Goal: Task Accomplishment & Management: Manage account settings

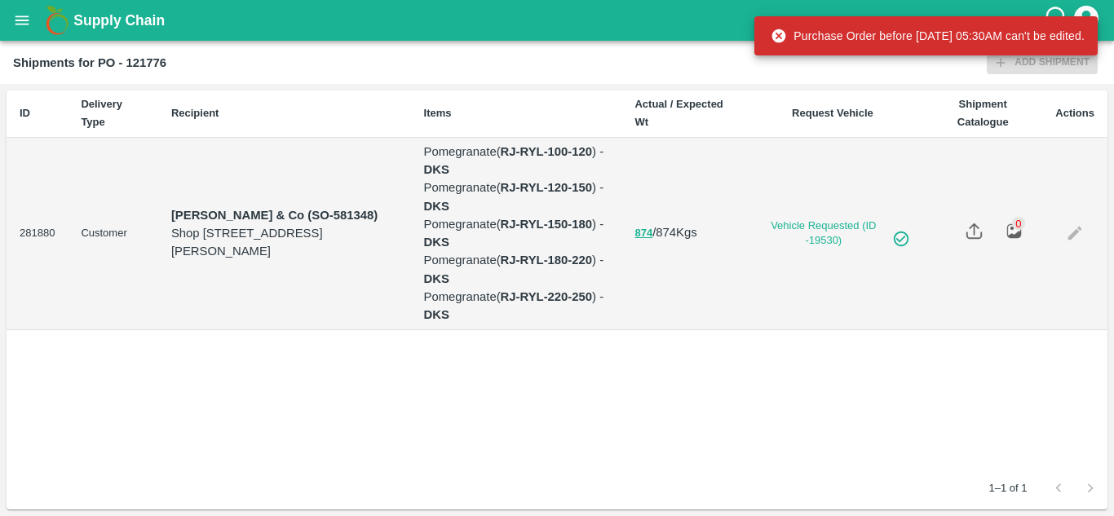
click at [11, 18] on button "open drawer" at bounding box center [22, 21] width 38 height 38
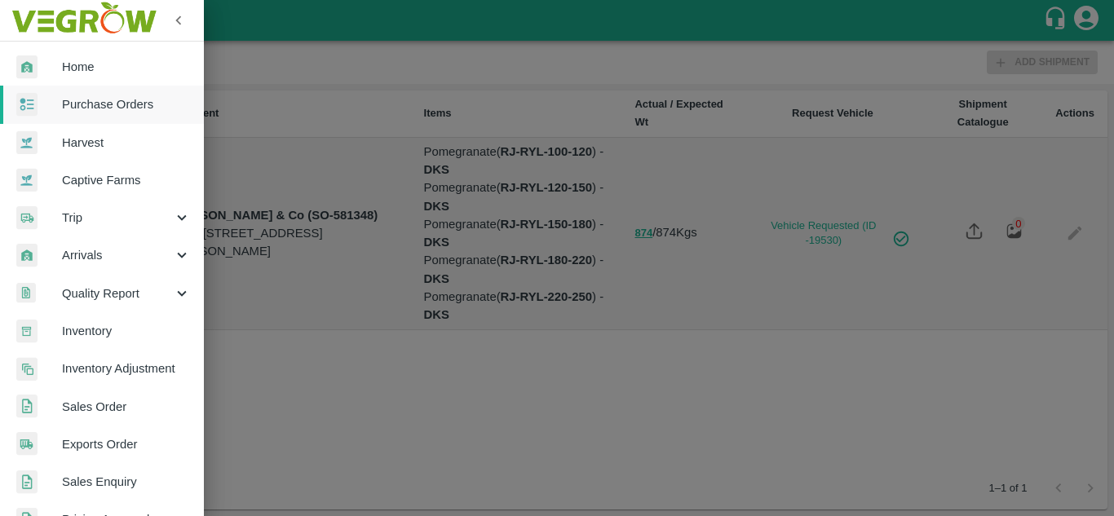
scroll to position [413, 0]
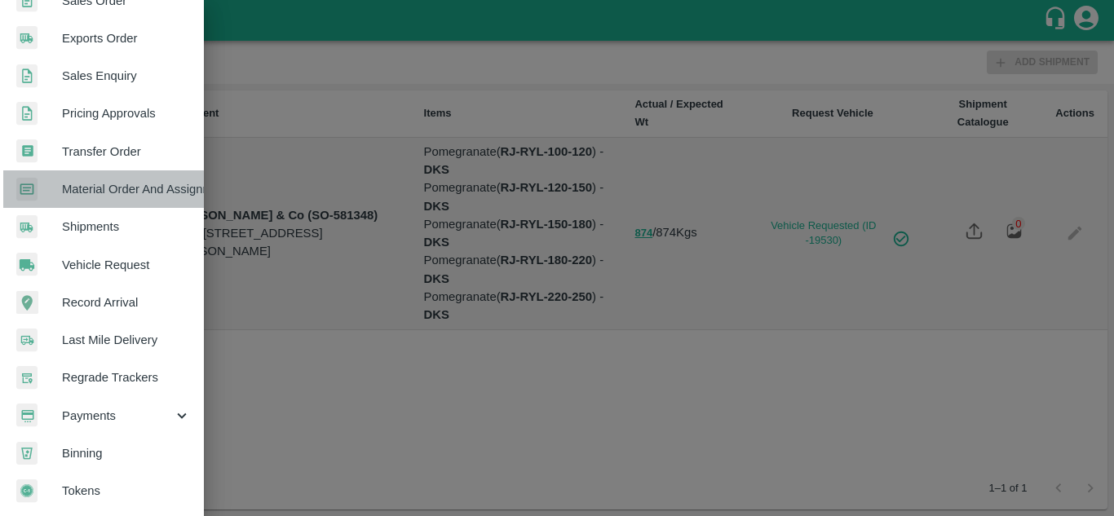
click at [141, 182] on span "Material Order And Assignment" at bounding box center [126, 189] width 129 height 18
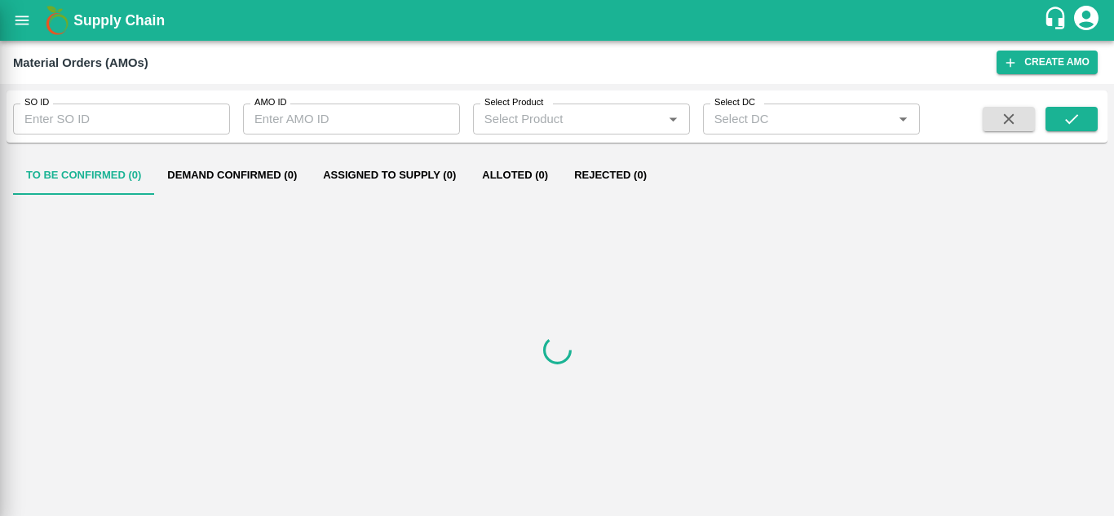
scroll to position [406, 0]
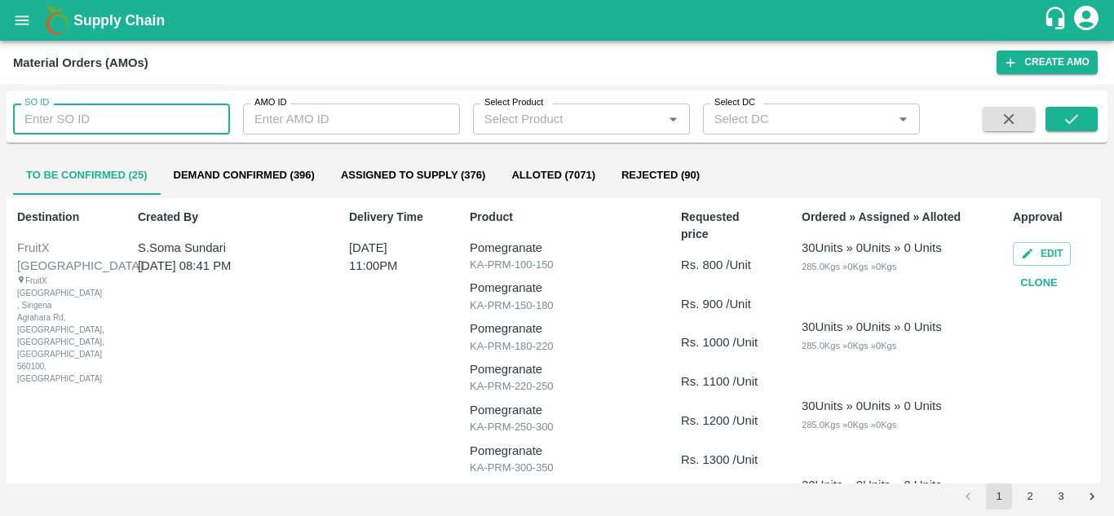
click at [53, 123] on input "SO ID" at bounding box center [121, 119] width 217 height 31
type input "605968"
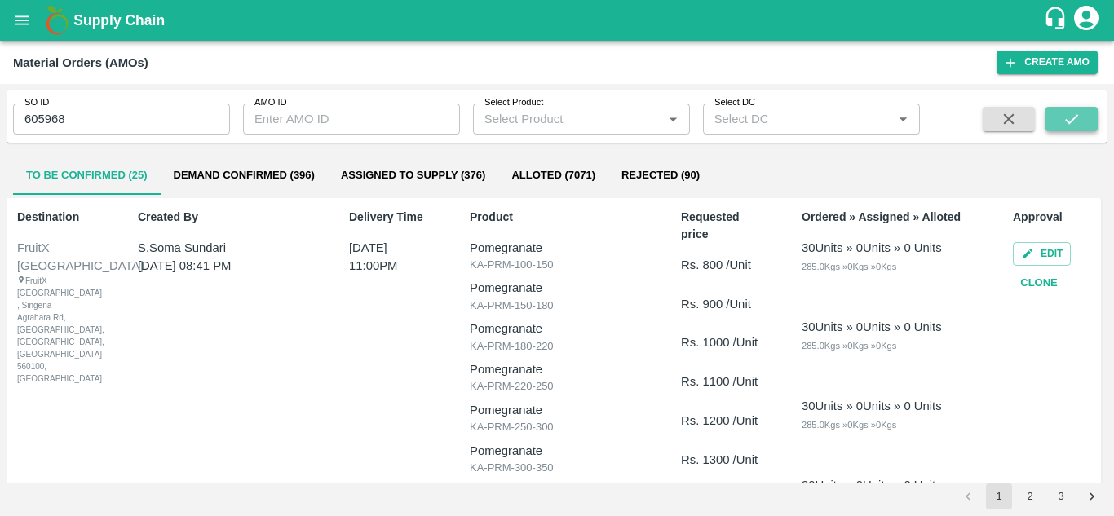
click at [1066, 128] on icon "submit" at bounding box center [1072, 119] width 18 height 18
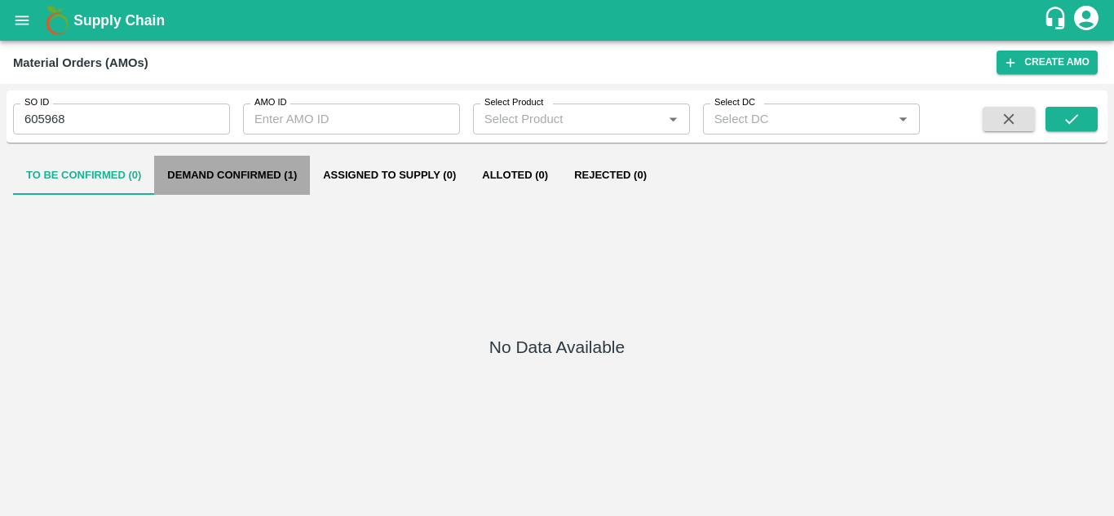
click at [254, 177] on button "Demand Confirmed (1)" at bounding box center [232, 175] width 156 height 39
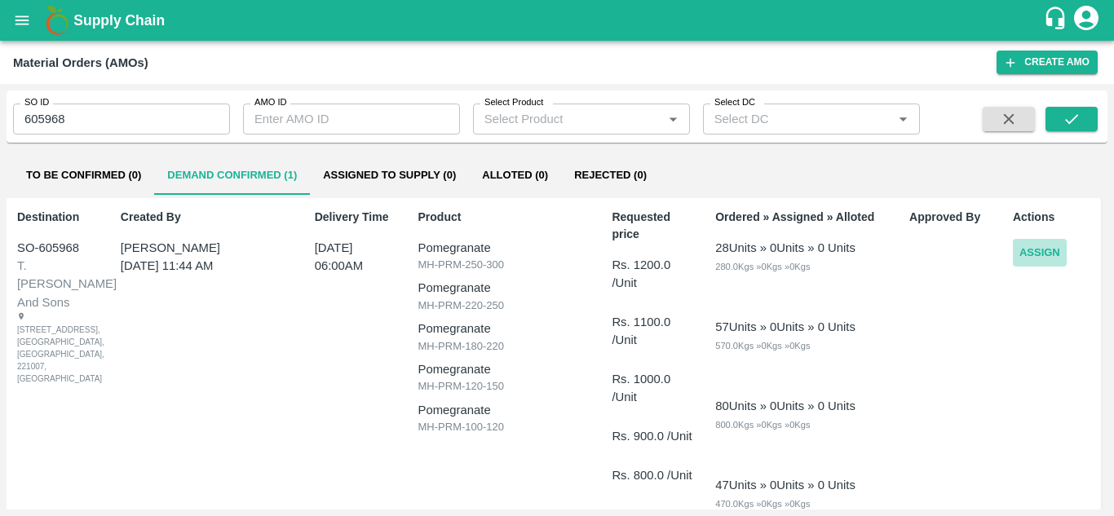
click at [1044, 250] on button "Assign" at bounding box center [1040, 253] width 54 height 29
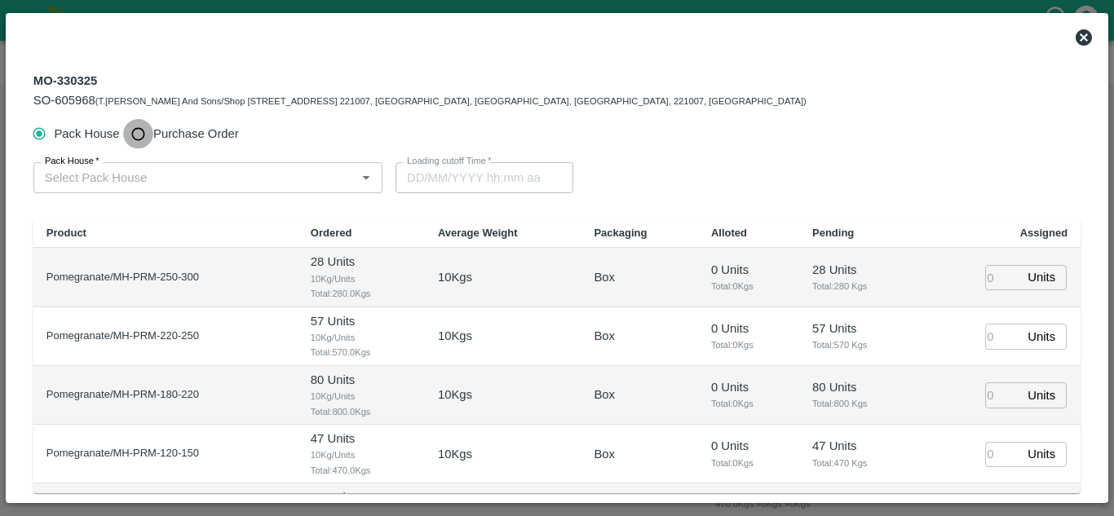
click at [134, 136] on input "Purchase Order" at bounding box center [138, 134] width 30 height 30
radio input "true"
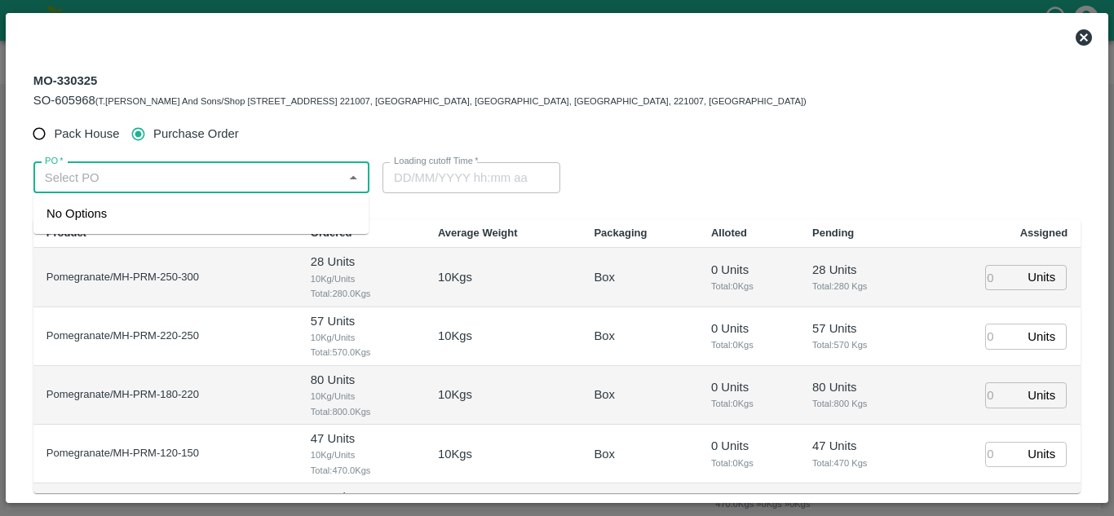
click at [91, 176] on input "PO   *" at bounding box center [187, 177] width 299 height 21
click at [126, 219] on div "PO-178713(SHIVAJI RAJARAM AVACHAR-9552904036)" at bounding box center [166, 214] width 241 height 18
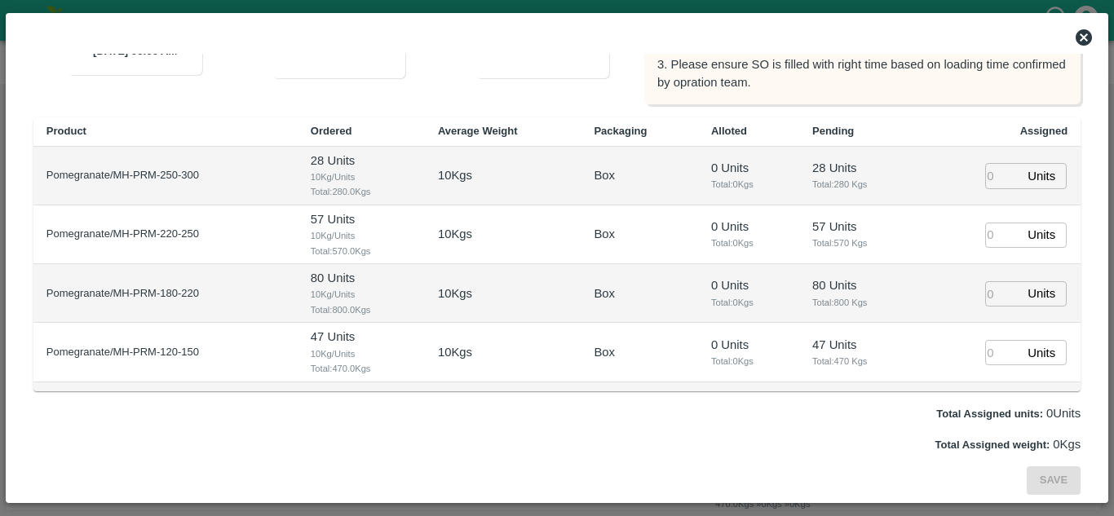
type input "PO-178713(SHIVAJI RAJARAM AVACHAR-9552904036)"
click at [988, 175] on input "number" at bounding box center [1003, 175] width 36 height 25
type input "1"
click at [985, 243] on input "1" at bounding box center [1003, 235] width 36 height 25
type input "1"
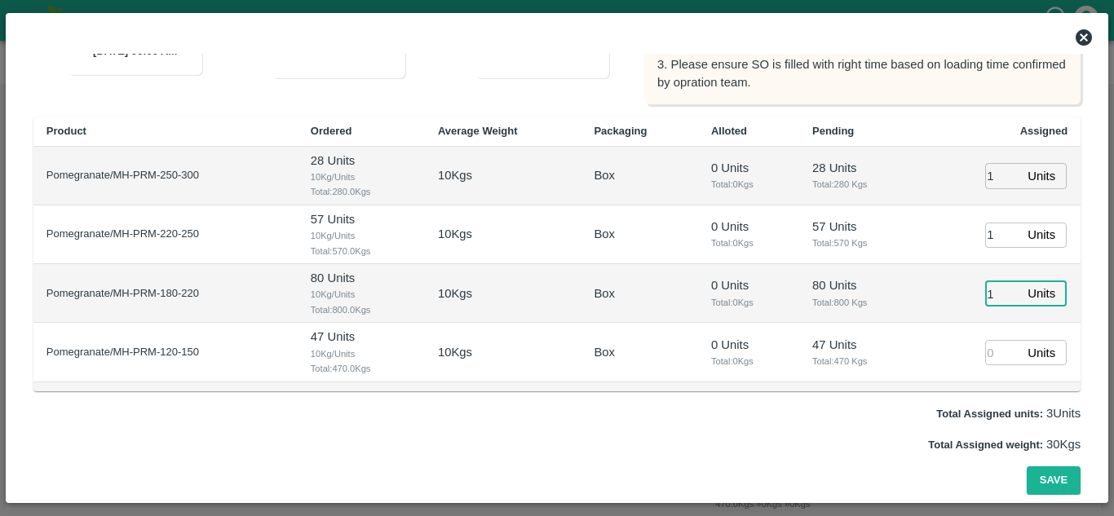
click at [985, 287] on input "1" at bounding box center [1003, 293] width 36 height 25
type input "1"
click at [985, 343] on input "number" at bounding box center [1003, 352] width 36 height 25
type input "1"
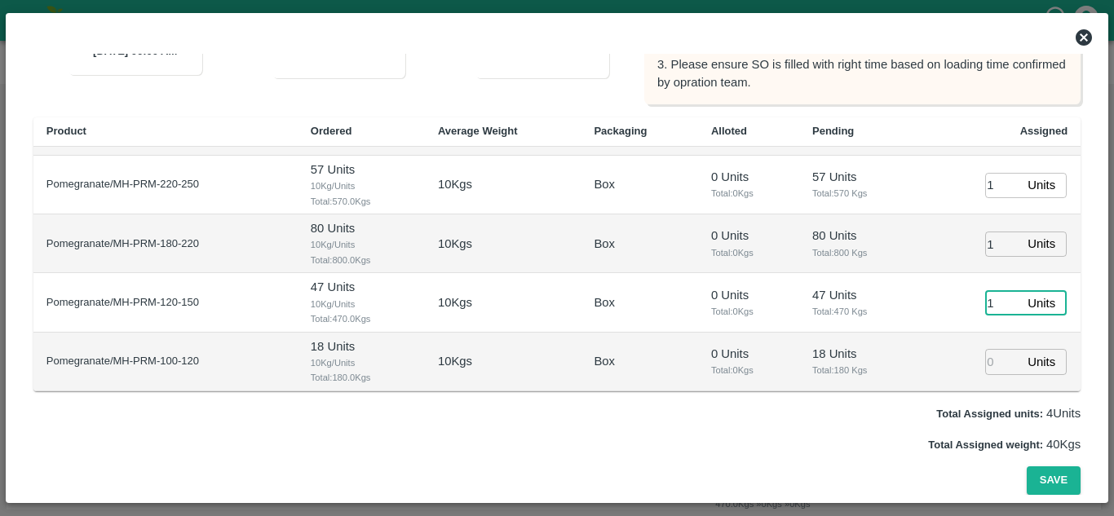
type input "03/10/2025 05:14 AM"
type input "1"
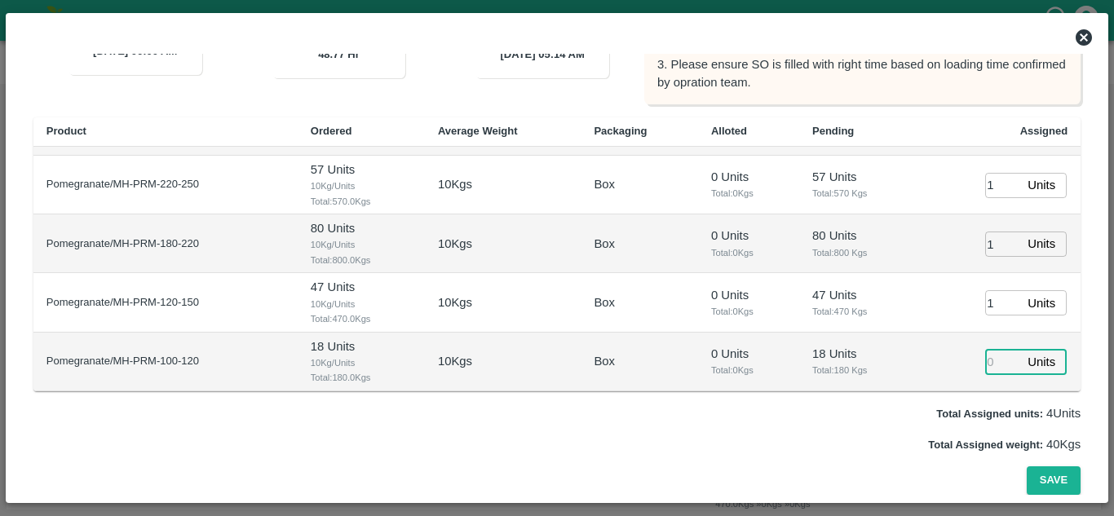
click at [985, 363] on input "number" at bounding box center [1003, 361] width 36 height 25
type input "1"
click at [1058, 476] on button "Save" at bounding box center [1054, 481] width 54 height 29
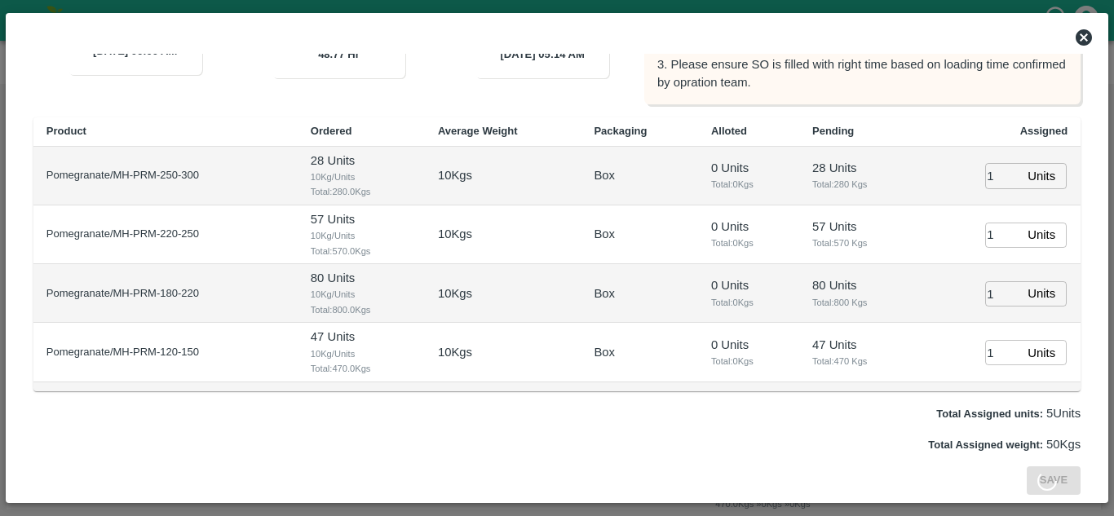
scroll to position [0, 0]
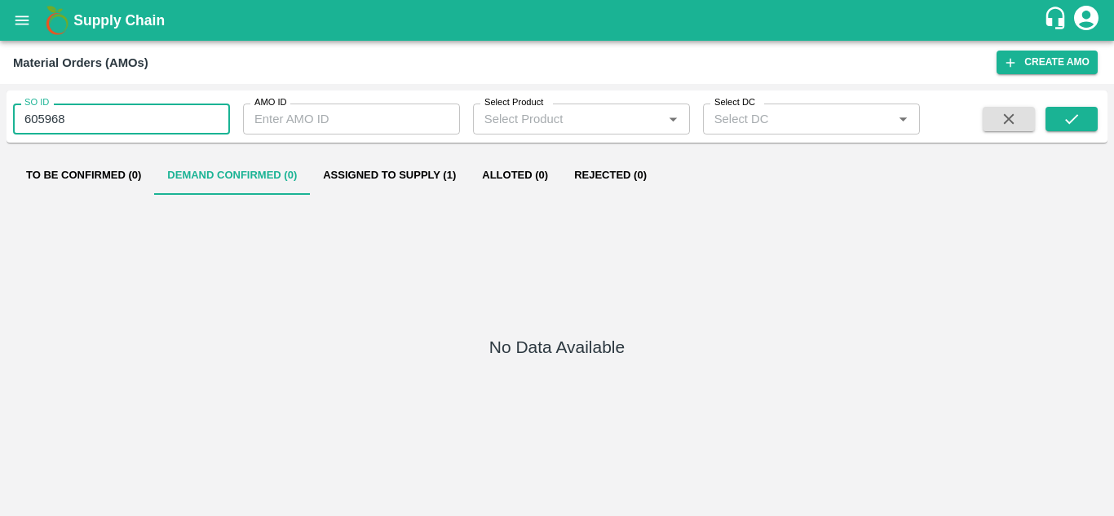
click at [146, 111] on input "605968" at bounding box center [121, 119] width 217 height 31
type input "605926"
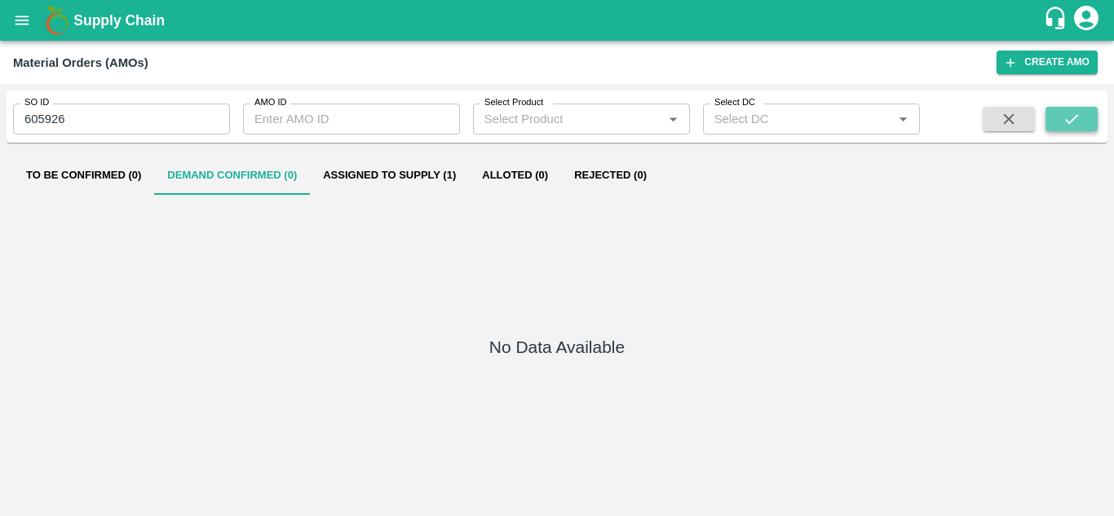
click at [1068, 122] on icon "submit" at bounding box center [1071, 119] width 13 height 10
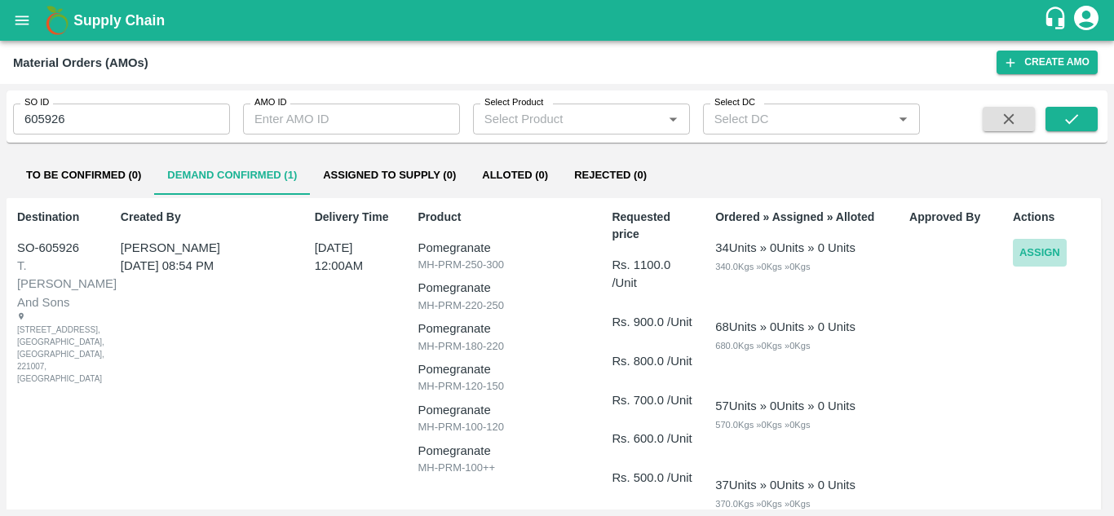
click at [1045, 250] on button "Assign" at bounding box center [1040, 253] width 54 height 29
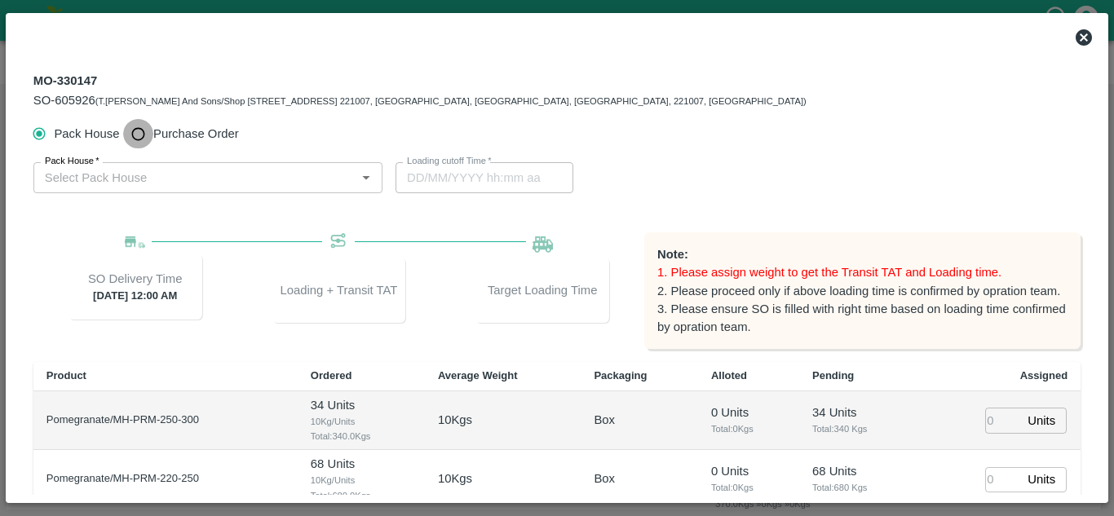
click at [131, 136] on input "Purchase Order" at bounding box center [138, 134] width 30 height 30
radio input "true"
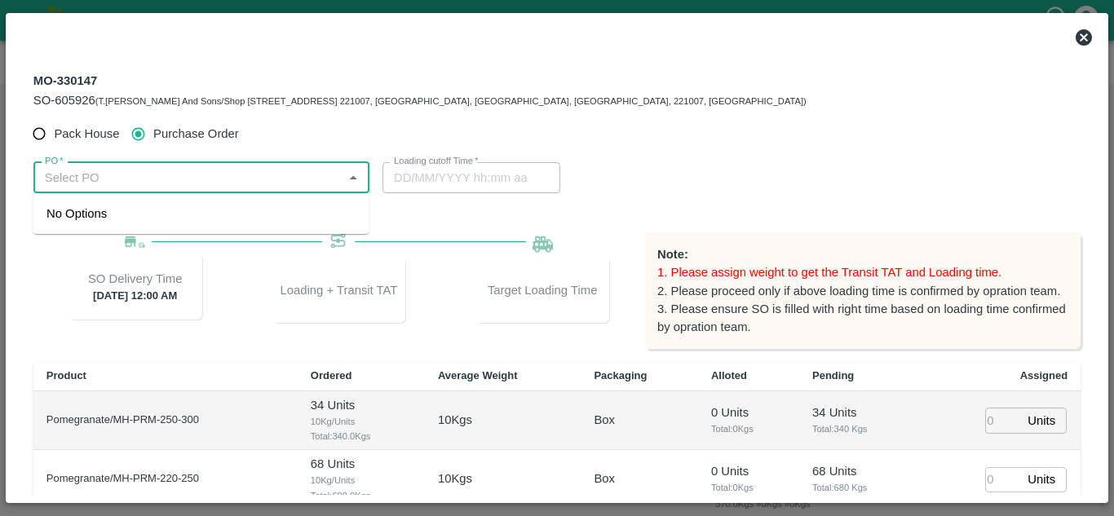
click at [101, 171] on input "PO   *" at bounding box center [187, 177] width 299 height 21
click at [135, 221] on div "PO-178481(SHIVAJI RAJARAM AVACHAR-9552904036)" at bounding box center [166, 214] width 241 height 18
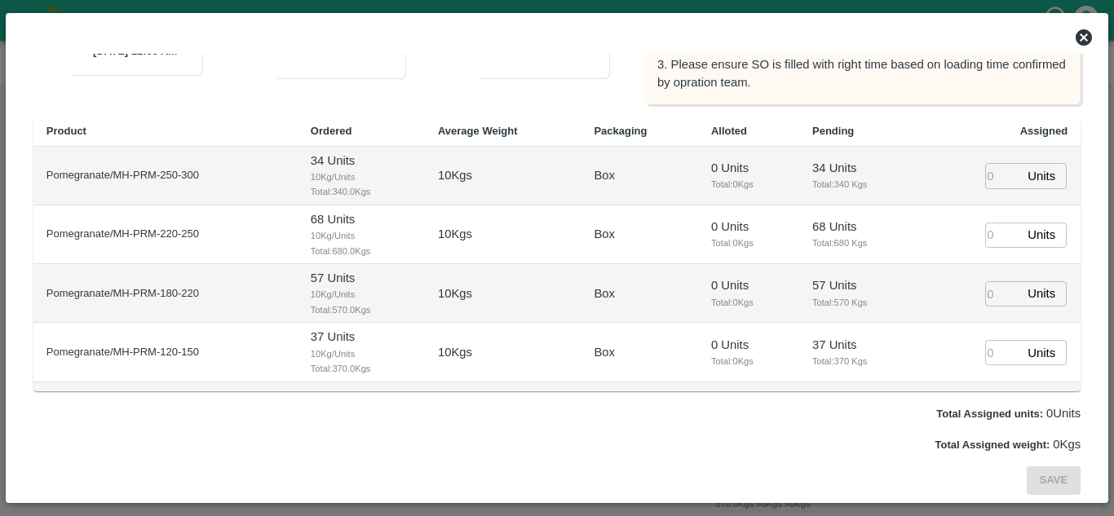
type input "PO-178481(SHIVAJI RAJARAM AVACHAR-9552904036)"
click at [985, 171] on input "number" at bounding box center [1003, 175] width 36 height 25
type input "1"
click at [988, 234] on input "1" at bounding box center [1003, 235] width 36 height 25
type input "1"
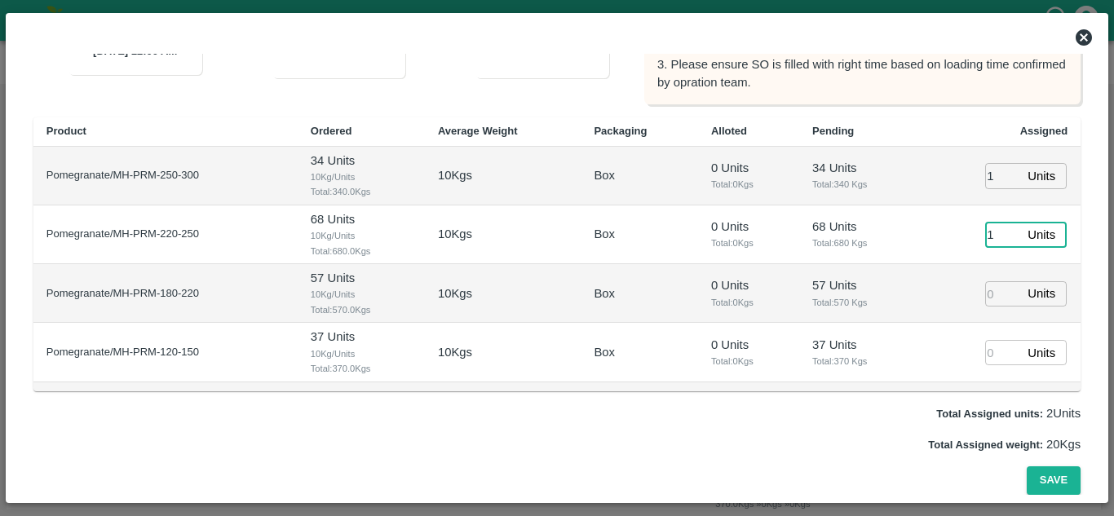
type input "1"
click at [985, 293] on input "1" at bounding box center [1003, 293] width 36 height 25
type input "29/09/2025 11:14 PM"
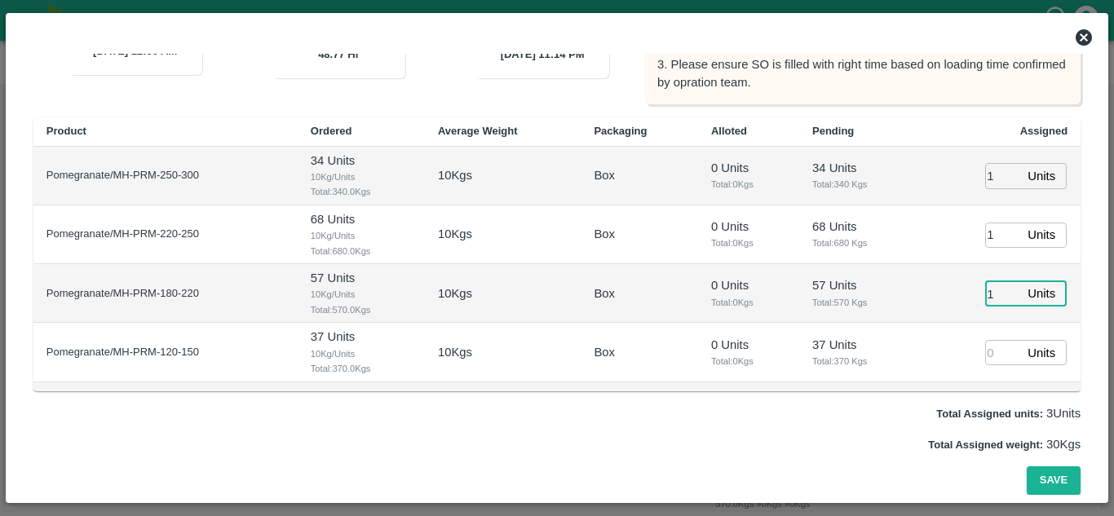
type input "1"
click at [985, 358] on input "1" at bounding box center [1003, 352] width 36 height 25
type input "1"
click at [819, 263] on td "68 Units Total: 680 Kgs" at bounding box center [859, 235] width 120 height 59
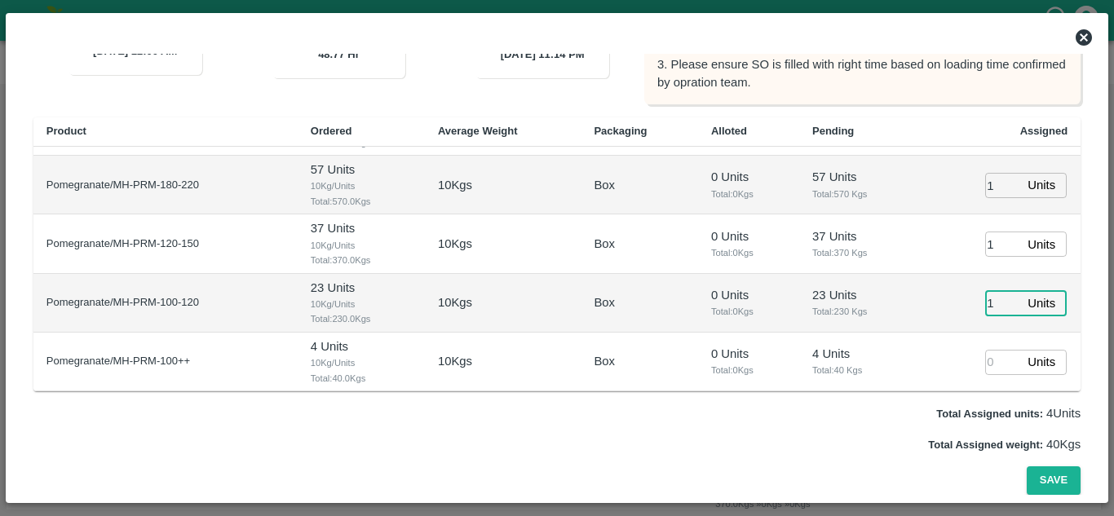
click at [994, 310] on input "1" at bounding box center [1003, 302] width 36 height 25
type input "1"
click at [985, 369] on input "1" at bounding box center [1003, 362] width 36 height 25
type input "1"
click at [1042, 479] on button "Save" at bounding box center [1054, 481] width 54 height 29
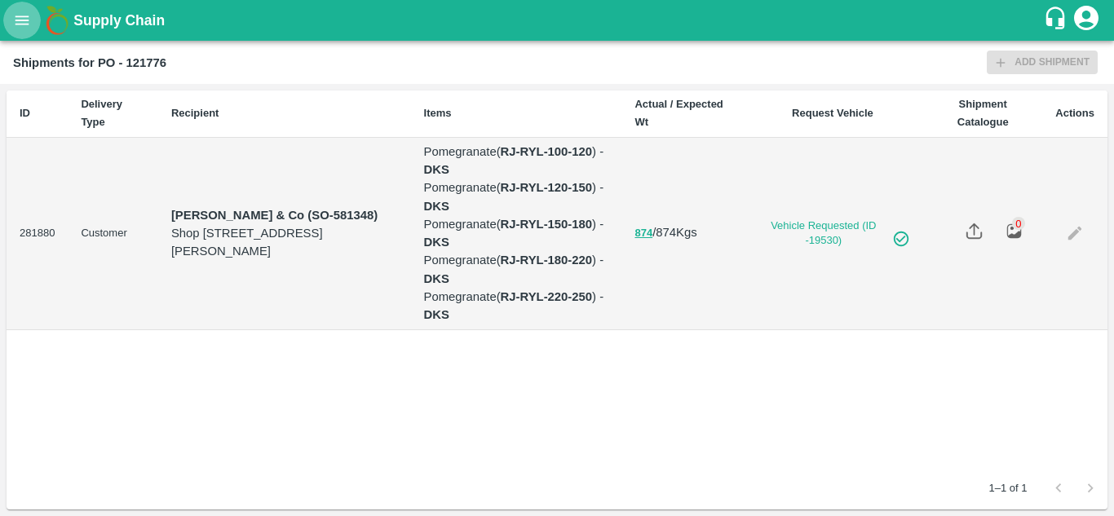
click at [22, 26] on icon "open drawer" at bounding box center [22, 20] width 18 height 18
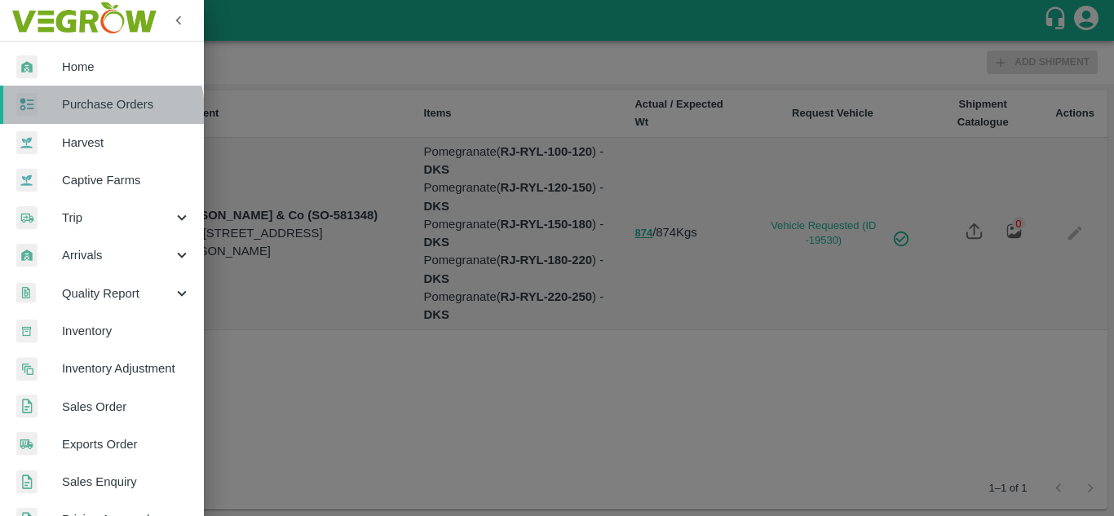
click at [66, 113] on span "Purchase Orders" at bounding box center [126, 104] width 129 height 18
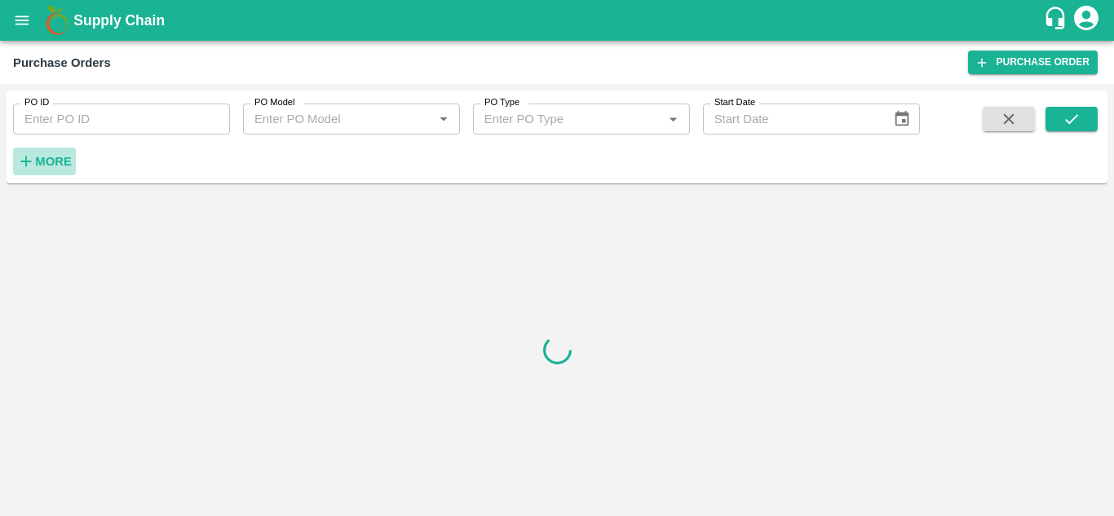
click at [50, 162] on strong "More" at bounding box center [53, 161] width 37 height 13
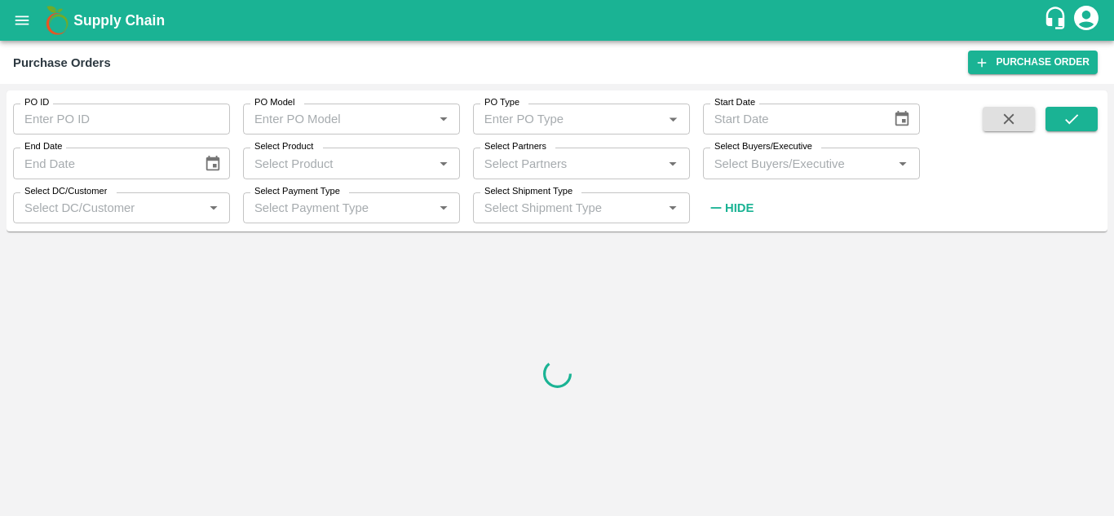
click at [771, 166] on input "Select Buyers/Executive" at bounding box center [798, 163] width 180 height 21
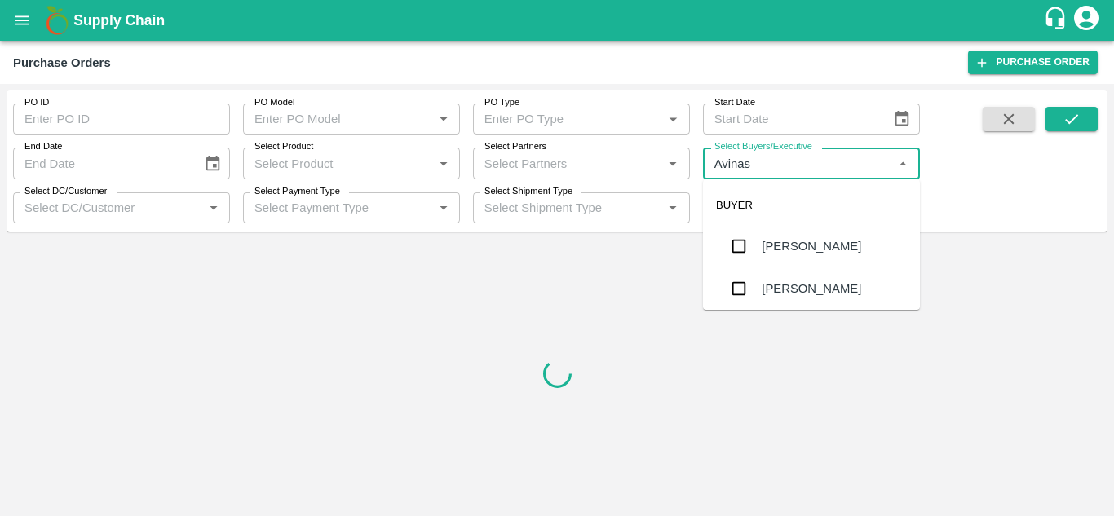
type input "Avinash"
click at [741, 272] on input "checkbox" at bounding box center [739, 288] width 33 height 33
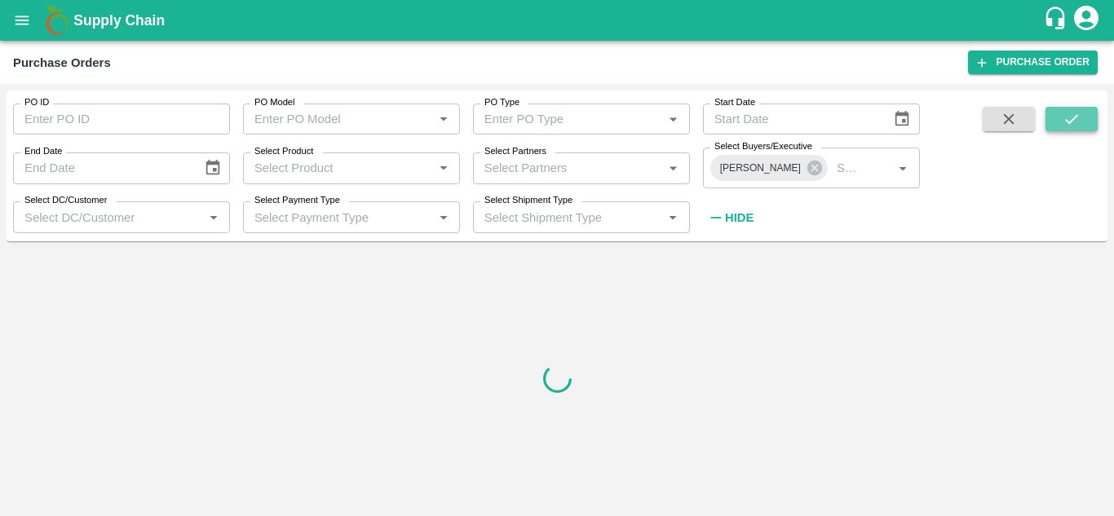
click at [1074, 120] on icon "submit" at bounding box center [1072, 119] width 18 height 18
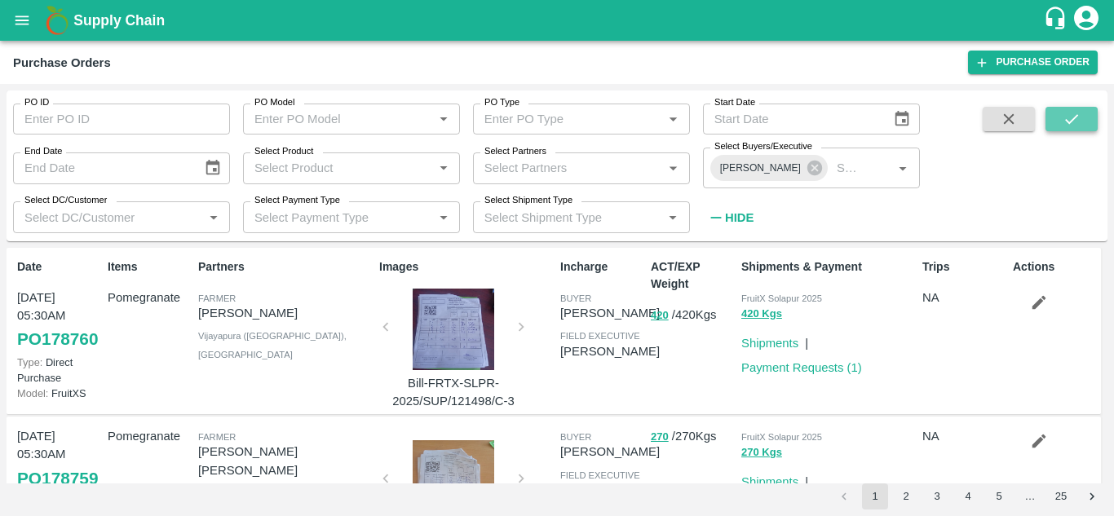
click at [1085, 125] on button "submit" at bounding box center [1072, 119] width 52 height 24
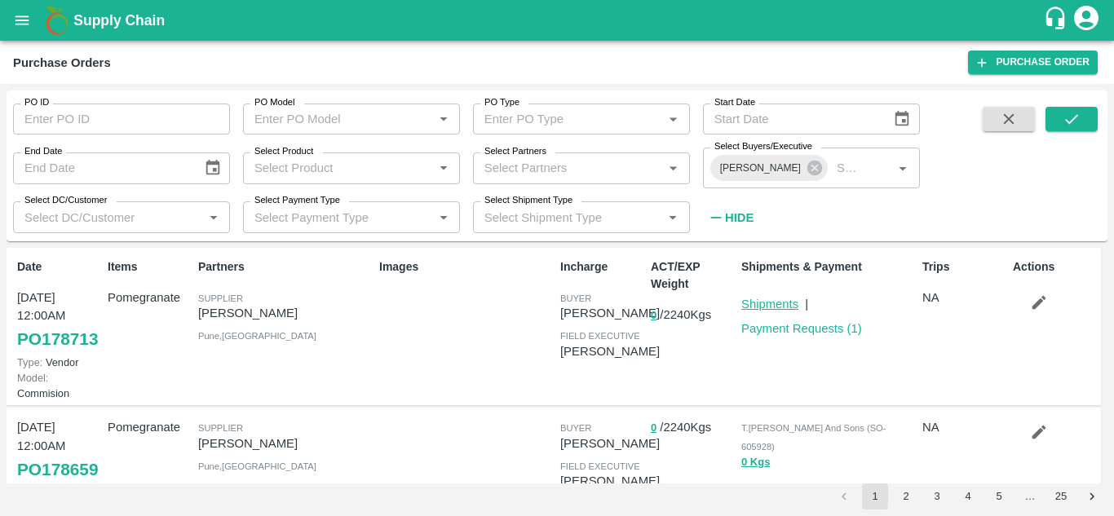
click at [751, 307] on link "Shipments" at bounding box center [769, 304] width 57 height 13
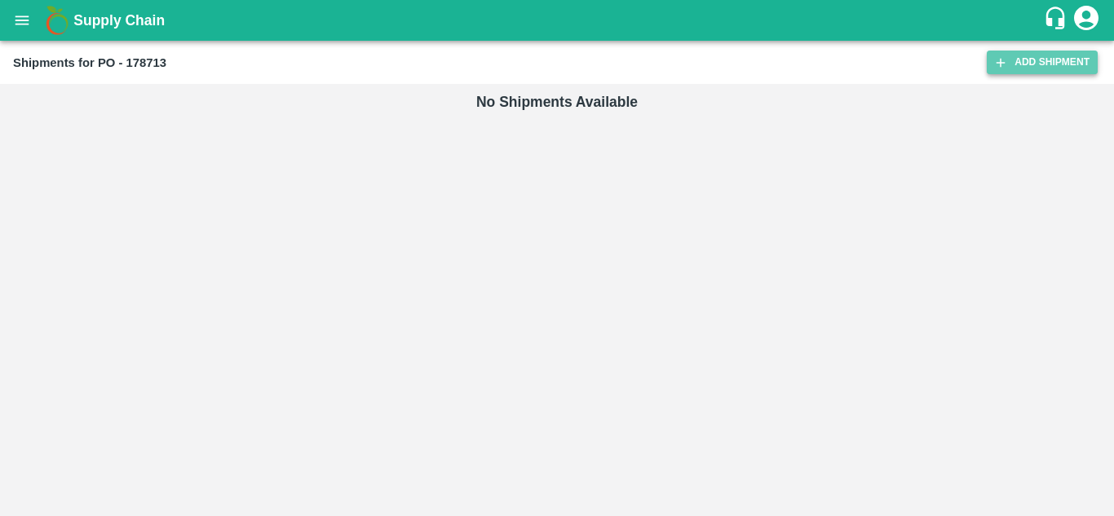
click at [1029, 63] on link "Add Shipment" at bounding box center [1042, 63] width 111 height 24
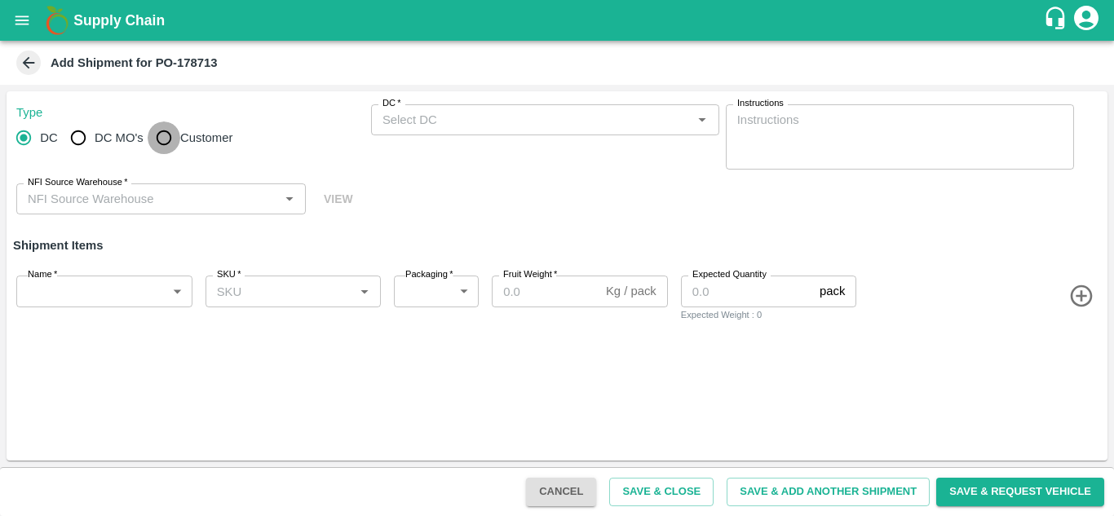
click at [164, 138] on input "Customer" at bounding box center [164, 138] width 33 height 33
radio input "true"
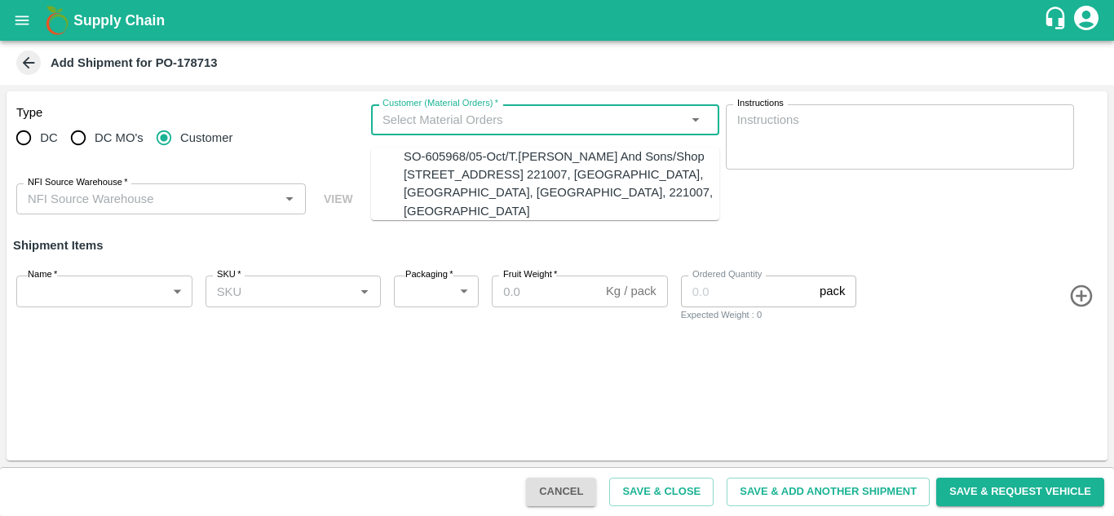
click at [463, 119] on input "Customer (Material Orders)   *" at bounding box center [532, 119] width 312 height 21
click at [450, 187] on div "SO-605968/05-Oct/T.Kishore Kapoor And Sons/Shop No B 27 , , Pahariya fruit mand…" at bounding box center [562, 184] width 316 height 73
type input "SO-605968/05-Oct/T.Kishore Kapoor And Sons/Shop No B 27 , , Pahariya fruit mand…"
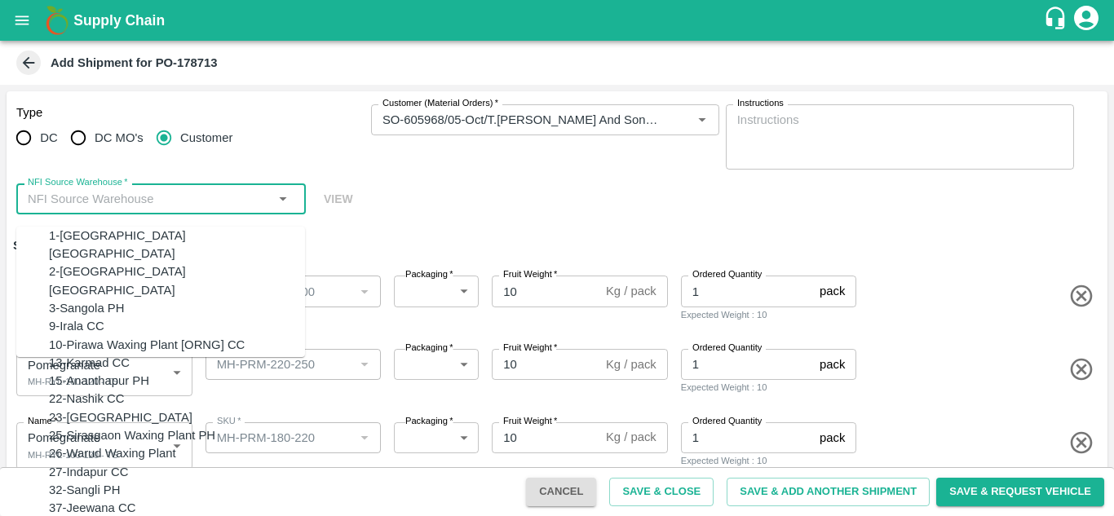
click at [140, 188] on input "NFI Source Warehouse   *" at bounding box center [147, 198] width 253 height 21
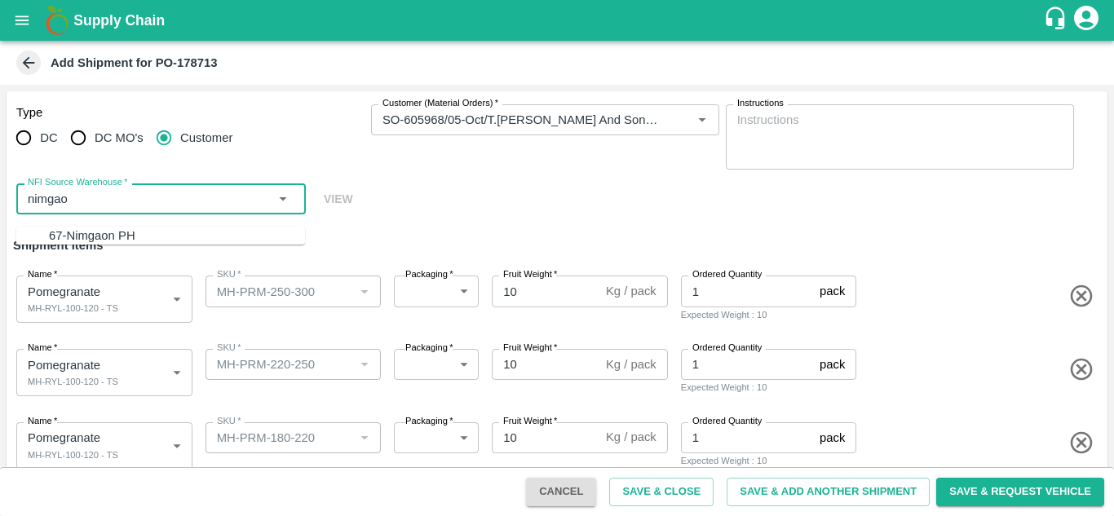
click at [102, 230] on div "67-Nimgaon PH" at bounding box center [92, 236] width 86 height 18
type input "67-Nimgaon PH"
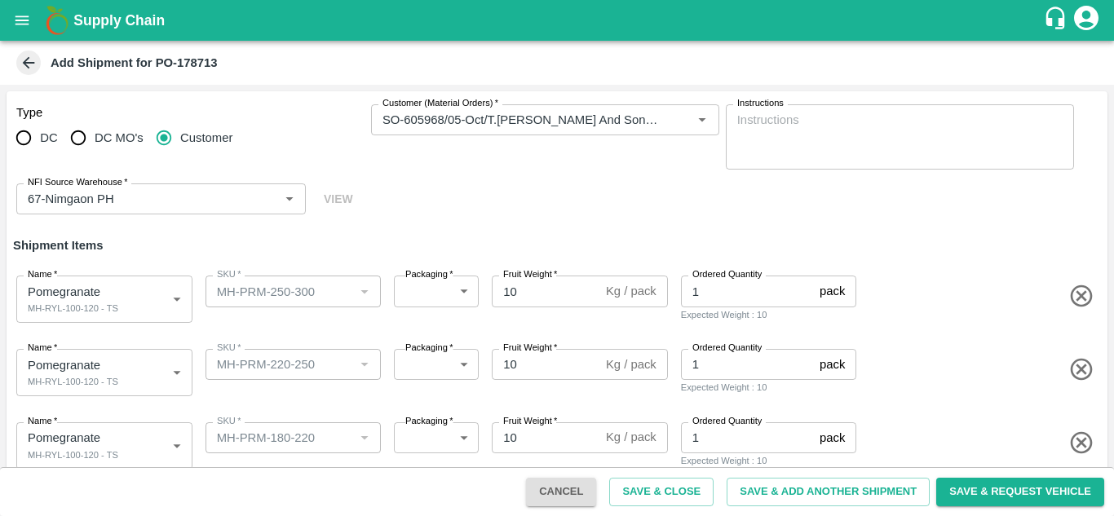
click at [419, 157] on div "Customer (Material Orders)   * Customer (Material Orders)   *" at bounding box center [545, 136] width 348 height 65
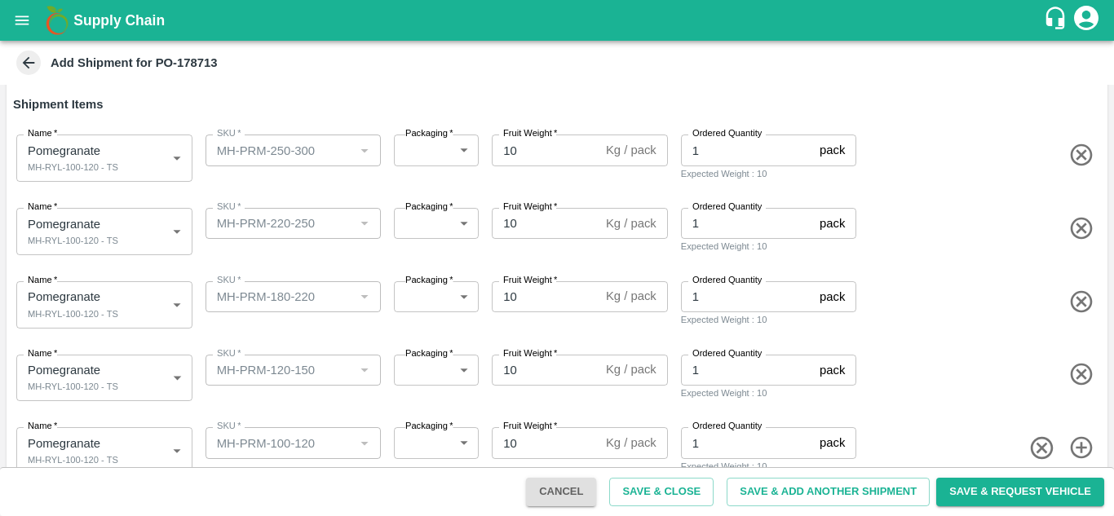
scroll to position [168, 0]
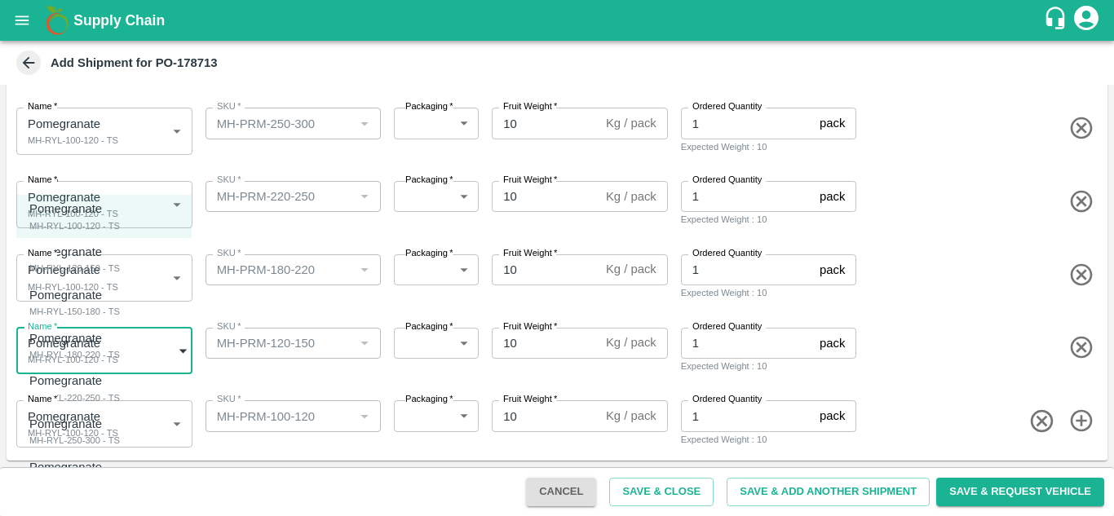
click at [117, 353] on body "Supply Chain Add Shipment for PO-178713 Type DC DC MO's Customer Customer (Mate…" at bounding box center [557, 258] width 1114 height 516
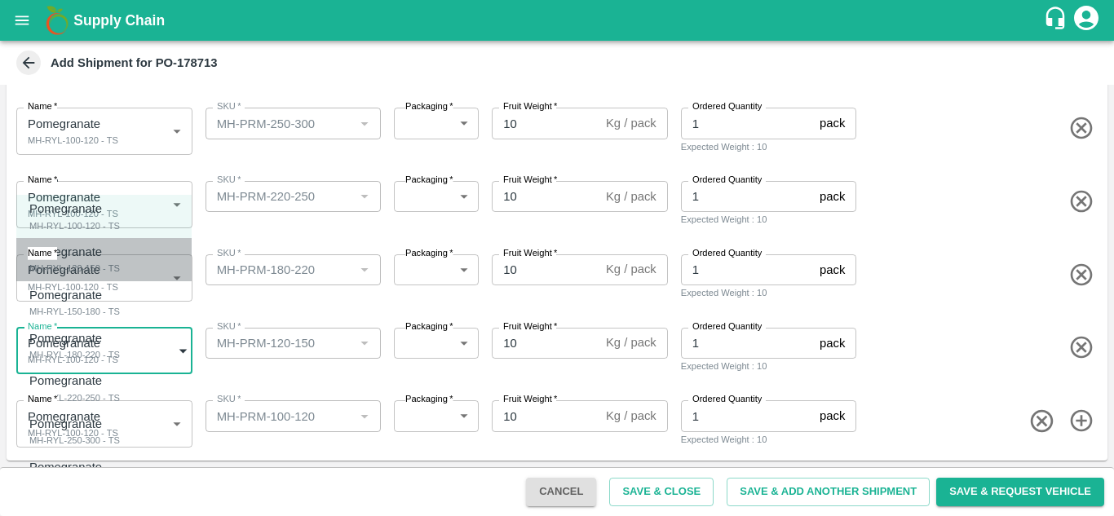
click at [105, 271] on div "MH-RYL-120-150 - TS" at bounding box center [74, 268] width 91 height 15
type input "2081538"
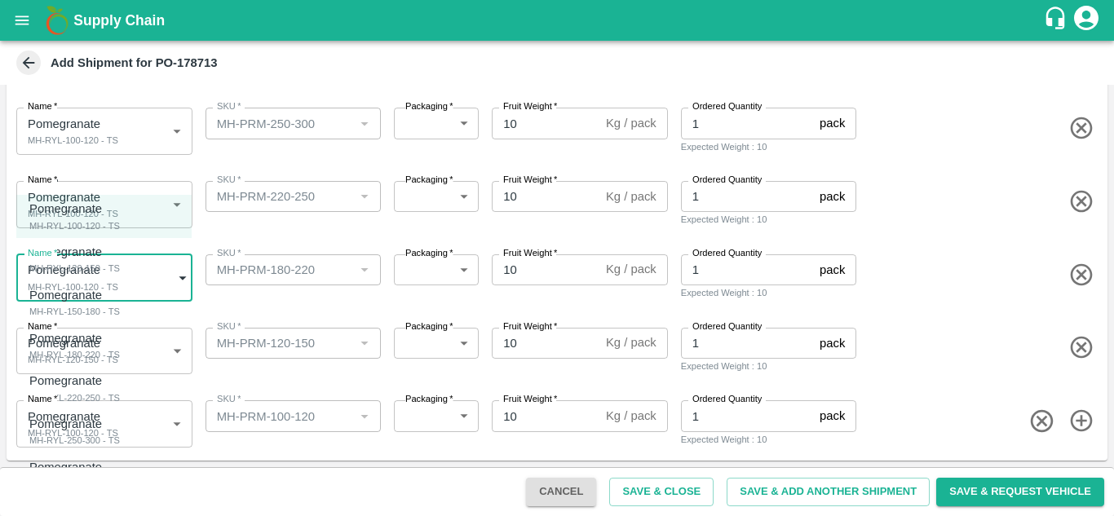
click at [97, 287] on body "Supply Chain Add Shipment for PO-178713 Type DC DC MO's Customer Customer (Mate…" at bounding box center [557, 258] width 1114 height 516
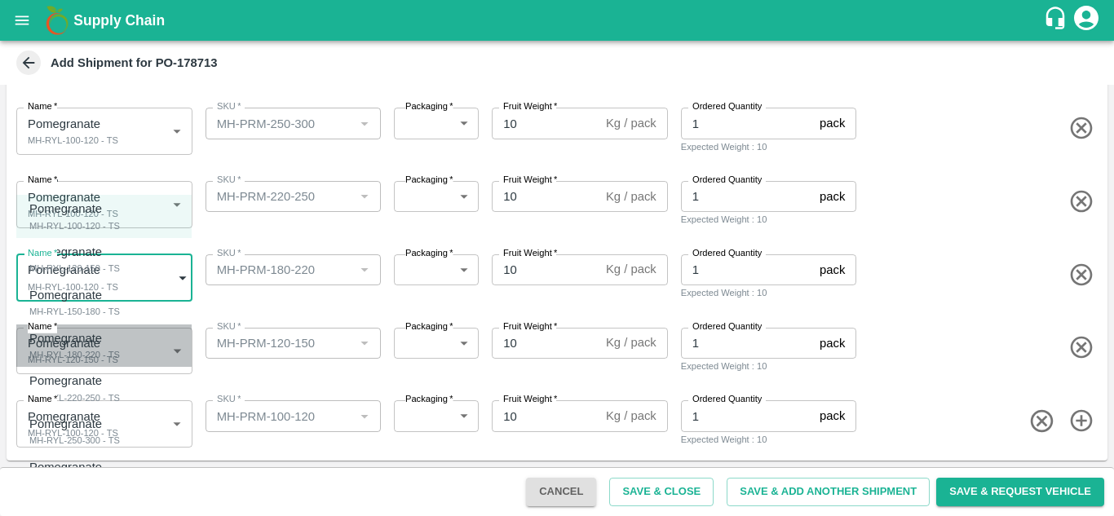
click at [99, 341] on p "Pomegranate" at bounding box center [70, 339] width 82 height 18
type input "2081540"
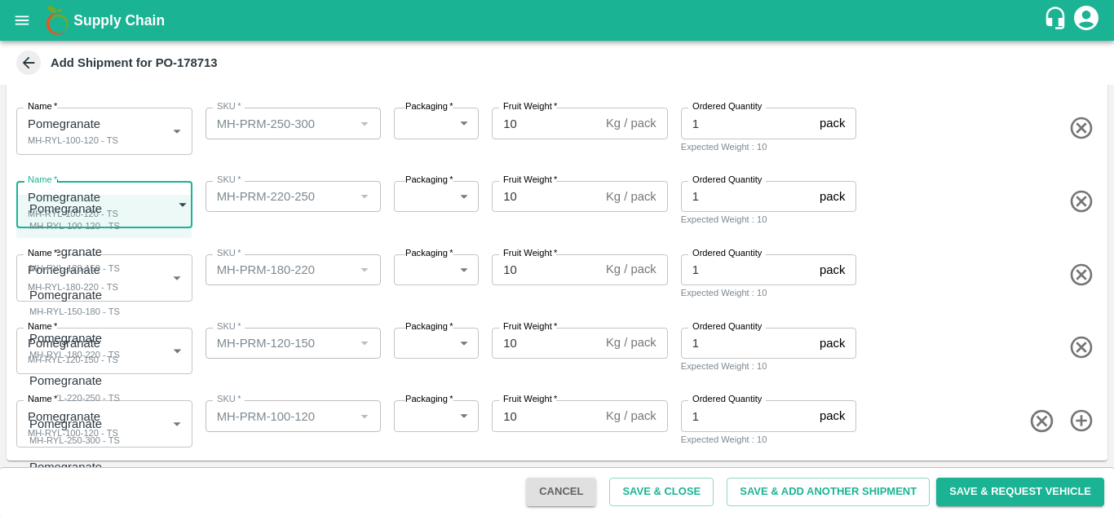
click at [81, 192] on body "Supply Chain Add Shipment for PO-178713 Type DC DC MO's Customer Customer (Mate…" at bounding box center [557, 258] width 1114 height 516
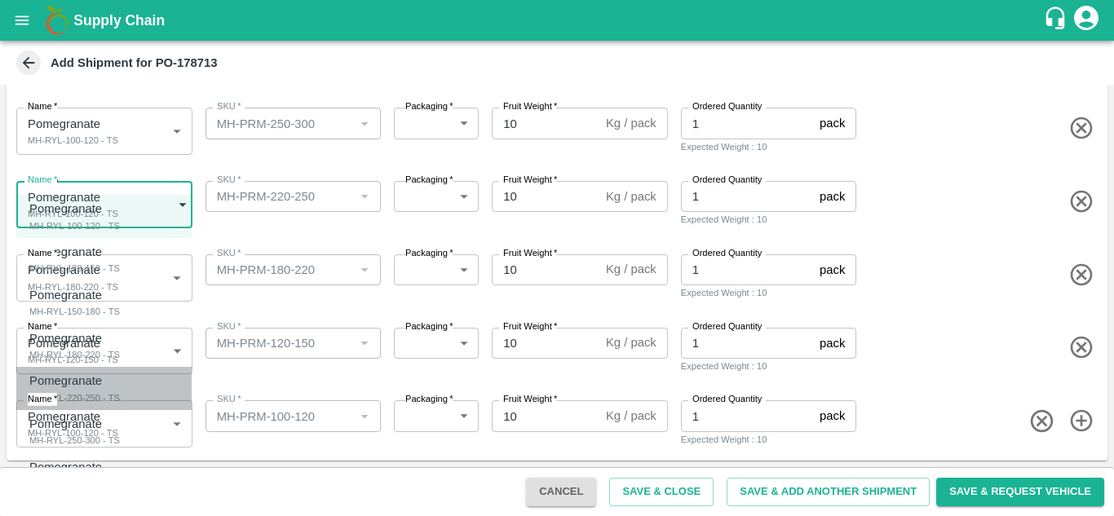
click at [78, 394] on div "MH-RYL-220-250 - TS" at bounding box center [74, 398] width 91 height 15
type input "2081541"
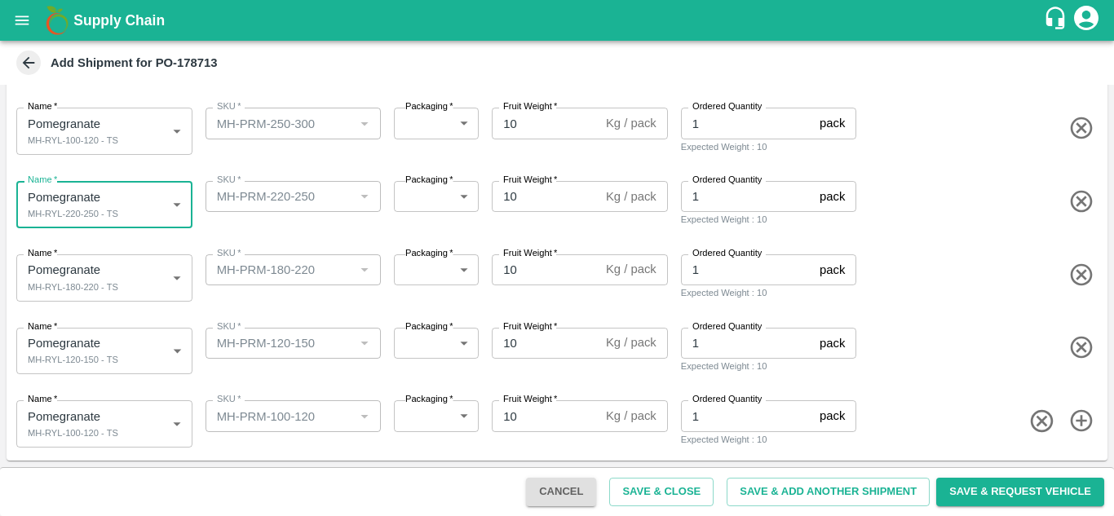
click at [86, 136] on body "Supply Chain Add Shipment for PO-178713 Type DC DC MO's Customer Customer (Mate…" at bounding box center [557, 258] width 1114 height 516
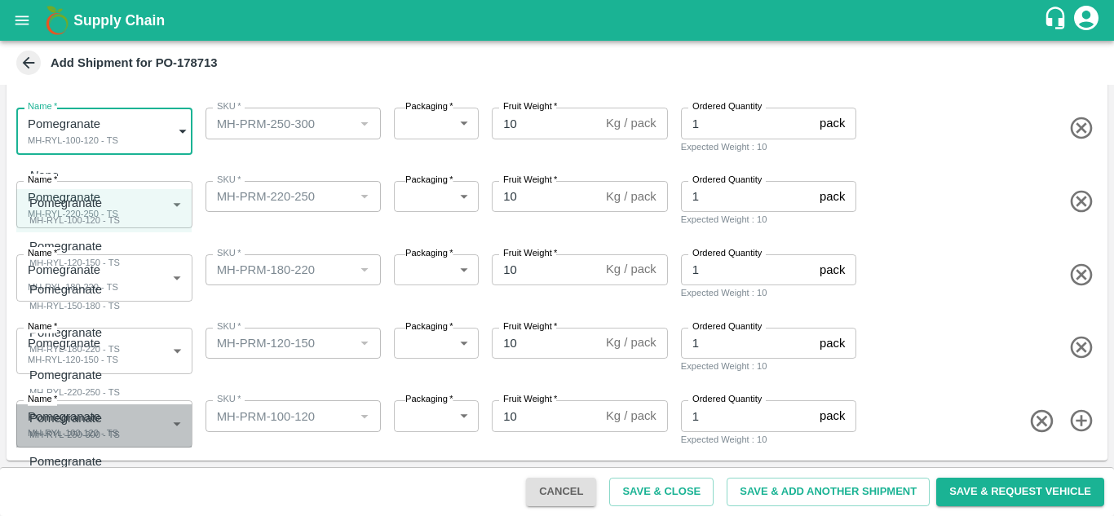
click at [96, 426] on p "Pomegranate" at bounding box center [70, 418] width 82 height 18
type input "2081542"
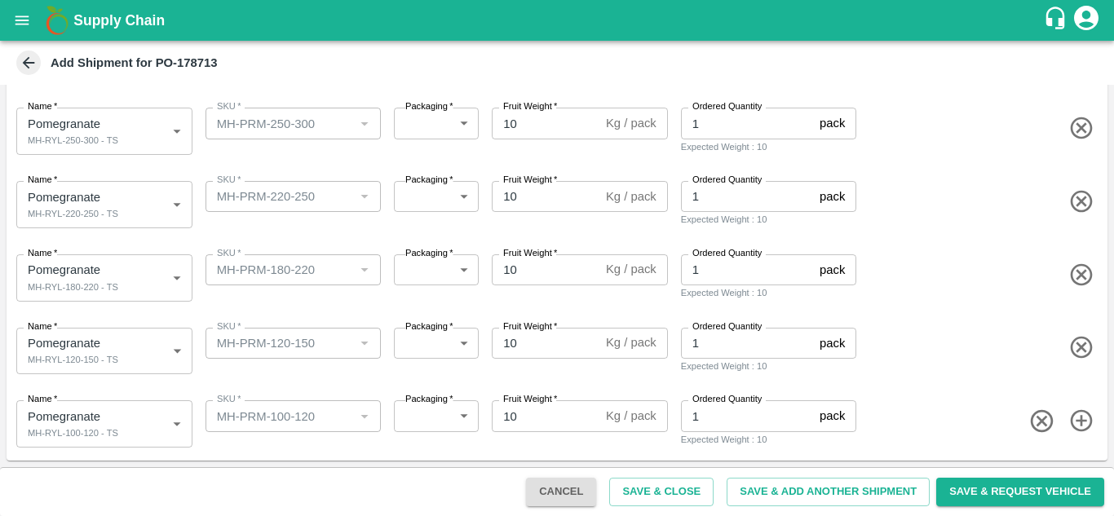
click at [260, 228] on div "SKU   * SKU   *" at bounding box center [290, 202] width 183 height 54
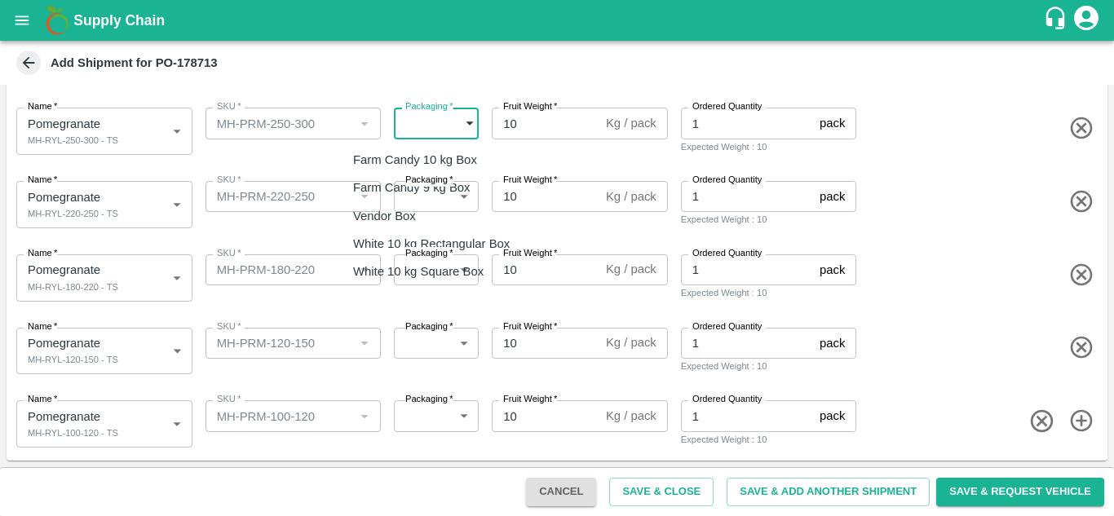
click at [414, 126] on body "Supply Chain Add Shipment for PO-178713 Type DC DC MO's Customer Customer (Mate…" at bounding box center [557, 258] width 1114 height 516
click at [404, 217] on p "Vendor Box" at bounding box center [384, 216] width 63 height 18
type input "276"
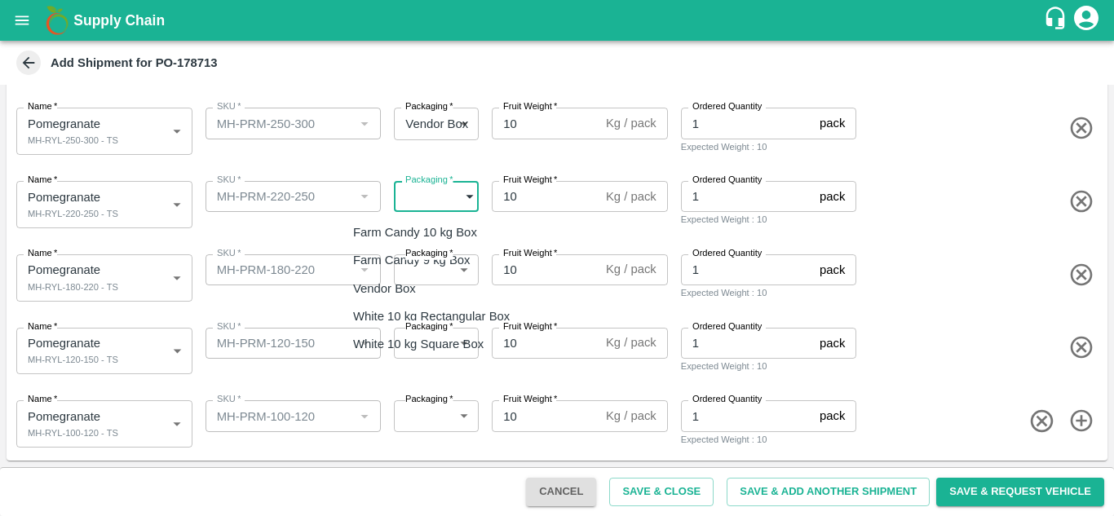
click at [414, 192] on body "Supply Chain Add Shipment for PO-178713 Type DC DC MO's Customer Customer (Mate…" at bounding box center [557, 258] width 1114 height 516
click at [396, 284] on p "Vendor Box" at bounding box center [384, 289] width 63 height 18
type input "276"
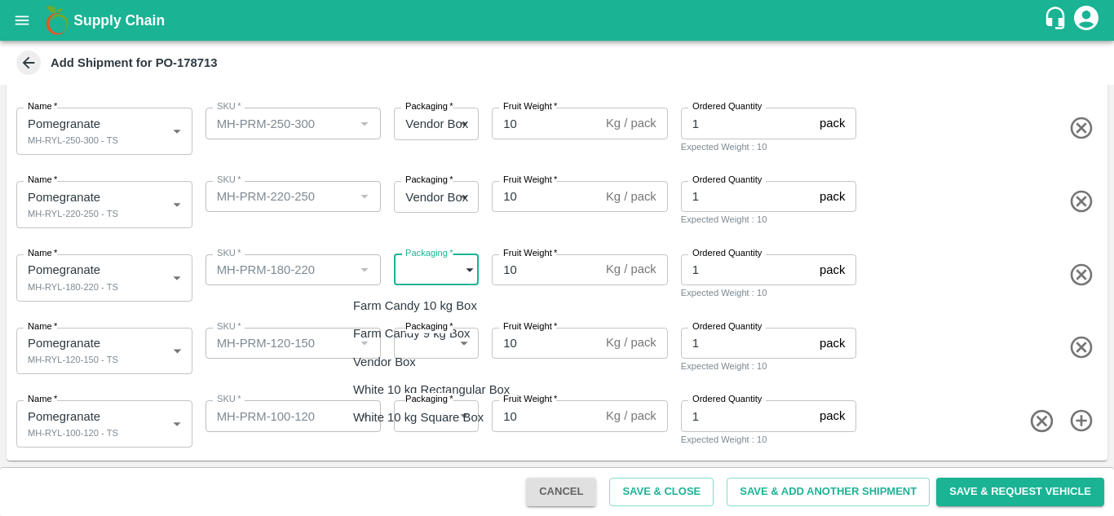
click at [429, 272] on body "Supply Chain Add Shipment for PO-178713 Type DC DC MO's Customer Customer (Mate…" at bounding box center [557, 258] width 1114 height 516
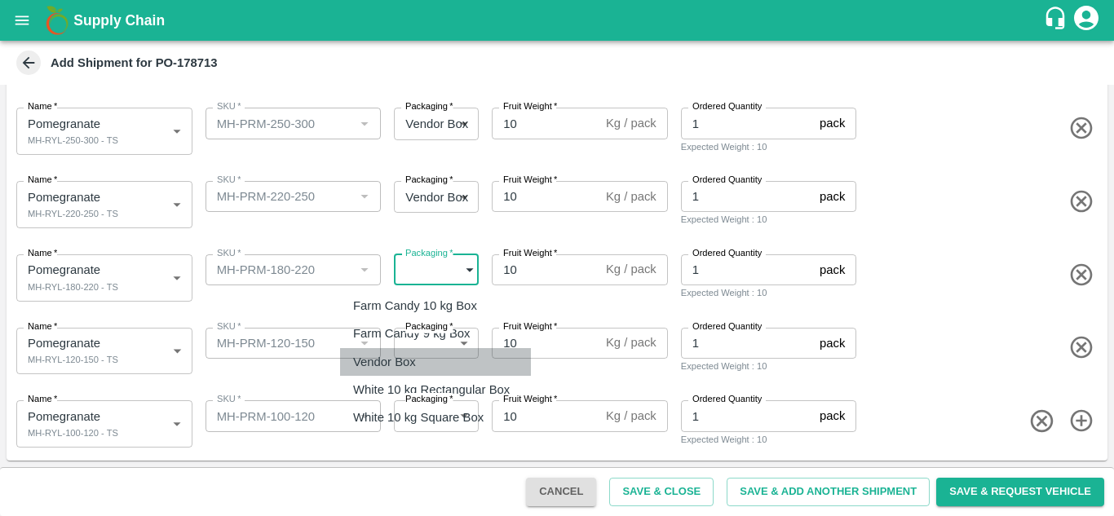
click at [404, 356] on p "Vendor Box" at bounding box center [384, 362] width 63 height 18
type input "276"
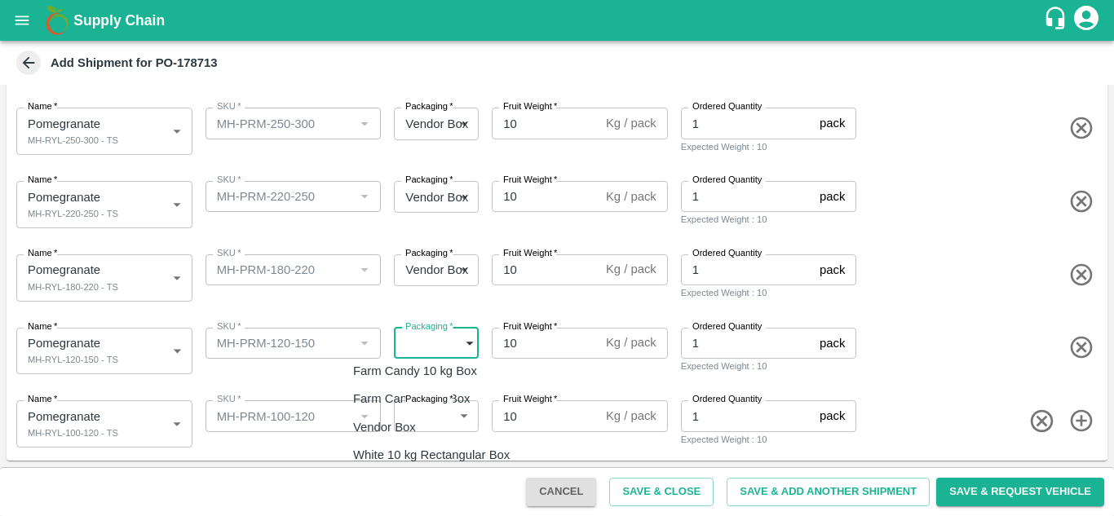
click at [425, 350] on body "Supply Chain Add Shipment for PO-178713 Type DC DC MO's Customer Customer (Mate…" at bounding box center [557, 258] width 1114 height 516
click at [391, 429] on p "Vendor Box" at bounding box center [384, 427] width 63 height 18
type input "276"
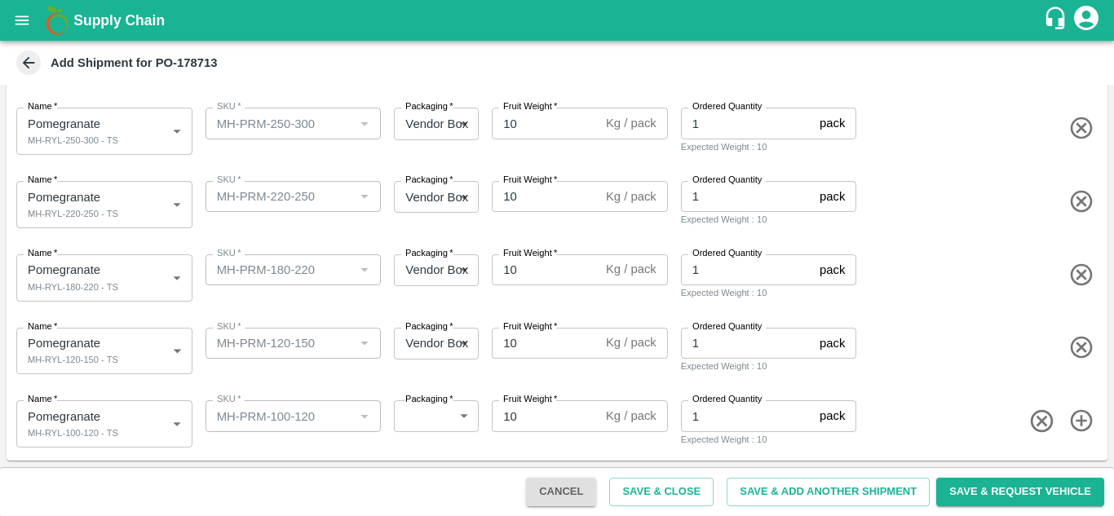
click at [379, 374] on div "SKU   * SKU   *" at bounding box center [290, 348] width 183 height 54
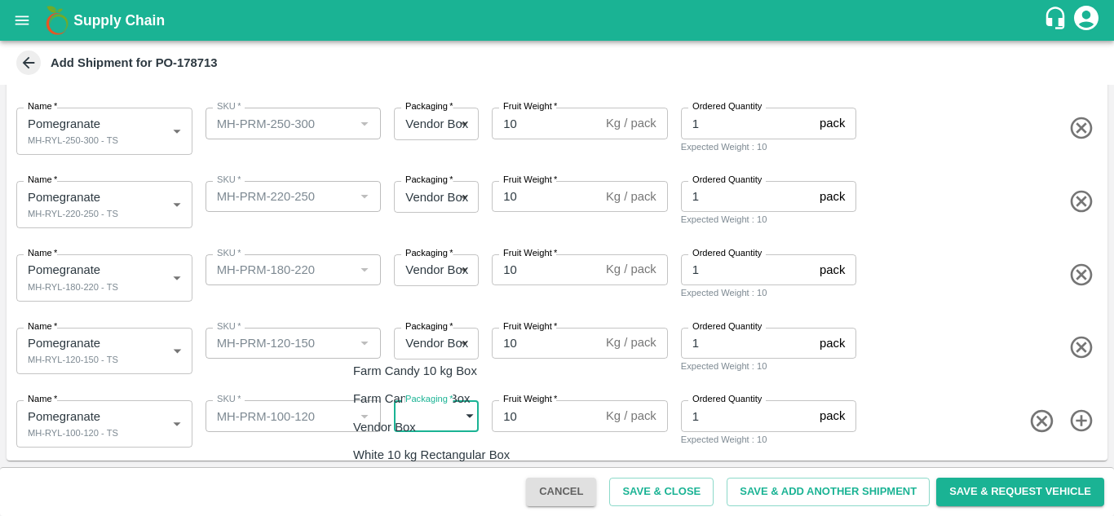
click at [428, 417] on body "Supply Chain Add Shipment for PO-178713 Type DC DC MO's Customer Customer (Mate…" at bounding box center [557, 258] width 1114 height 516
click at [399, 425] on p "Vendor Box" at bounding box center [384, 427] width 63 height 18
type input "276"
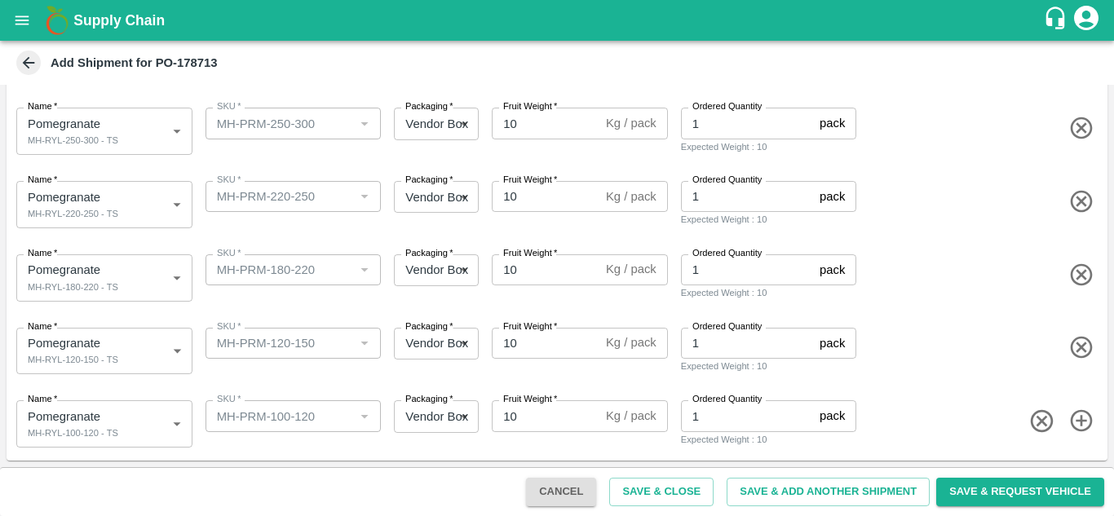
click at [361, 374] on div "SKU   * SKU   *" at bounding box center [290, 348] width 183 height 54
click at [684, 495] on button "Save & Close" at bounding box center [661, 492] width 104 height 29
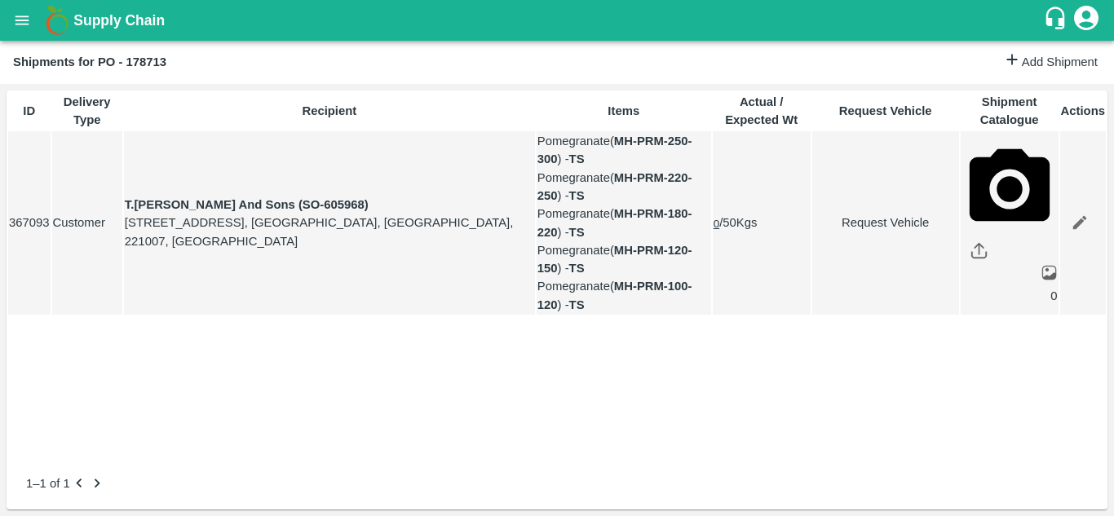
click at [884, 232] on link "Request Vehicle" at bounding box center [885, 223] width 145 height 18
type input "03/10/2025 05:14 AM"
type input "DD/MM/YYYY hh:mm aa"
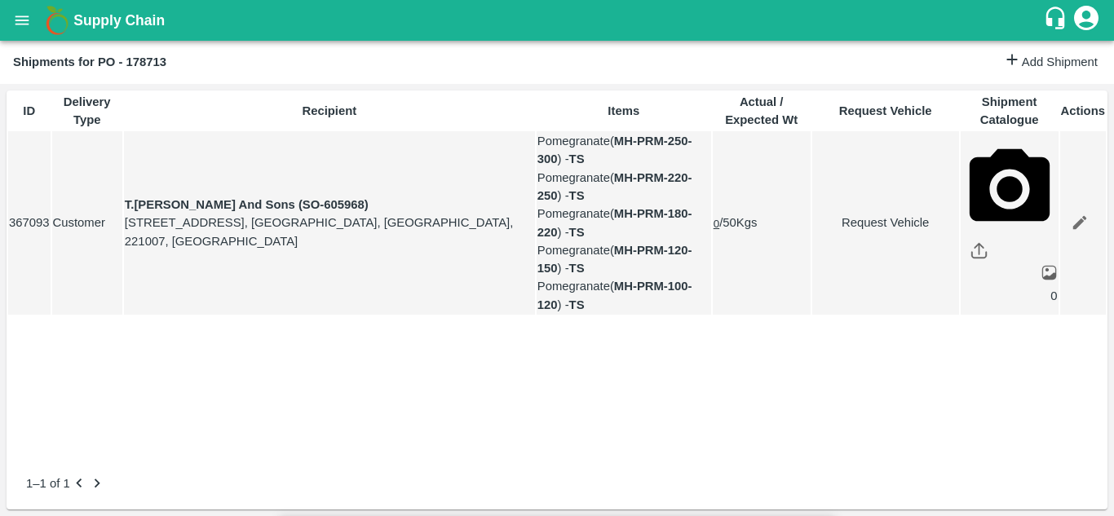
type input "29/09/2025 12:00 AM"
click at [748, 93] on body "Supply Chain Shipments for PO - 178713 Add Shipment ID Delivery Type Recipient …" at bounding box center [557, 258] width 1114 height 516
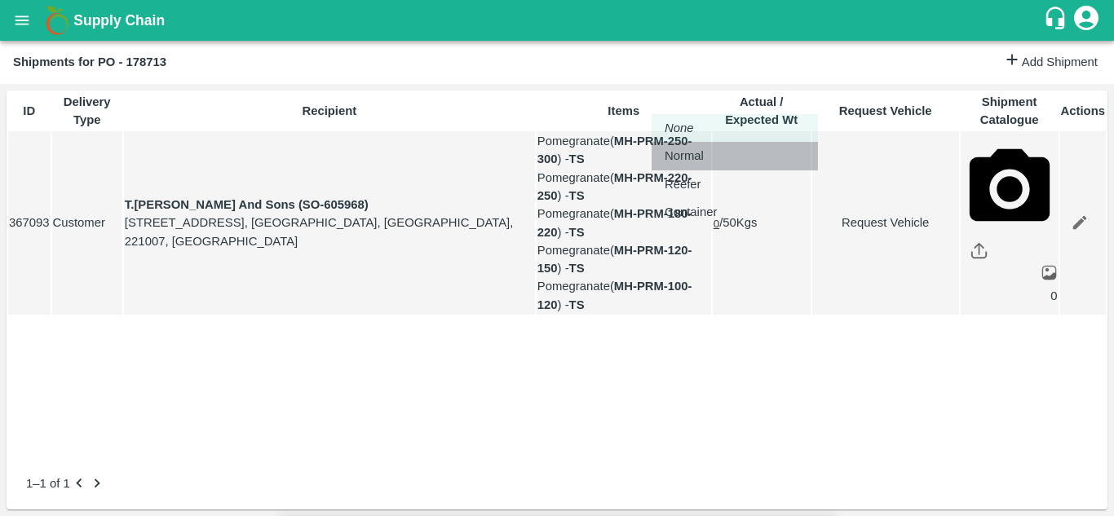
click at [691, 157] on p "Normal" at bounding box center [684, 156] width 39 height 18
type input "1"
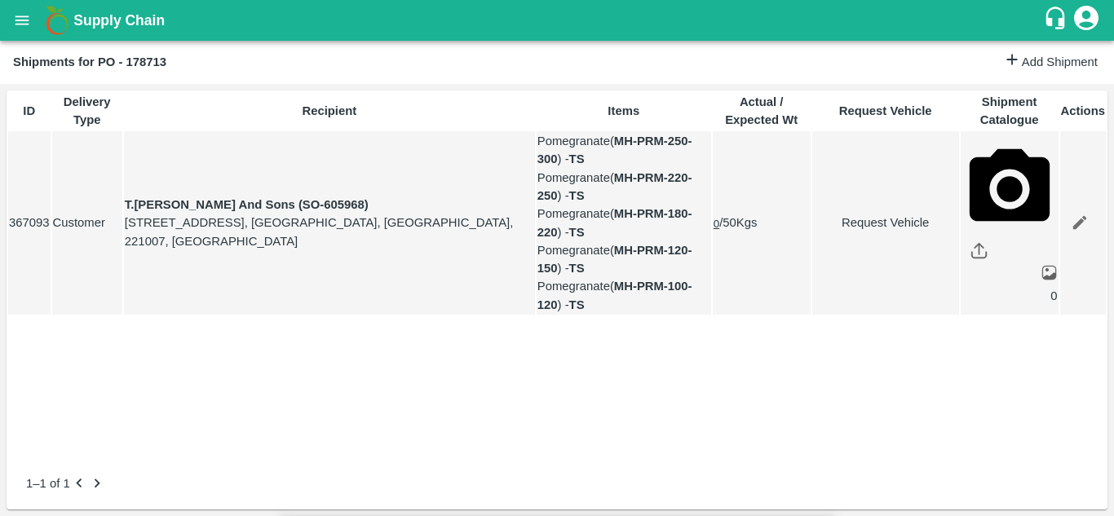
click at [861, 229] on link "Request Vehicle" at bounding box center [885, 223] width 145 height 18
type input "1"
type input "29/09/2025 12:00 AM"
type input "03/10/2025 05:14 AM"
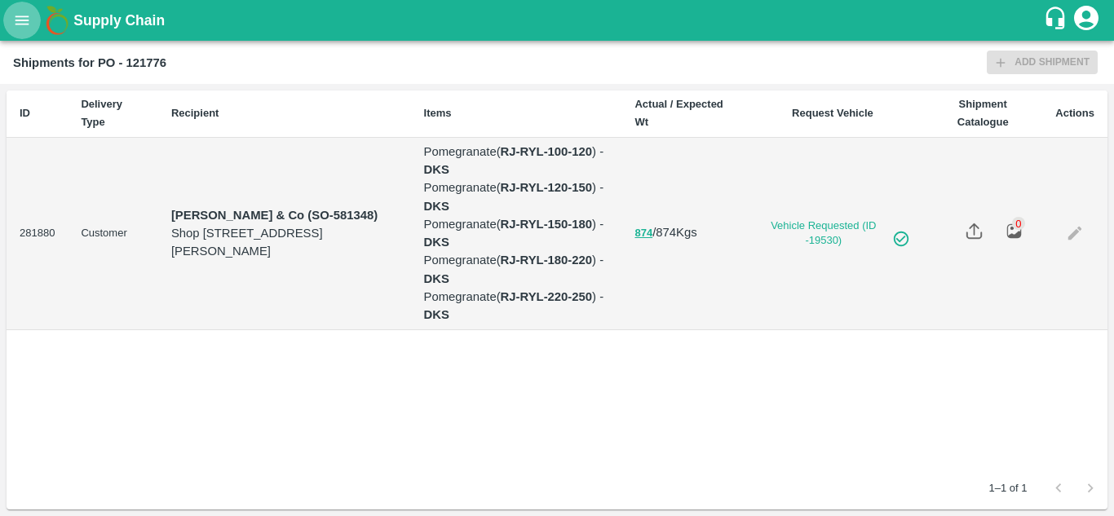
click at [20, 13] on icon "open drawer" at bounding box center [22, 20] width 18 height 18
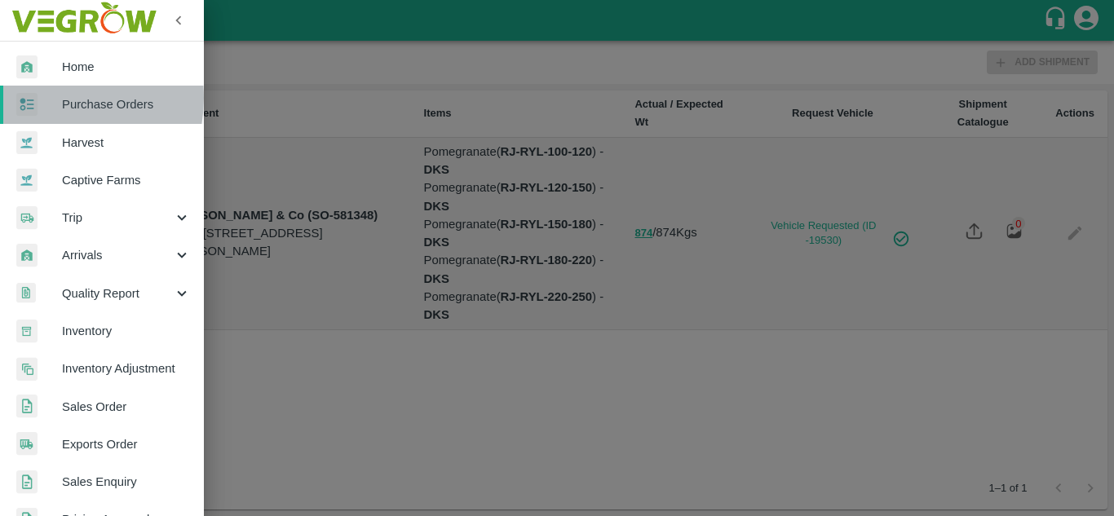
click at [47, 98] on div at bounding box center [39, 105] width 46 height 24
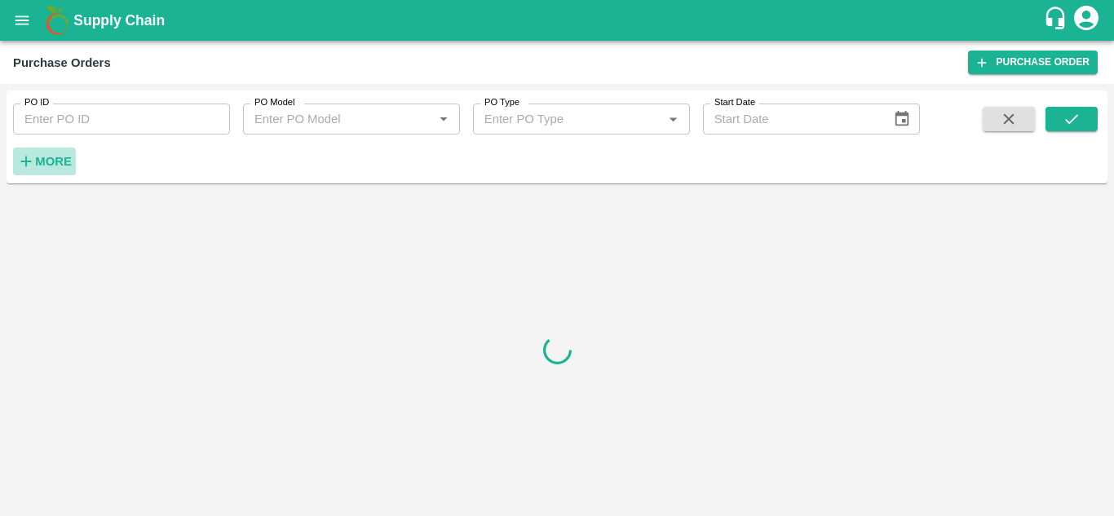
click at [51, 157] on strong "More" at bounding box center [53, 161] width 37 height 13
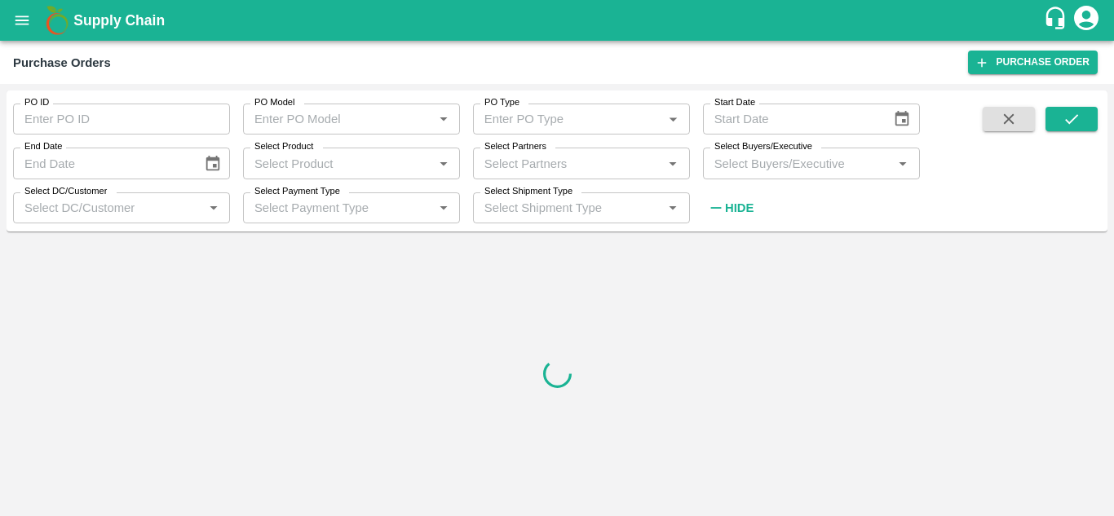
click at [761, 171] on input "Select Buyers/Executive" at bounding box center [798, 163] width 180 height 21
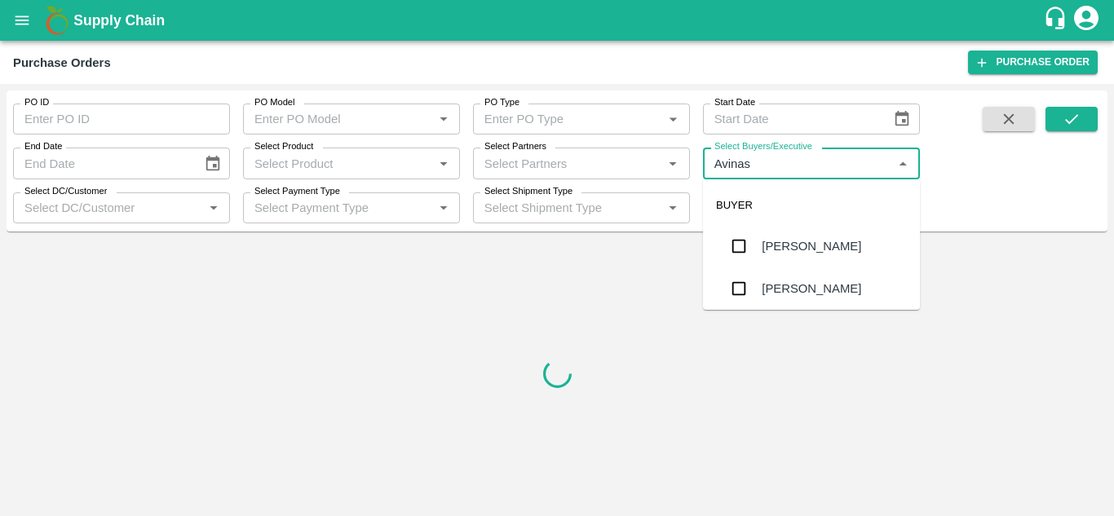
type input "Avinash"
click at [763, 276] on div "[PERSON_NAME]" at bounding box center [811, 289] width 217 height 42
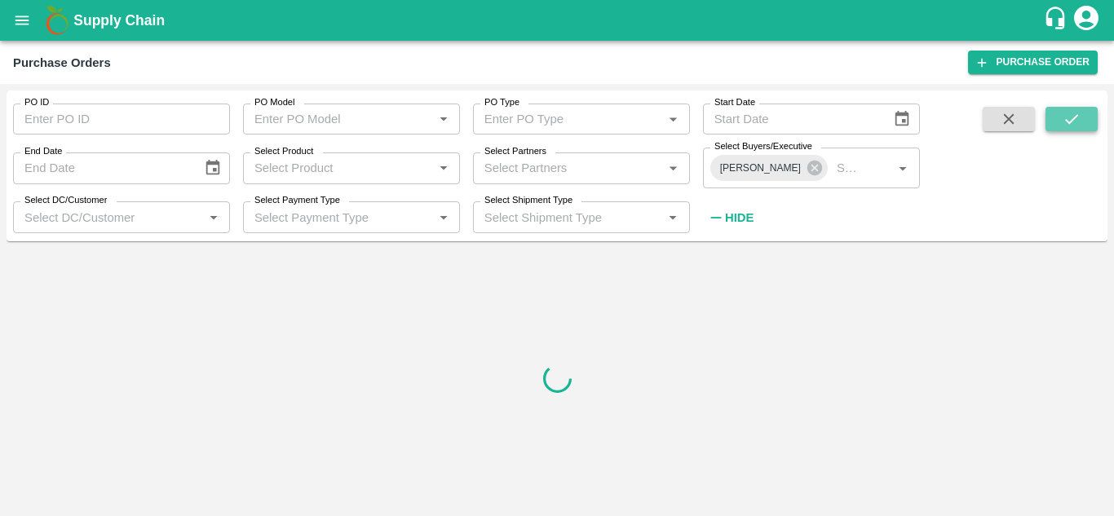
click at [1073, 128] on icon "submit" at bounding box center [1072, 119] width 18 height 18
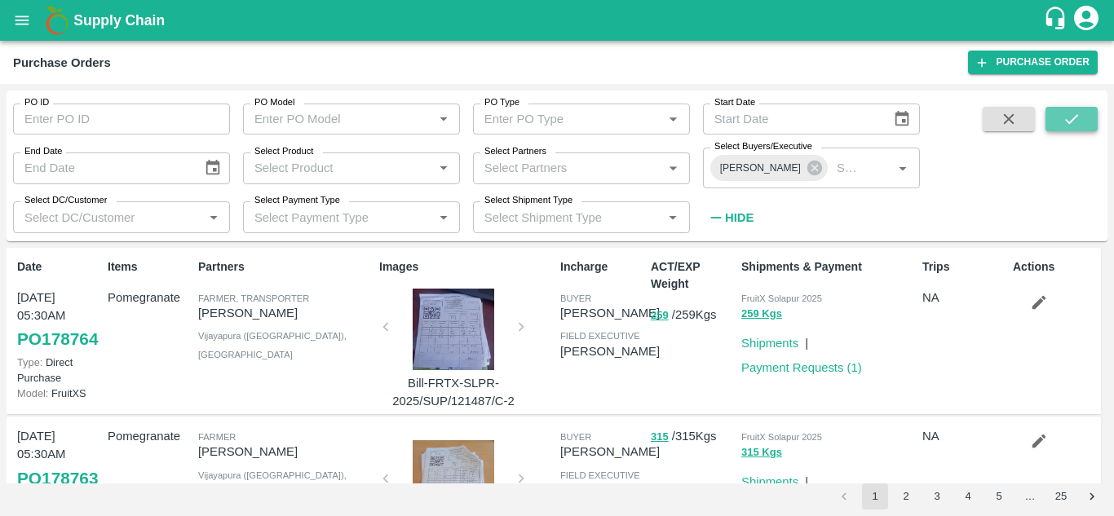
click at [1069, 122] on icon "submit" at bounding box center [1071, 119] width 13 height 10
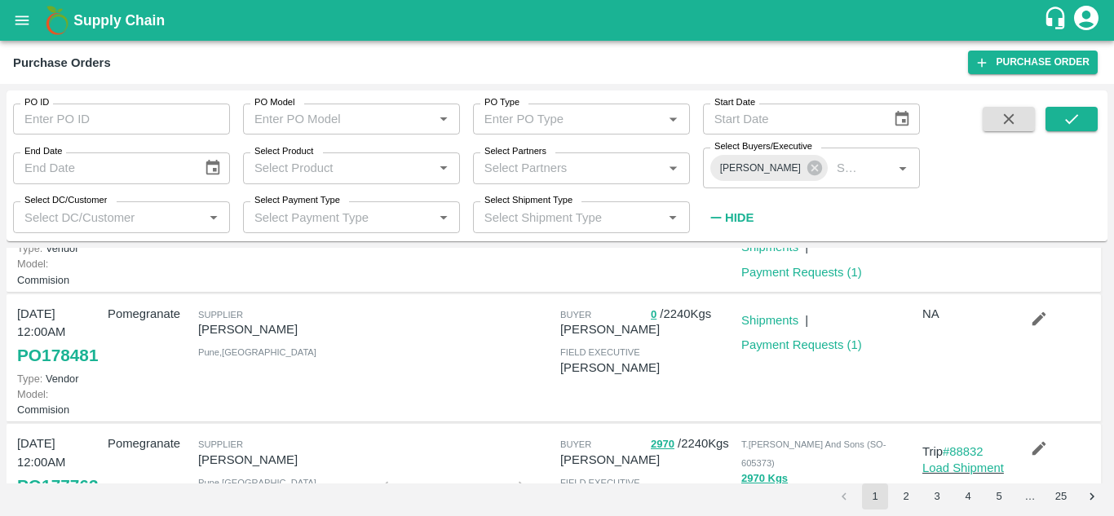
scroll to position [243, 0]
click at [763, 328] on link "Shipments" at bounding box center [769, 321] width 57 height 13
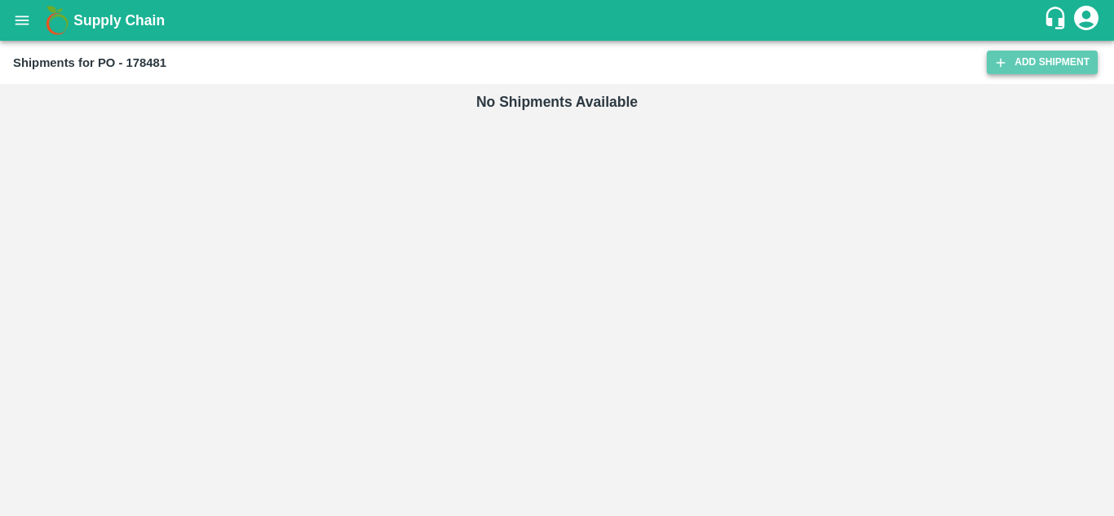
click at [1015, 69] on link "Add Shipment" at bounding box center [1042, 63] width 111 height 24
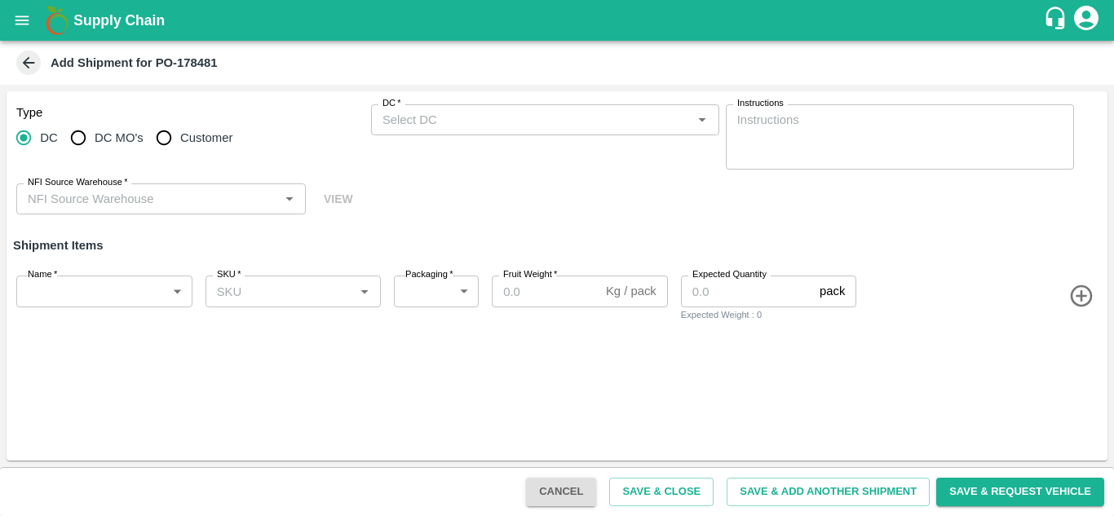
click at [167, 130] on input "Customer" at bounding box center [164, 138] width 33 height 33
radio input "true"
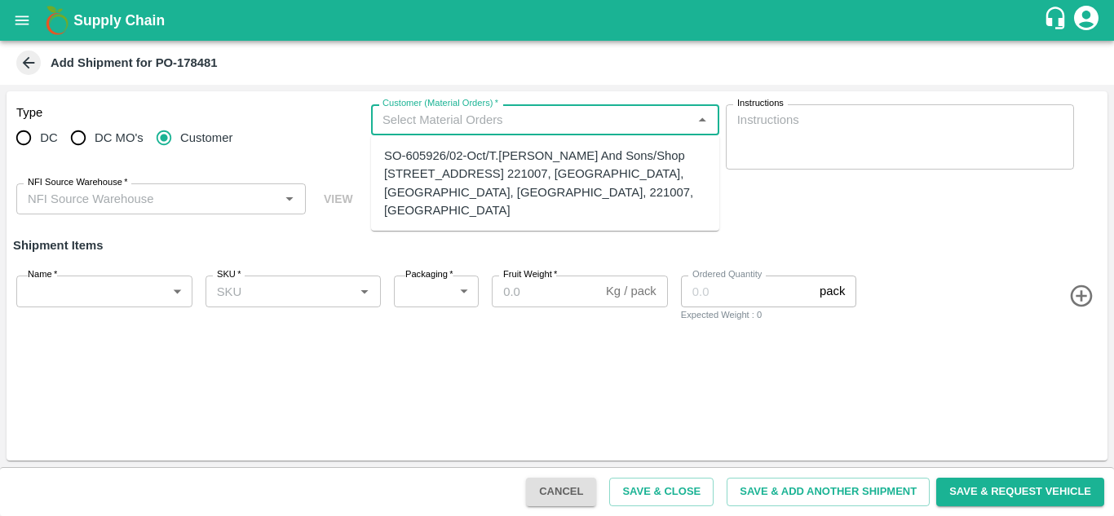
drag, startPoint x: 404, startPoint y: 126, endPoint x: 423, endPoint y: 179, distance: 56.5
click at [423, 179] on body "Supply Chain Add Shipment for PO-178481 Type DC DC MO's Customer Customer (Mate…" at bounding box center [557, 258] width 1114 height 516
click at [423, 179] on div "SO-605926/02-Oct/T.Kishore Kapoor And Sons/Shop No B 27 , , Pahariya fruit mand…" at bounding box center [545, 183] width 322 height 73
type input "SO-605926/02-Oct/T.Kishore Kapoor And Sons/Shop No B 27 , , Pahariya fruit mand…"
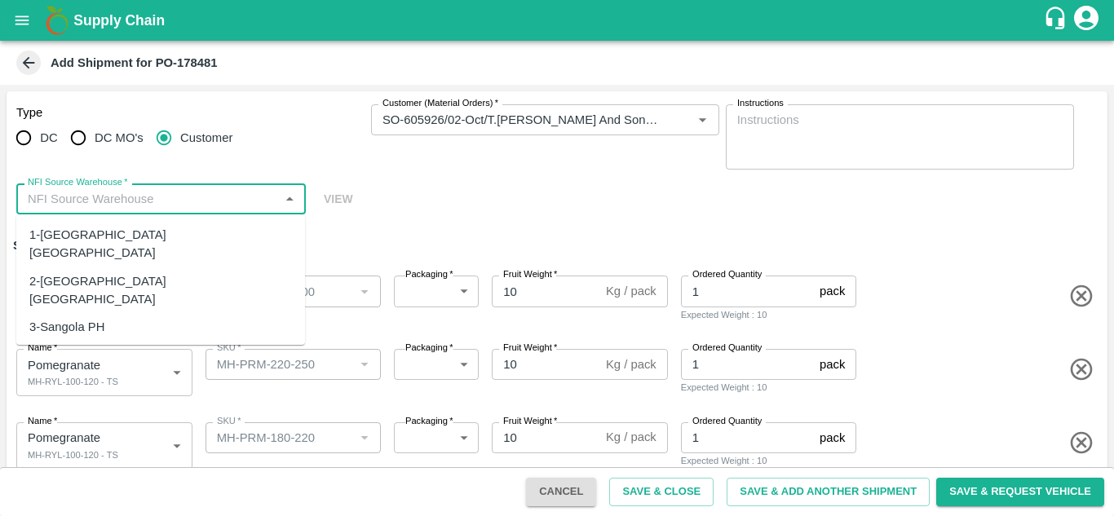
click at [167, 201] on input "NFI Source Warehouse   *" at bounding box center [147, 198] width 253 height 21
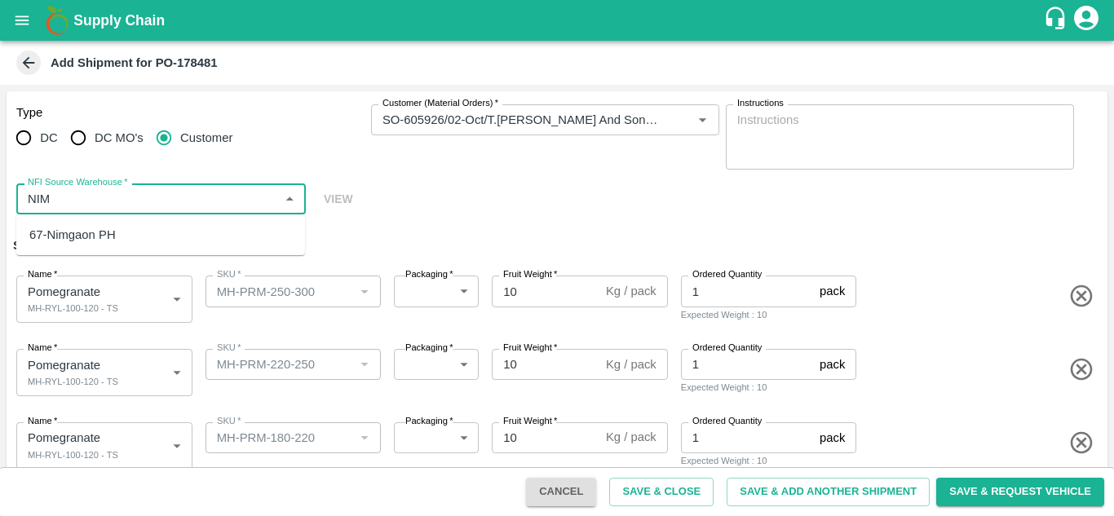
click at [125, 236] on div "67-Nimgaon PH" at bounding box center [160, 235] width 289 height 28
type input "67-Nimgaon PH"
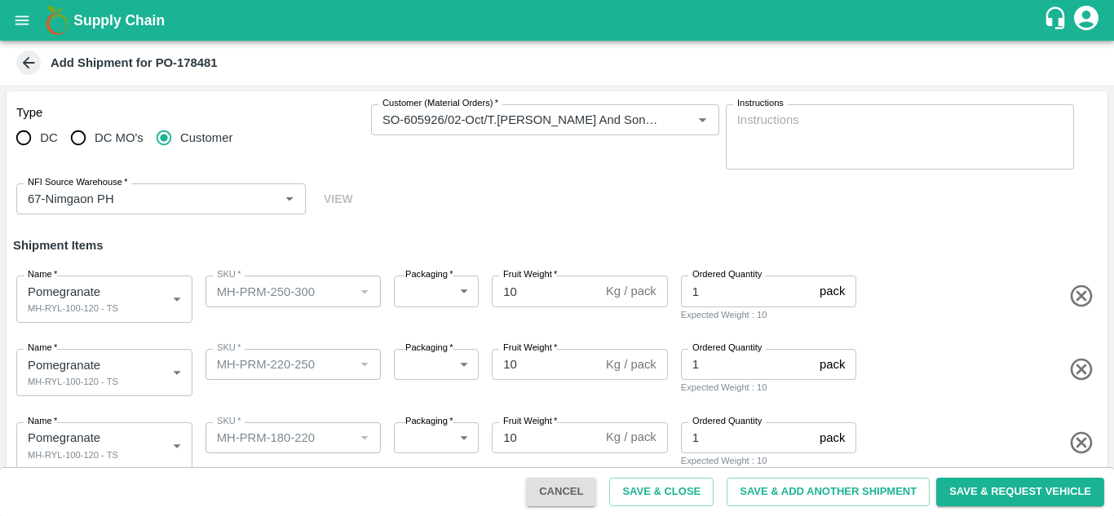
click at [462, 231] on h6 "Shipment Items" at bounding box center [557, 245] width 1101 height 34
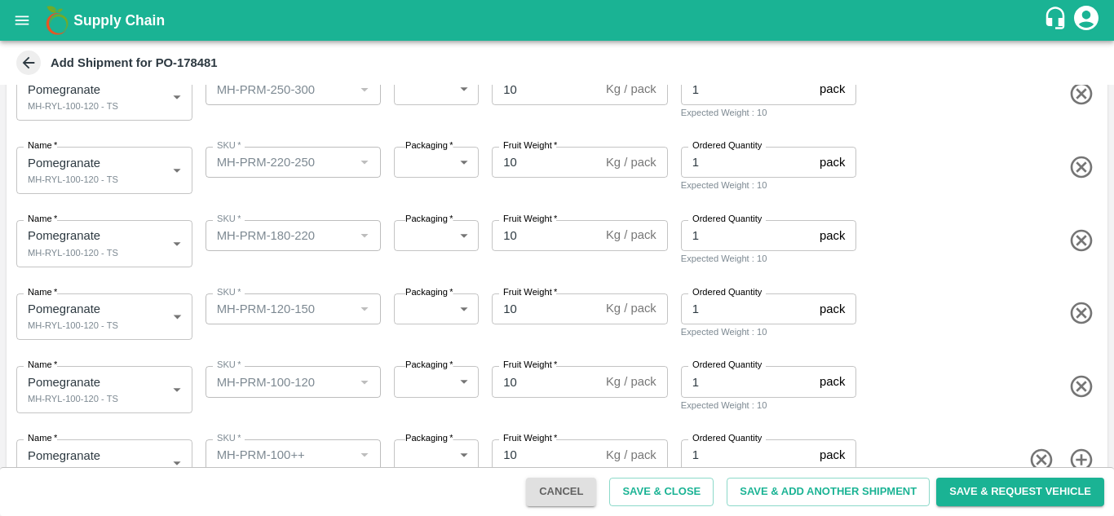
scroll to position [241, 0]
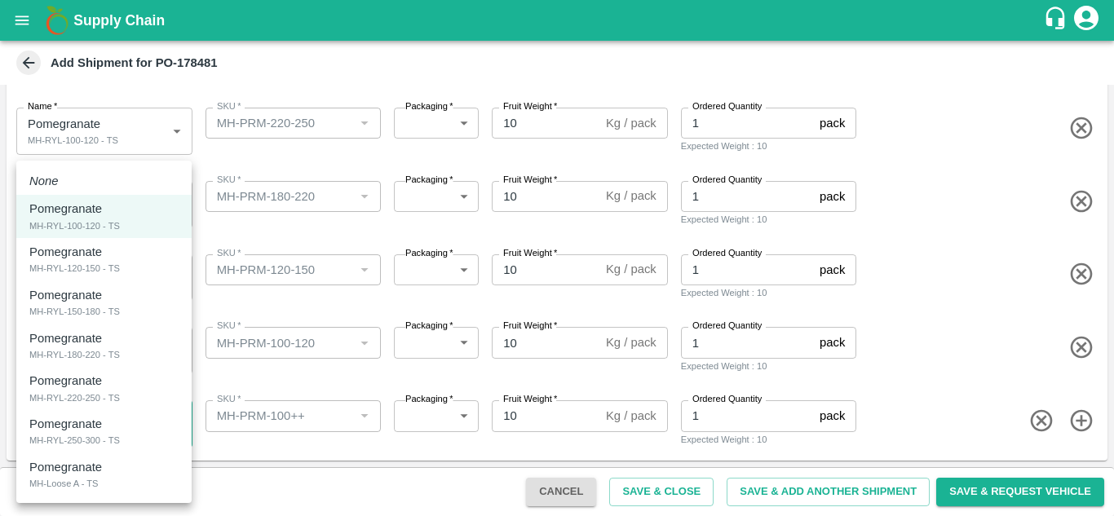
click at [81, 436] on body "Supply Chain Add Shipment for PO-178481 Type DC DC MO's Customer Customer (Mate…" at bounding box center [557, 258] width 1114 height 516
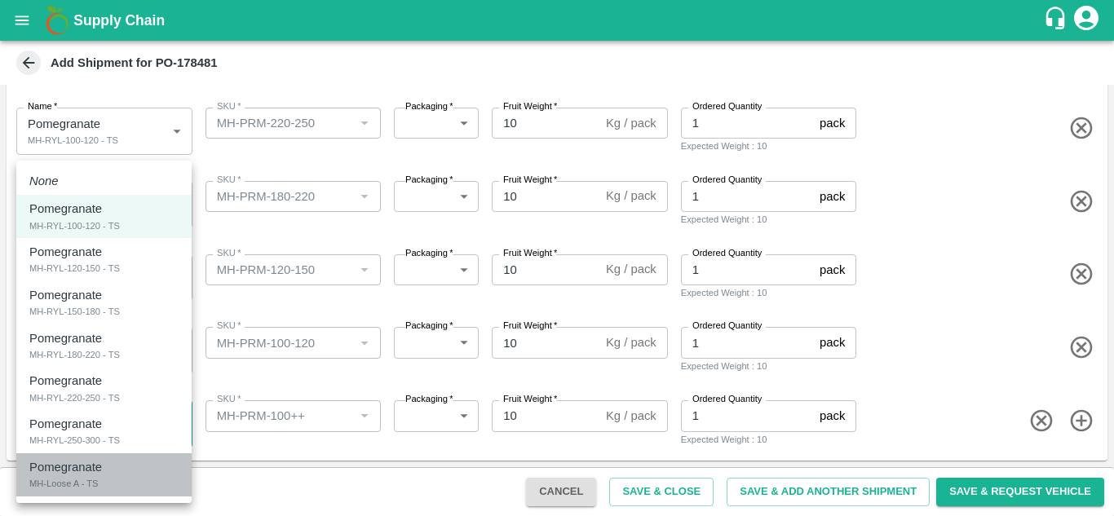
click at [78, 475] on p "Pomegranate" at bounding box center [65, 467] width 73 height 18
type input "2078066"
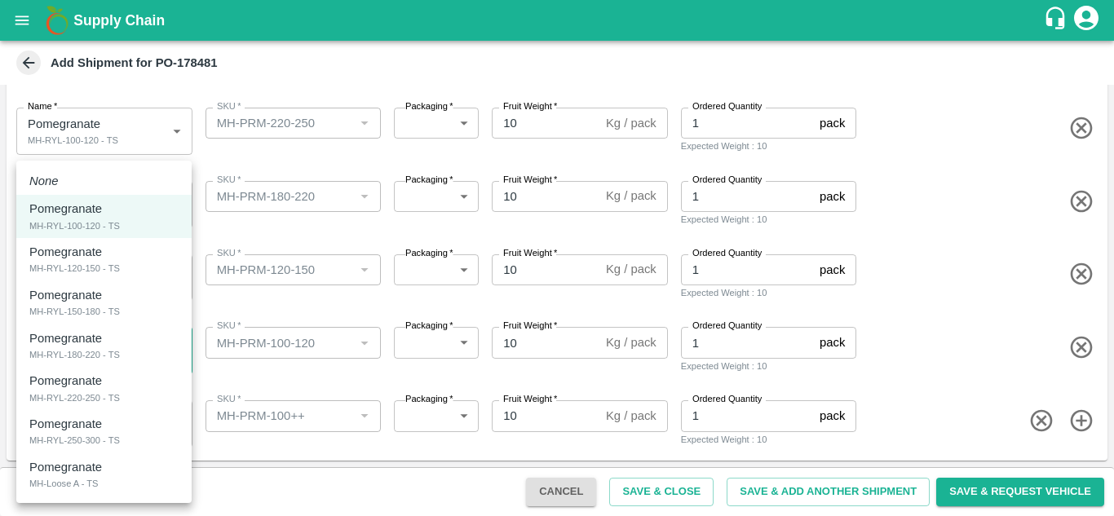
click at [83, 352] on body "Supply Chain Add Shipment for PO-178481 Type DC DC MO's Customer Customer (Mate…" at bounding box center [557, 258] width 1114 height 516
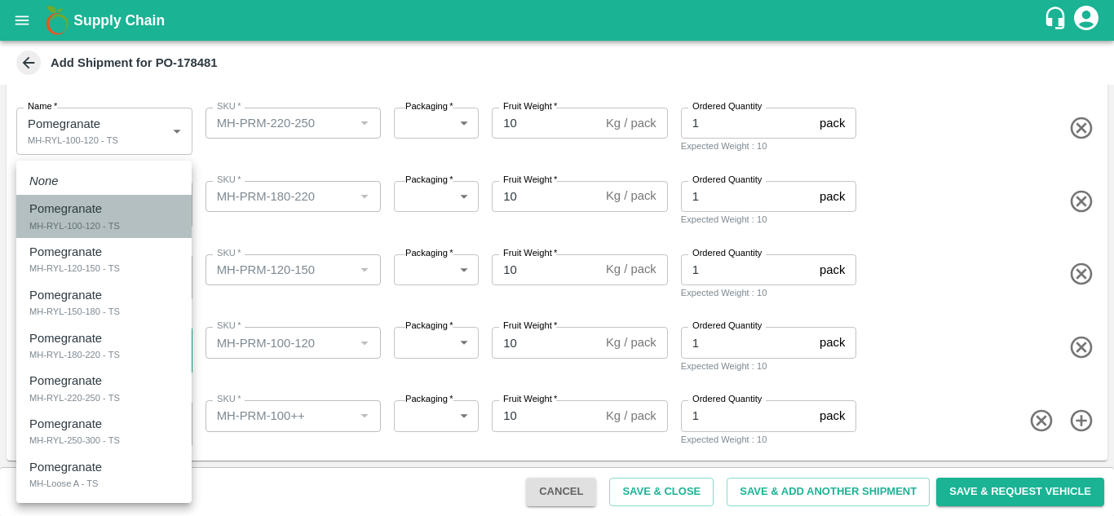
click at [102, 227] on div "MH-RYL-100-120 - TS" at bounding box center [74, 226] width 91 height 15
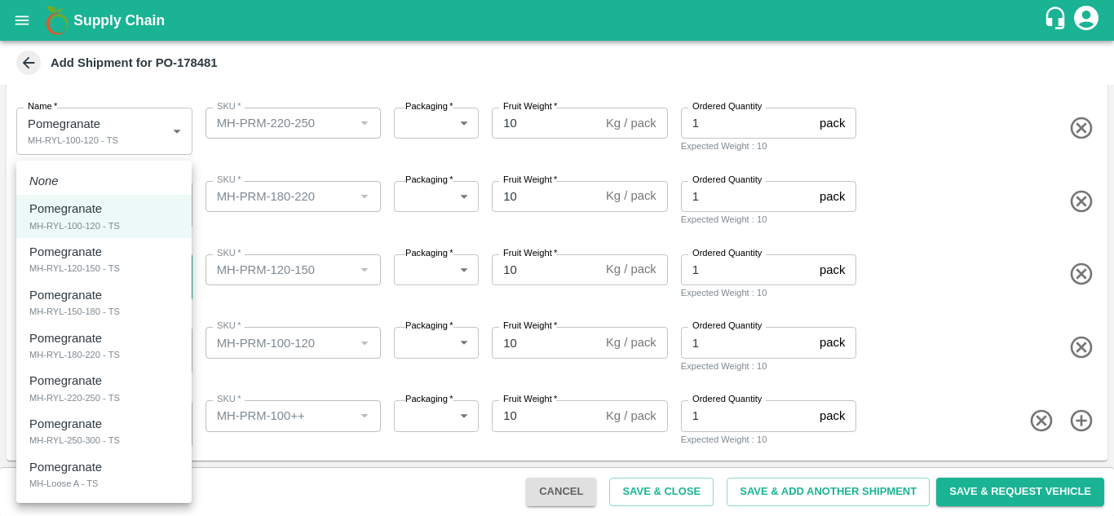
click at [87, 283] on body "Supply Chain Add Shipment for PO-178481 Type DC DC MO's Customer Customer (Mate…" at bounding box center [557, 258] width 1114 height 516
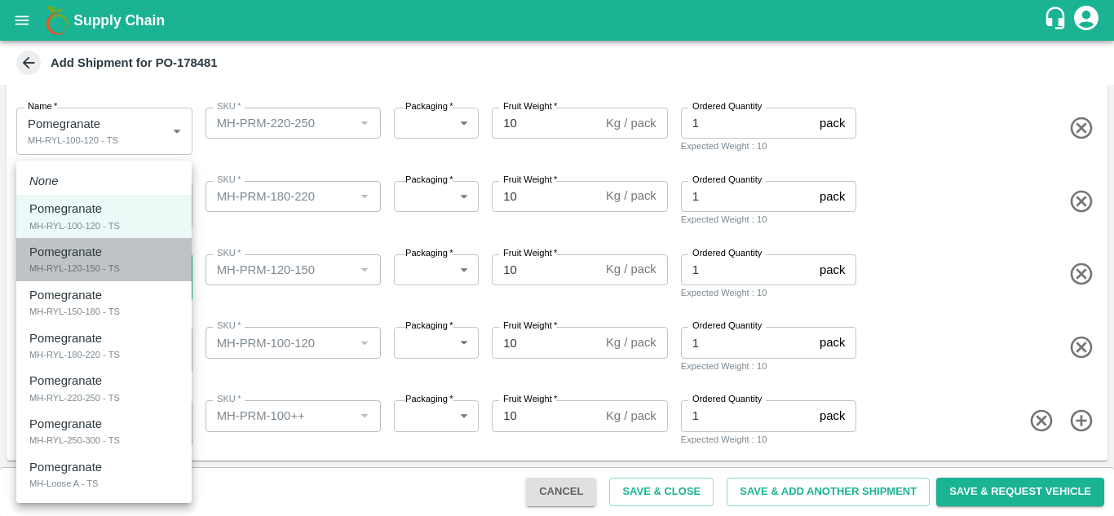
click at [88, 276] on li "Pomegranate MH-RYL-120-150 - TS" at bounding box center [103, 259] width 175 height 43
type input "2078061"
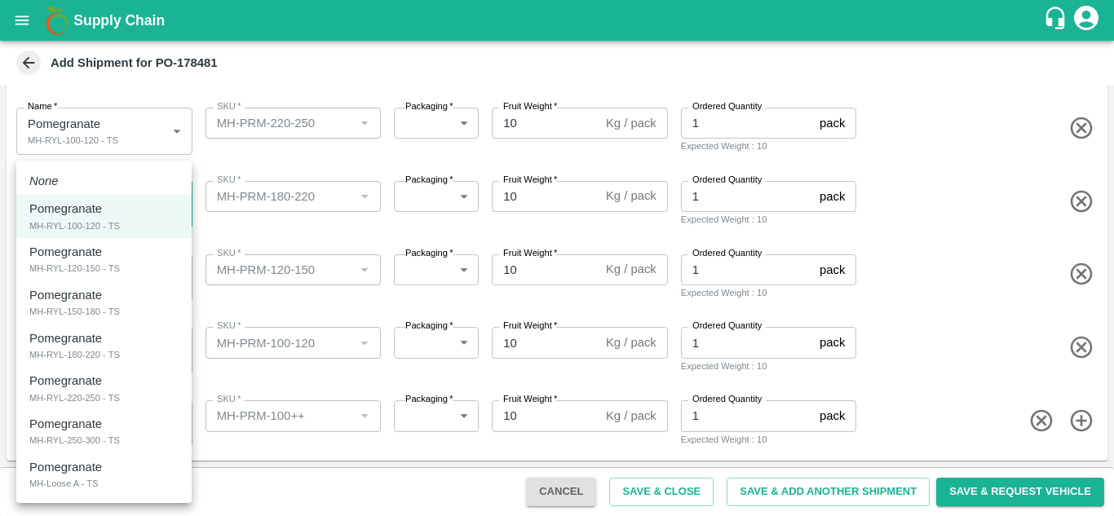
click at [61, 215] on body "Supply Chain Add Shipment for PO-178481 Type DC DC MO's Customer Customer (Mate…" at bounding box center [557, 258] width 1114 height 516
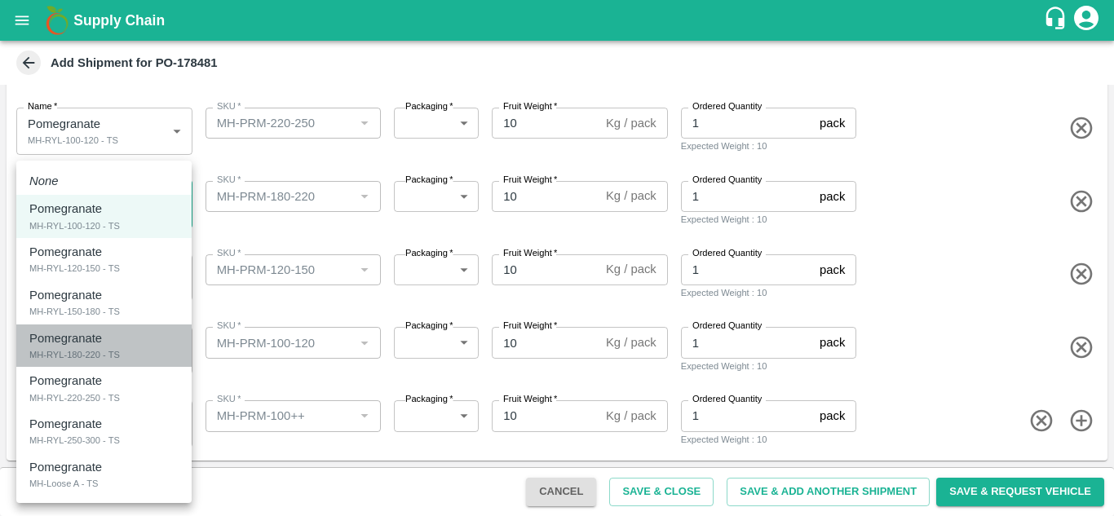
click at [76, 354] on div "MH-RYL-180-220 - TS" at bounding box center [74, 354] width 91 height 15
type input "2078063"
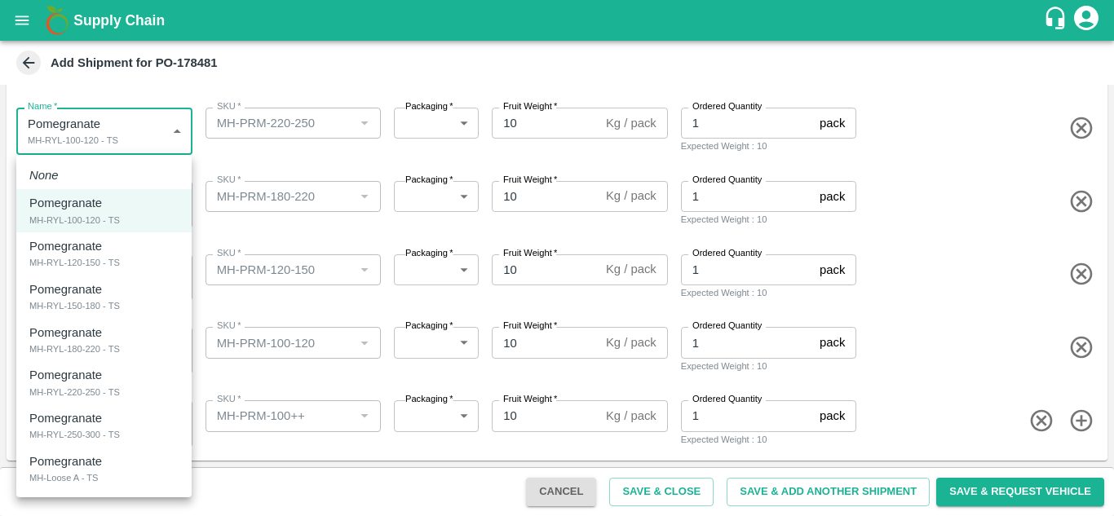
click at [60, 144] on body "Supply Chain Add Shipment for PO-178481 Type DC DC MO's Customer Customer (Mate…" at bounding box center [557, 258] width 1114 height 516
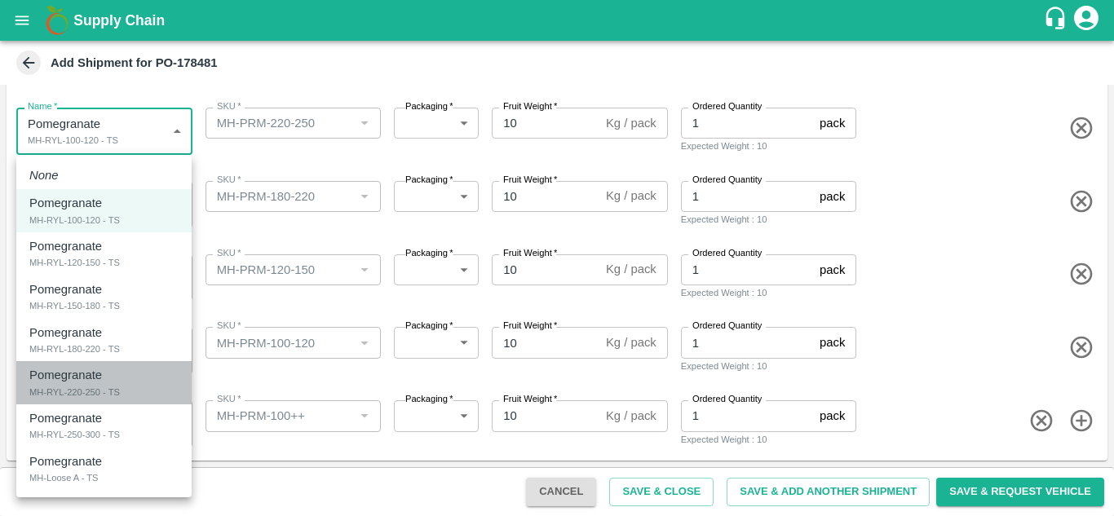
click at [72, 391] on div "MH-RYL-220-250 - TS" at bounding box center [74, 392] width 91 height 15
type input "2078064"
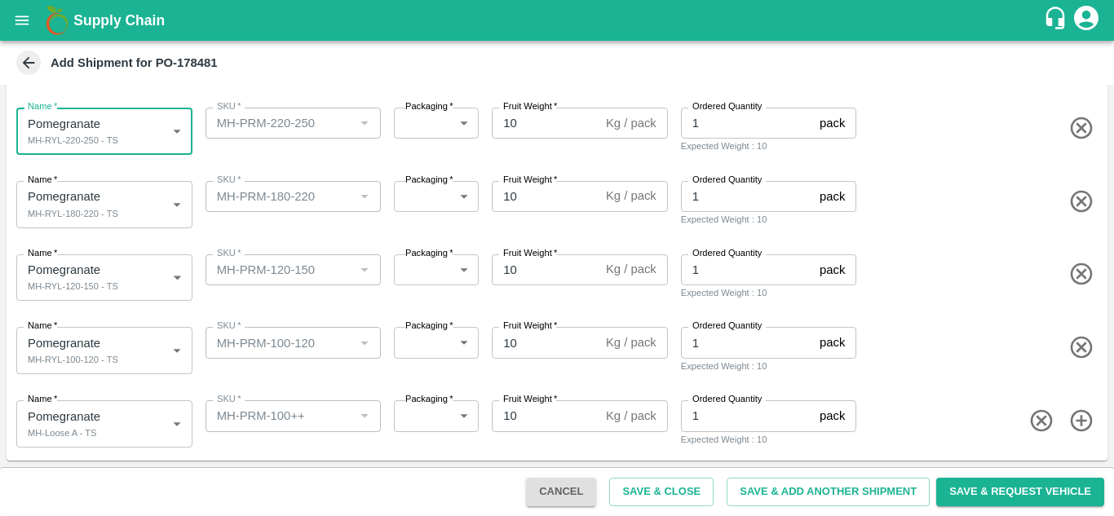
click at [153, 238] on div "Name   * Pomegranate MH-RYL-120-150 - TS 2078061 Name SKU   * SKU   * Packaging…" at bounding box center [554, 275] width 1108 height 80
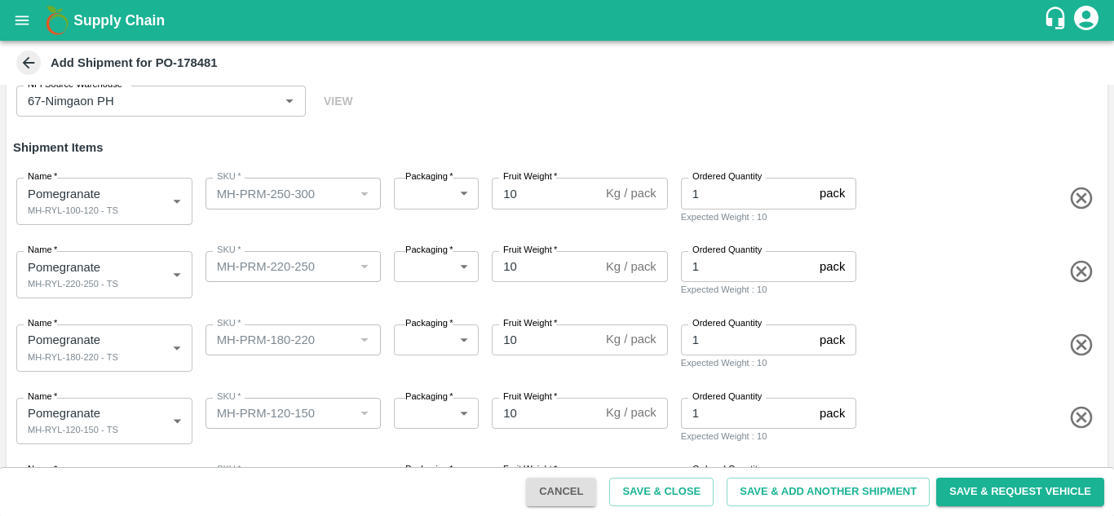
scroll to position [97, 0]
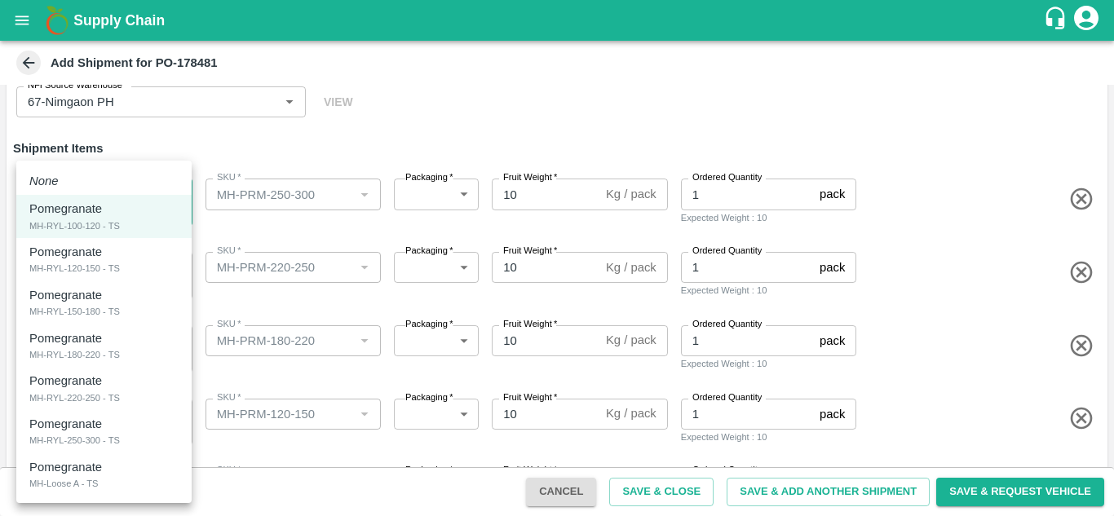
click at [124, 206] on body "Supply Chain Add Shipment for PO-178481 Type DC DC MO's Customer Customer (Mate…" at bounding box center [557, 258] width 1114 height 516
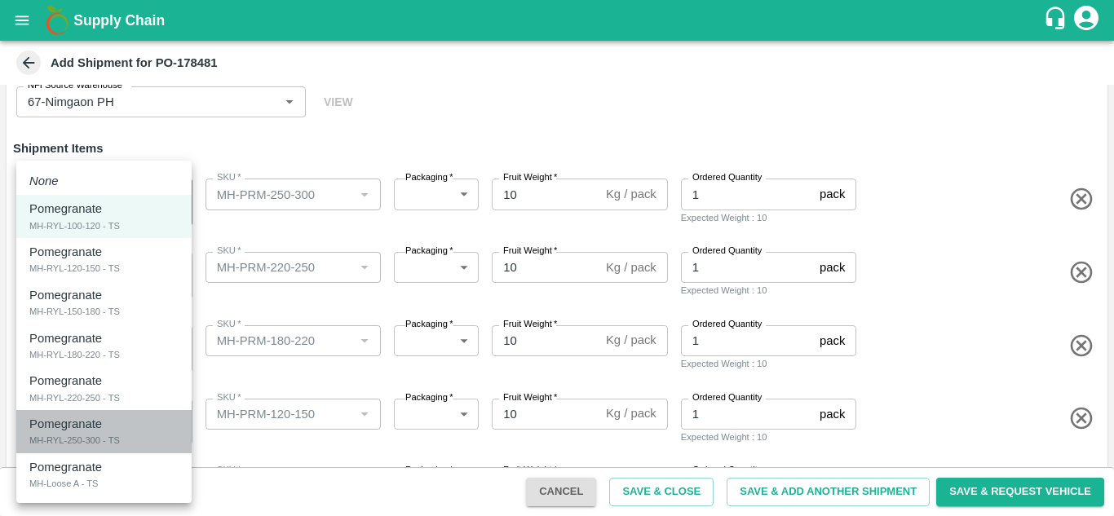
click at [109, 426] on div "Pomegranate" at bounding box center [69, 424] width 81 height 18
type input "2078065"
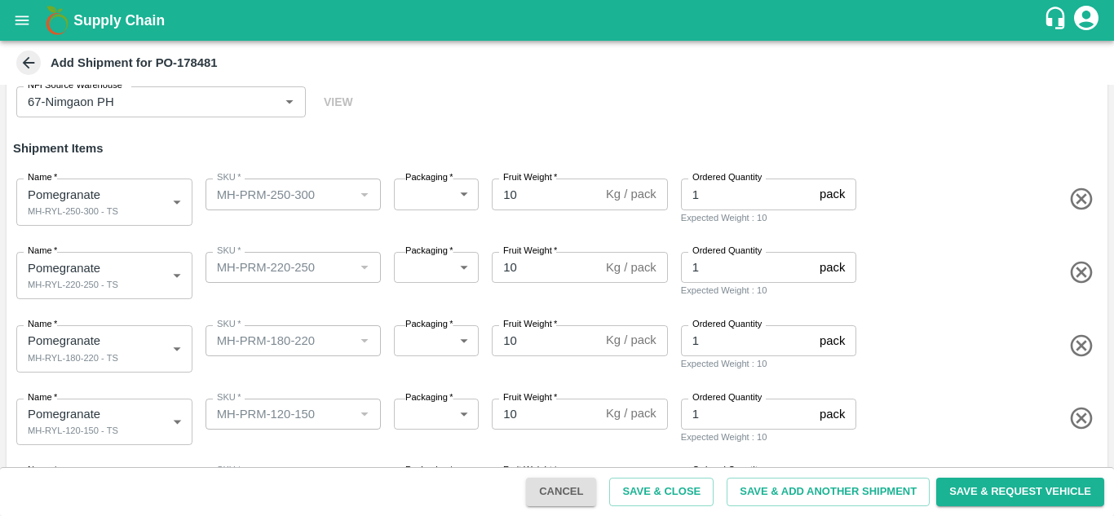
click at [260, 310] on div "Name   * Pomegranate MH-RYL-180-220 - TS 2078063 Name SKU   * SKU   * Packaging…" at bounding box center [554, 346] width 1108 height 80
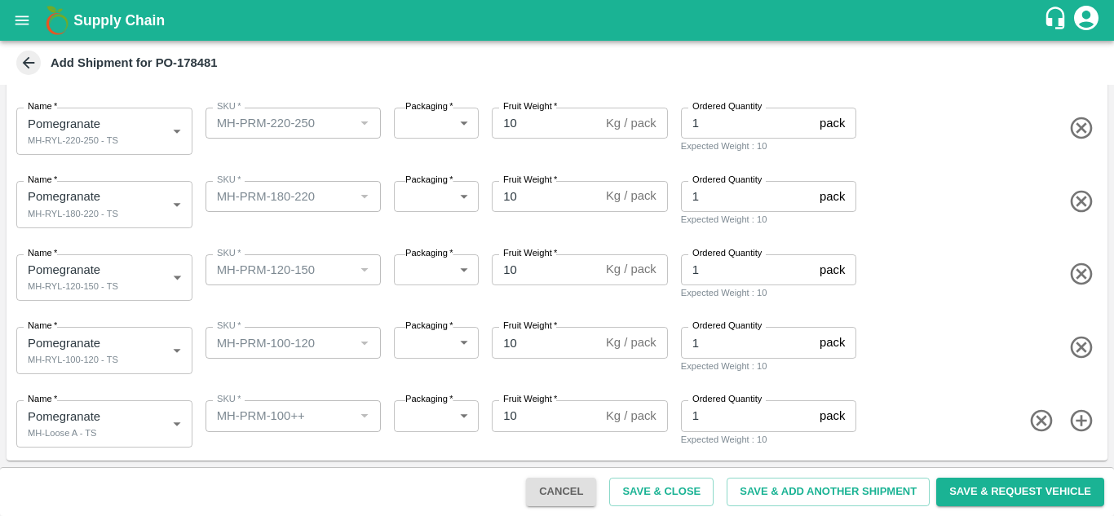
scroll to position [0, 0]
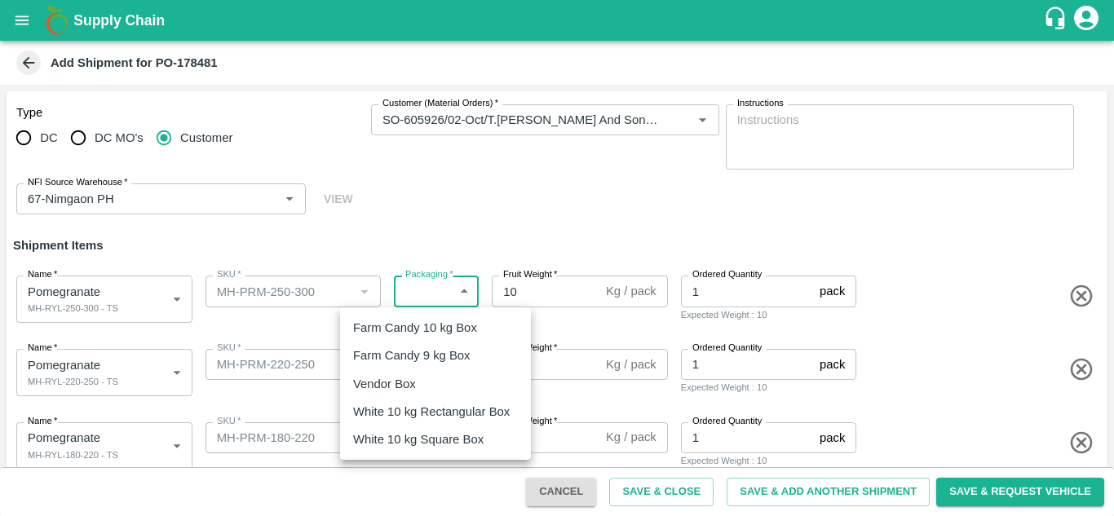
click at [432, 283] on body "Supply Chain Add Shipment for PO-178481 Type DC DC MO's Customer Customer (Mate…" at bounding box center [557, 258] width 1114 height 516
click at [421, 385] on div "Vendor Box" at bounding box center [388, 384] width 71 height 18
type input "276"
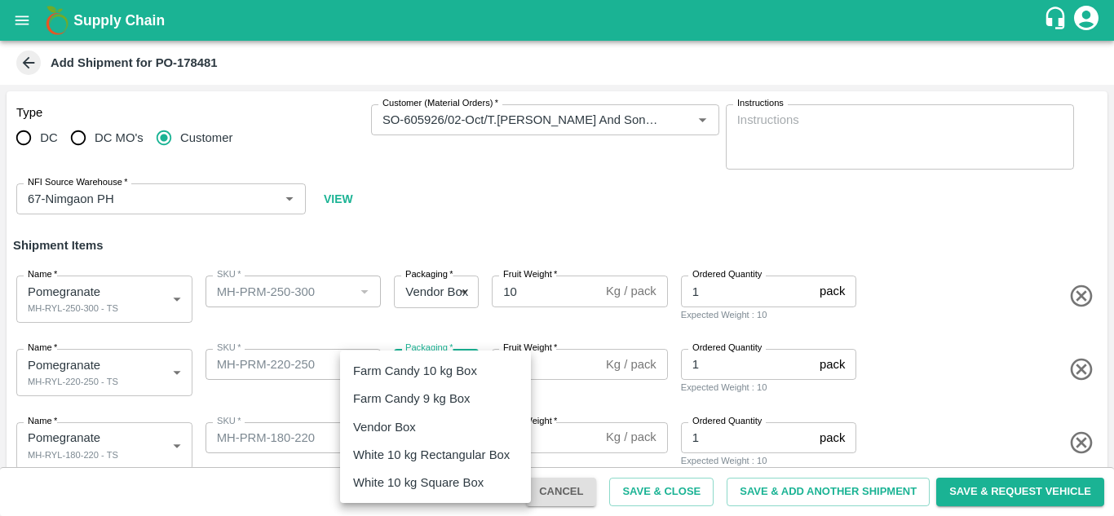
click at [440, 363] on body "Supply Chain Add Shipment for PO-178481 Type DC DC MO's Customer Customer (Mate…" at bounding box center [557, 258] width 1114 height 516
click at [403, 432] on p "Vendor Box" at bounding box center [384, 427] width 63 height 18
type input "276"
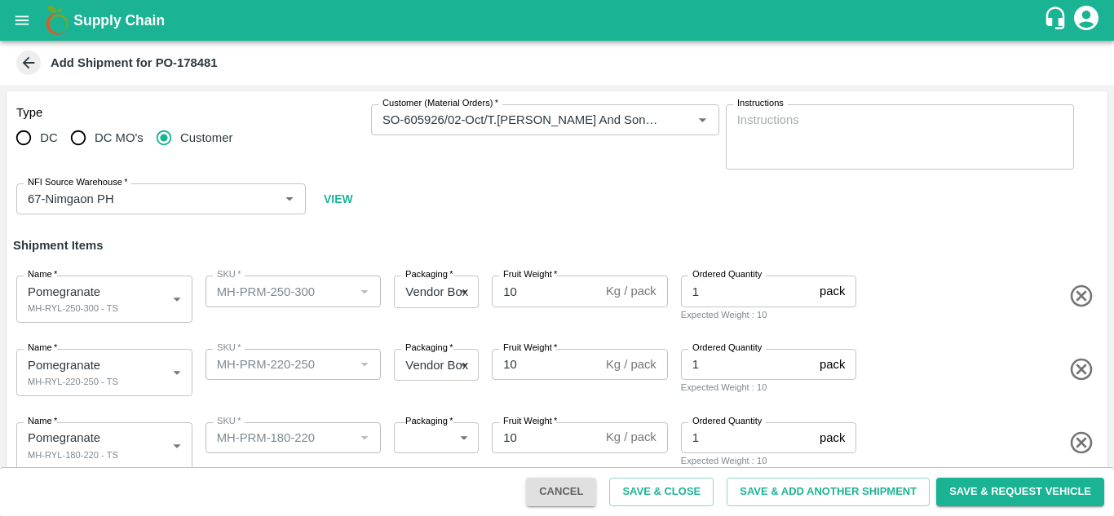
click at [460, 219] on div "Type DC DC MO's Customer Customer (Material Orders)   * Customer (Material Orde…" at bounding box center [557, 159] width 1101 height 137
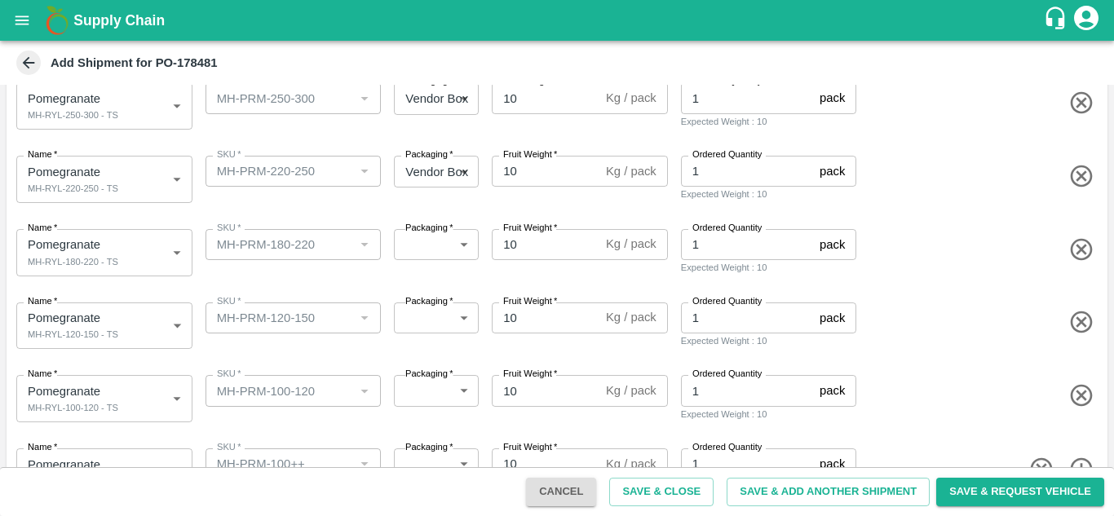
scroll to position [197, 0]
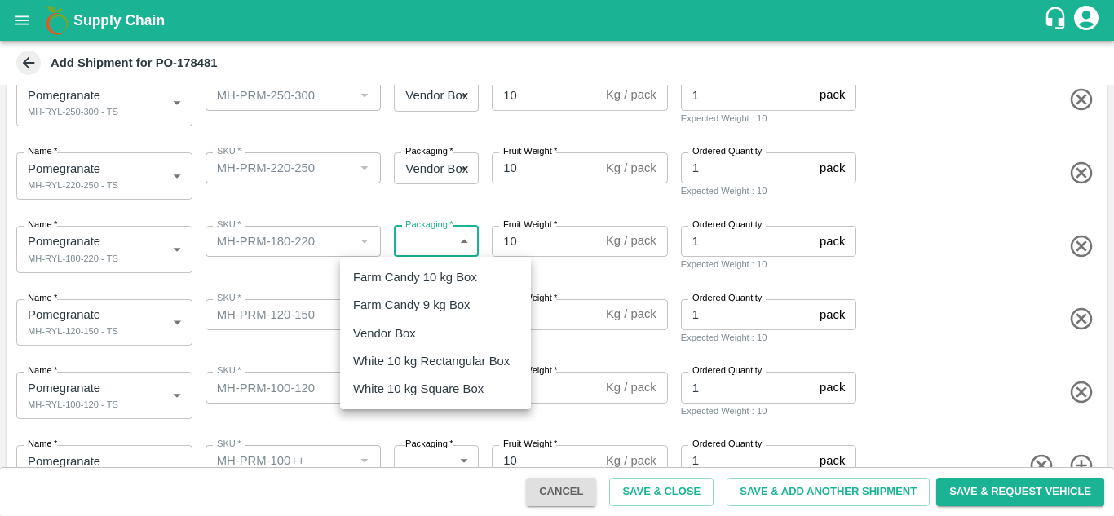
click at [422, 238] on body "Supply Chain Add Shipment for PO-178481 Type DC DC MO's Customer Customer (Mate…" at bounding box center [557, 258] width 1114 height 516
click at [411, 331] on p "Vendor Box" at bounding box center [384, 334] width 63 height 18
type input "276"
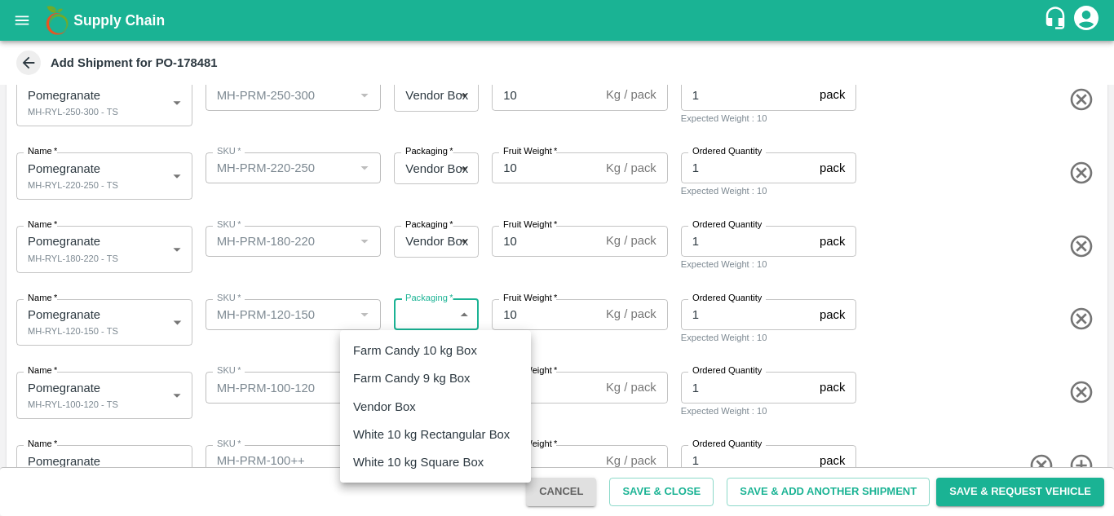
click at [423, 318] on body "Supply Chain Add Shipment for PO-178481 Type DC DC MO's Customer Customer (Mate…" at bounding box center [557, 258] width 1114 height 516
click at [400, 401] on p "Vendor Box" at bounding box center [384, 407] width 63 height 18
type input "276"
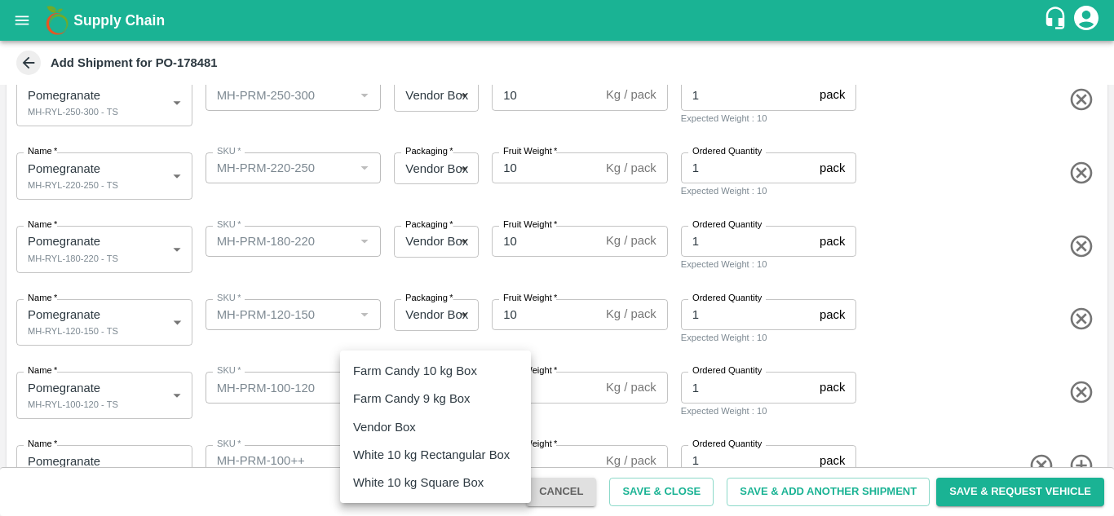
click at [427, 394] on body "Supply Chain Add Shipment for PO-178481 Type DC DC MO's Customer Customer (Mate…" at bounding box center [557, 258] width 1114 height 516
click at [409, 427] on p "Vendor Box" at bounding box center [384, 427] width 63 height 18
type input "276"
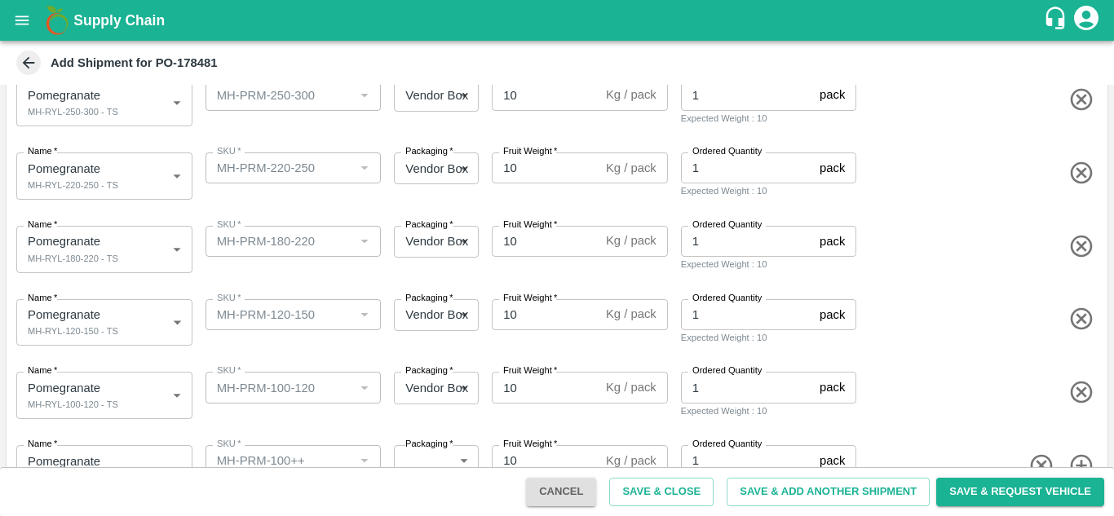
click at [405, 343] on div "Packaging   * Vendor Box 276 Packaging" at bounding box center [432, 320] width 91 height 54
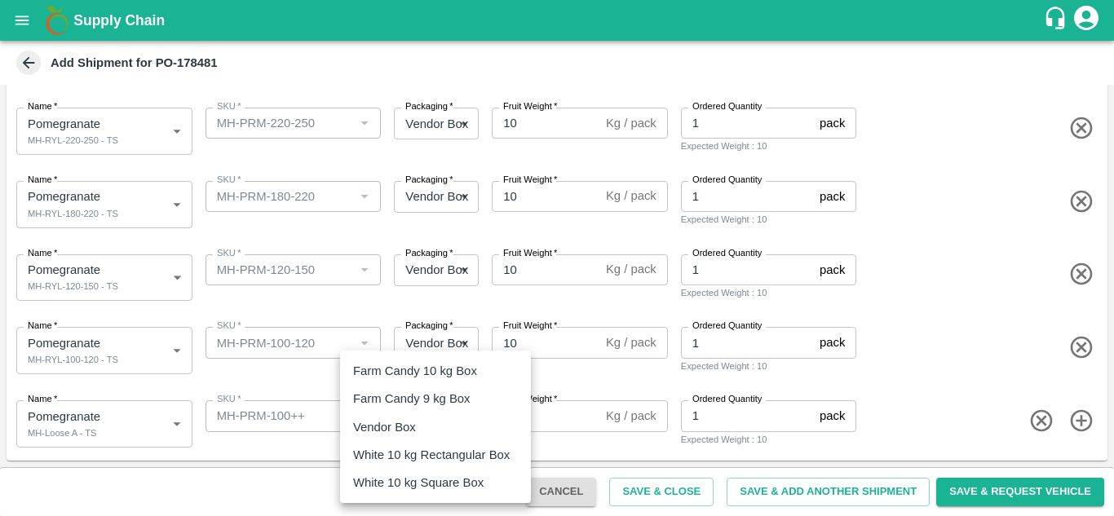
click at [414, 408] on body "Supply Chain Add Shipment for PO-178481 Type DC DC MO's Customer Customer (Mate…" at bounding box center [557, 258] width 1114 height 516
click at [391, 429] on p "Vendor Box" at bounding box center [384, 427] width 63 height 18
type input "276"
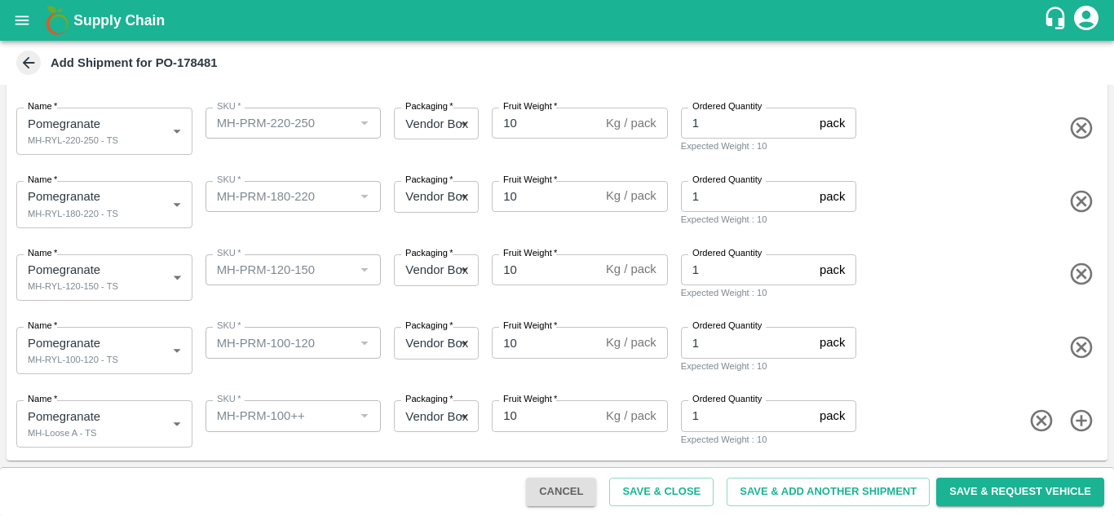
click at [356, 379] on div "Name   * Pomegranate MH-RYL-100-120 - TS 2078060 Name SKU   * SKU   * Packaging…" at bounding box center [554, 347] width 1108 height 80
click at [647, 494] on button "Save & Close" at bounding box center [661, 492] width 104 height 29
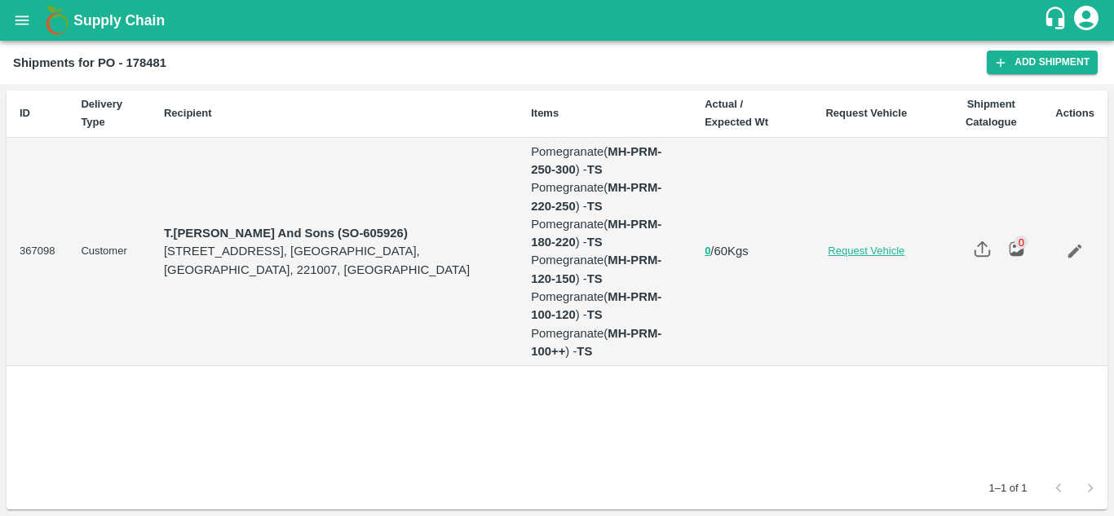
click at [861, 250] on link "Request Vehicle" at bounding box center [866, 251] width 121 height 15
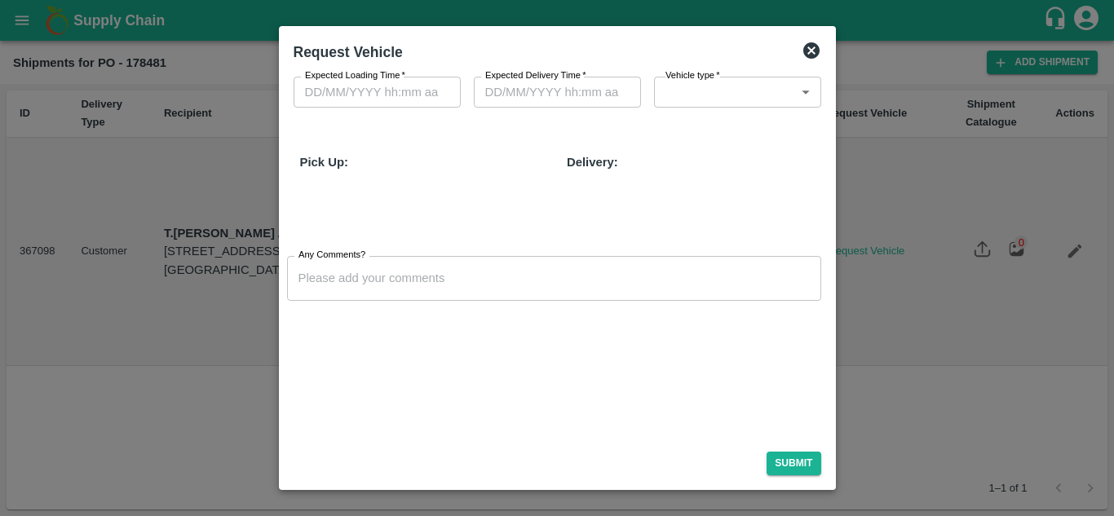
type input "DD/MM/YYYY hh:mm aa"
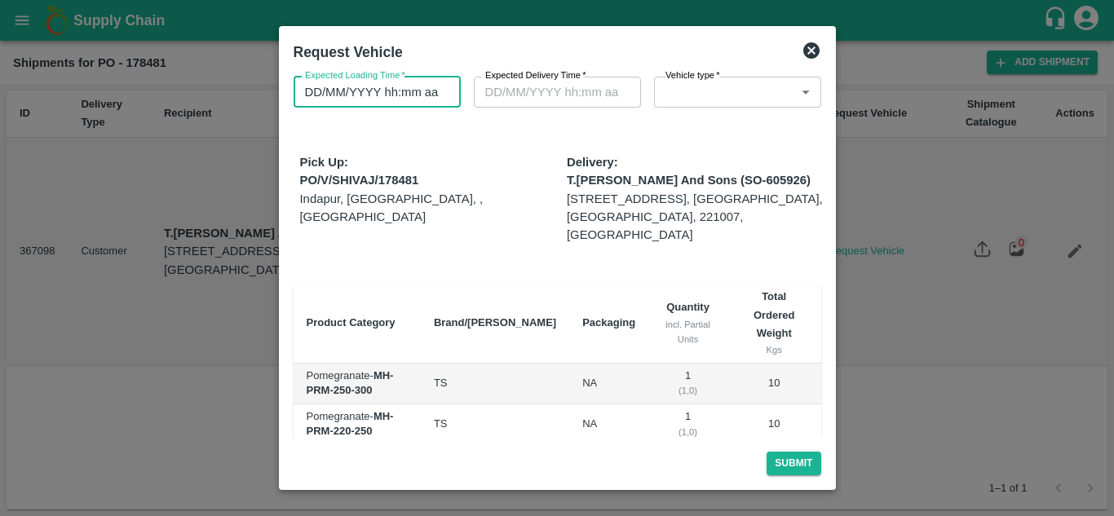
click at [305, 95] on input "DD/MM/YYYY hh:mm aa" at bounding box center [372, 92] width 156 height 31
type input "29/09/2025 11:14 PM"
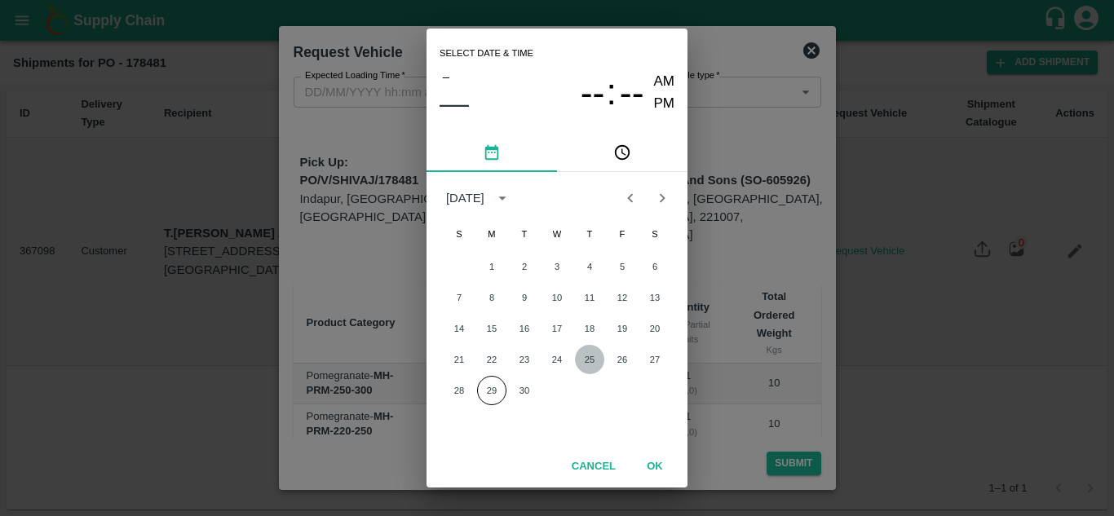
click at [590, 361] on button "25" at bounding box center [589, 359] width 29 height 29
type input "25/09/2025 12:00 AM"
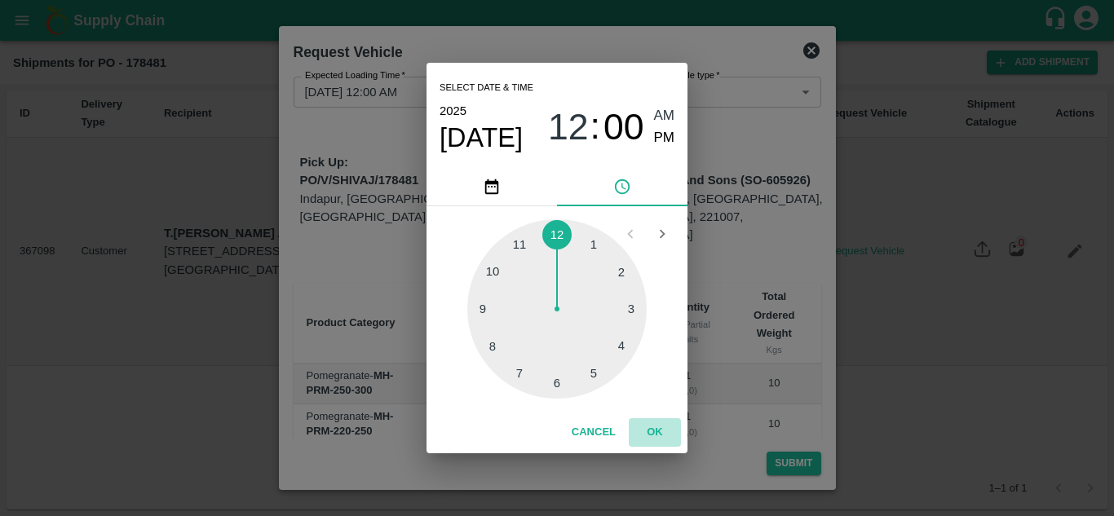
click at [661, 439] on button "OK" at bounding box center [655, 432] width 52 height 29
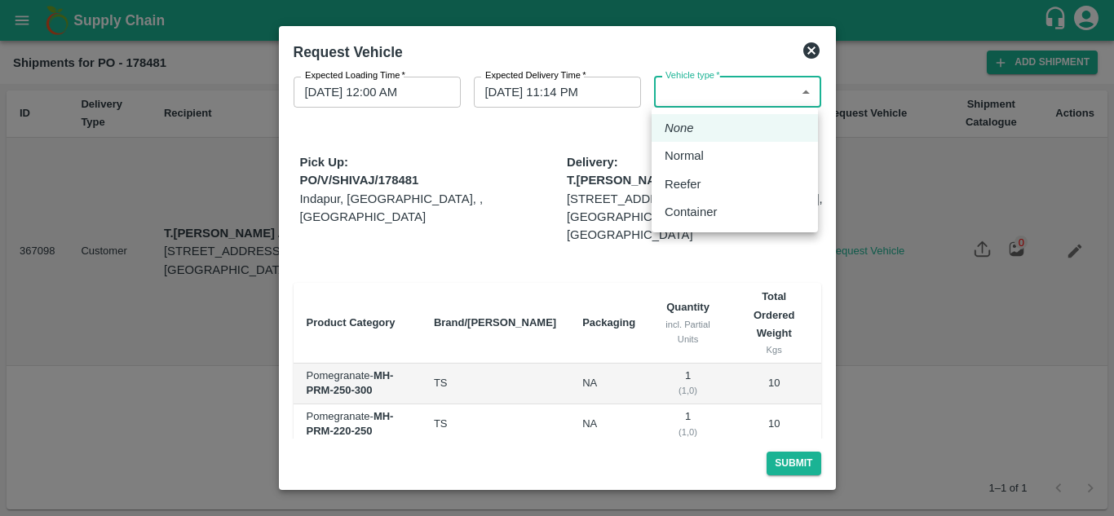
click at [711, 99] on body "Supply Chain Shipments for PO - 178481 Add Shipment ID Delivery Type Recipient …" at bounding box center [557, 258] width 1114 height 516
click at [679, 180] on p "Reefer" at bounding box center [683, 184] width 37 height 18
type input "2"
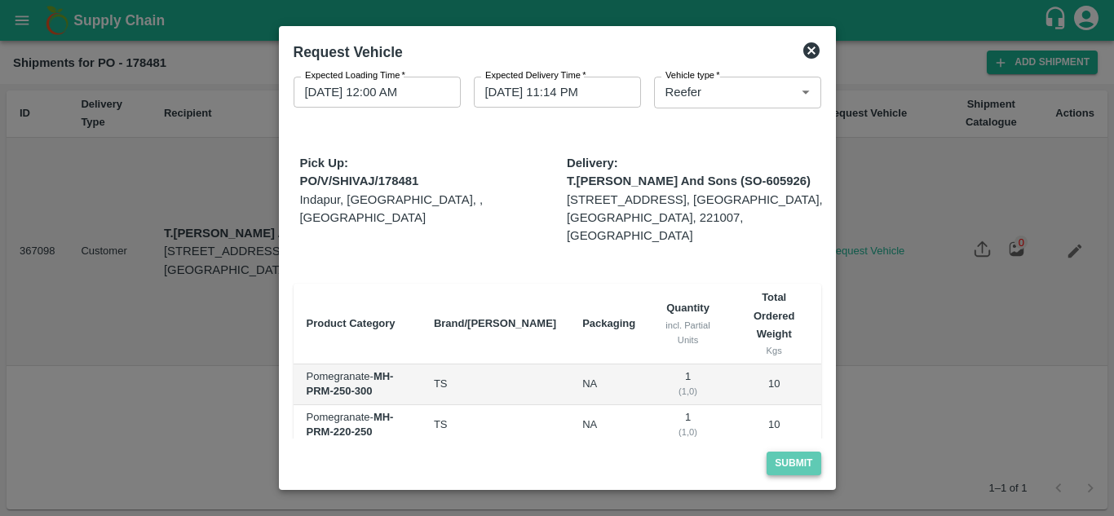
click at [794, 460] on button "Submit" at bounding box center [794, 464] width 54 height 24
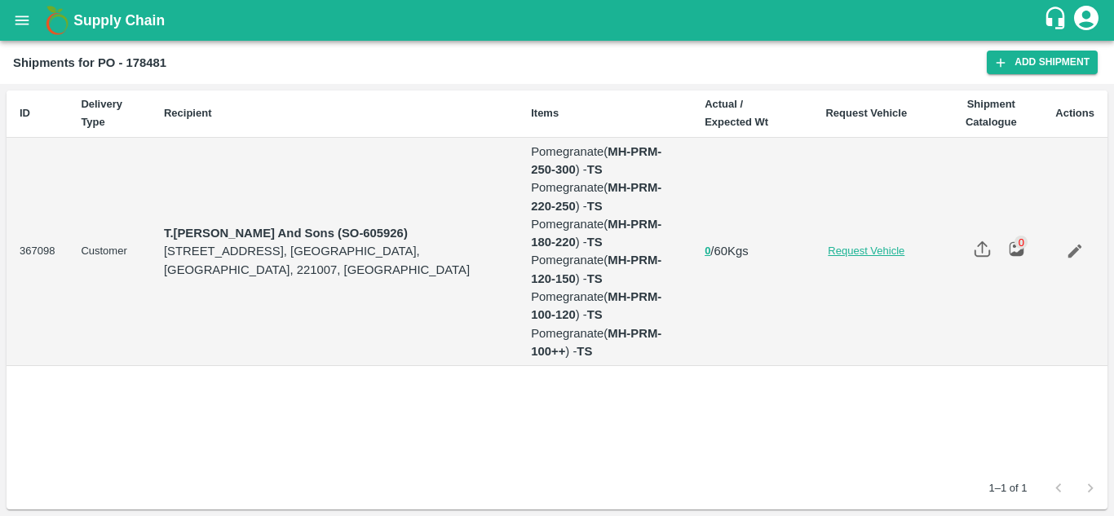
click at [880, 248] on link "Request Vehicle" at bounding box center [866, 251] width 121 height 15
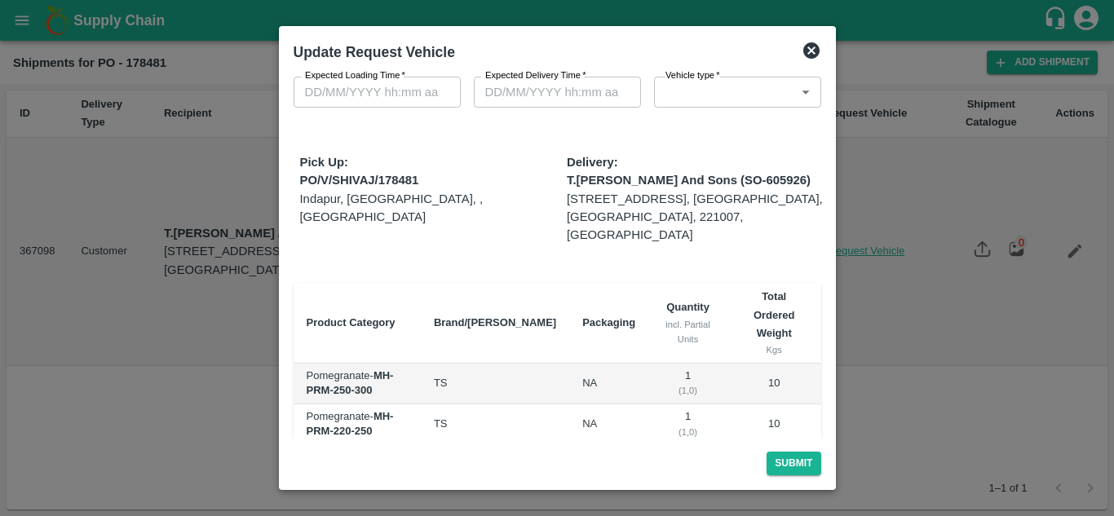
type input "2"
type input "25/09/2025 12:00 AM"
type input "29/09/2025 11:14 PM"
click at [795, 464] on button "Submit" at bounding box center [794, 464] width 54 height 24
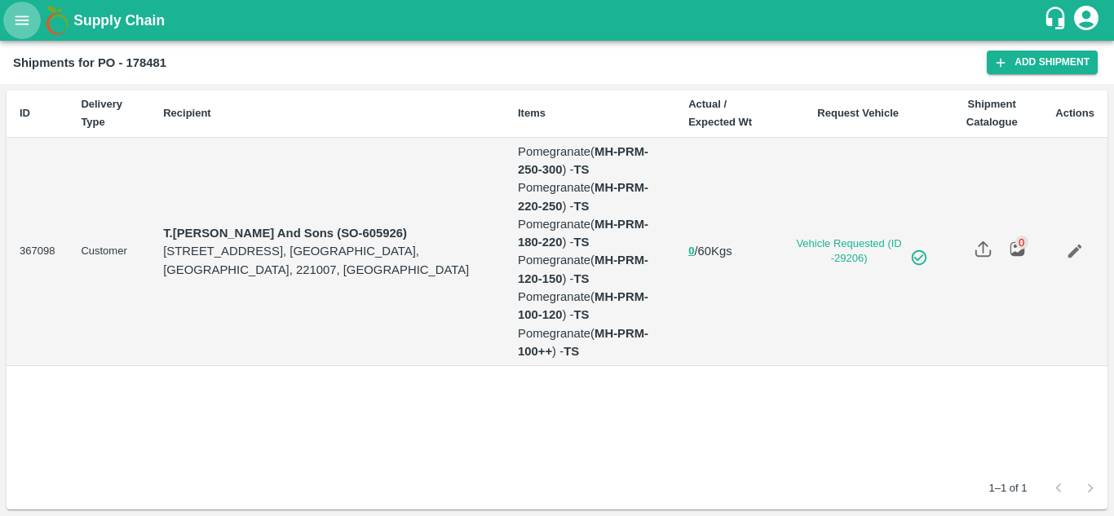
click at [19, 16] on icon "open drawer" at bounding box center [22, 19] width 14 height 9
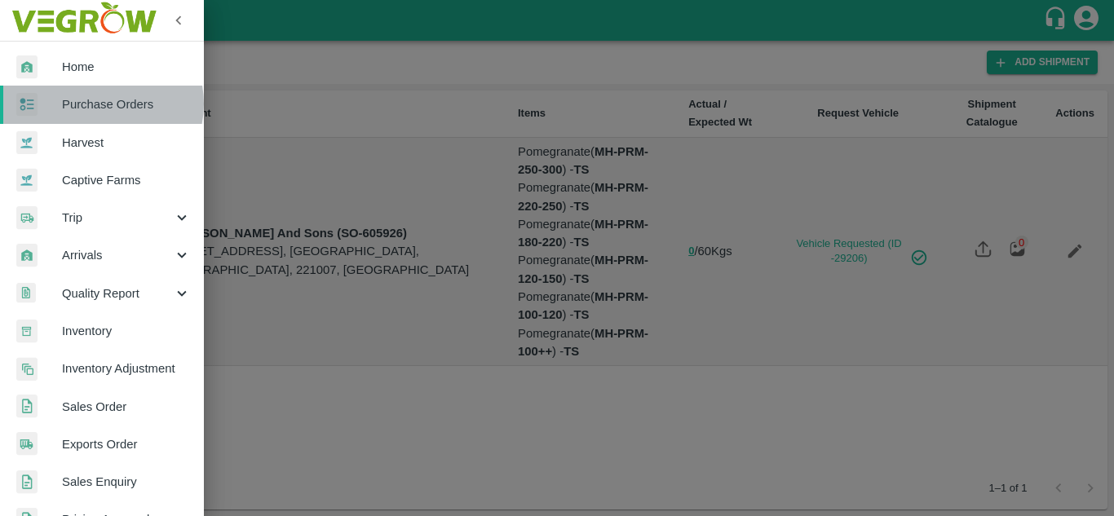
click at [100, 104] on span "Purchase Orders" at bounding box center [126, 104] width 129 height 18
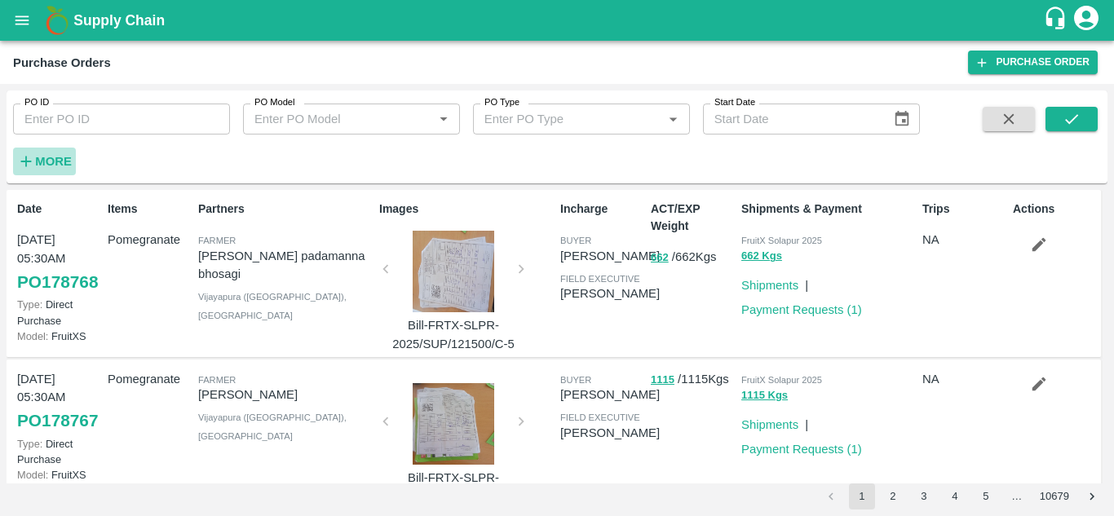
click at [35, 157] on strong "More" at bounding box center [53, 161] width 37 height 13
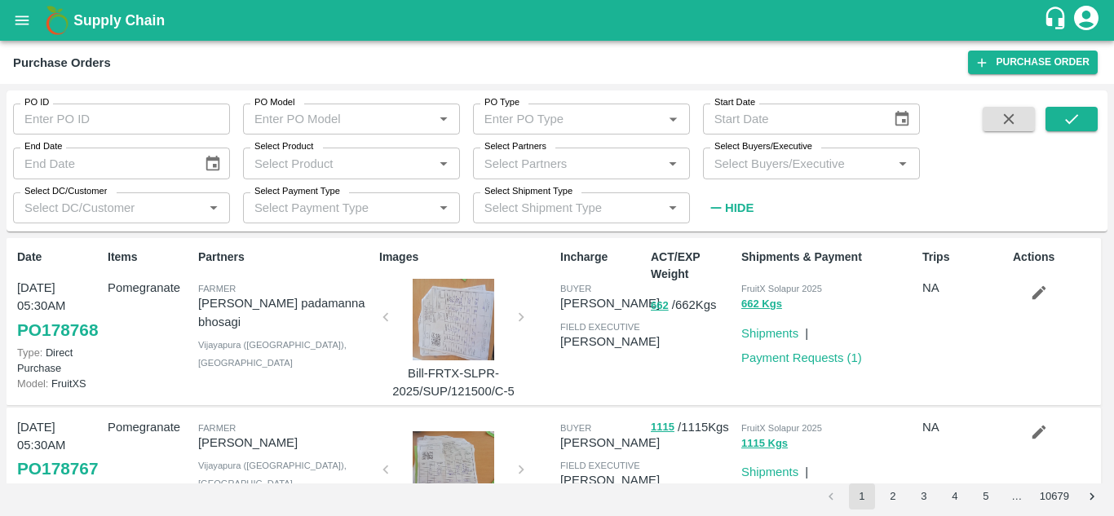
click at [776, 179] on div "Select Buyers/Executive   *" at bounding box center [811, 163] width 217 height 31
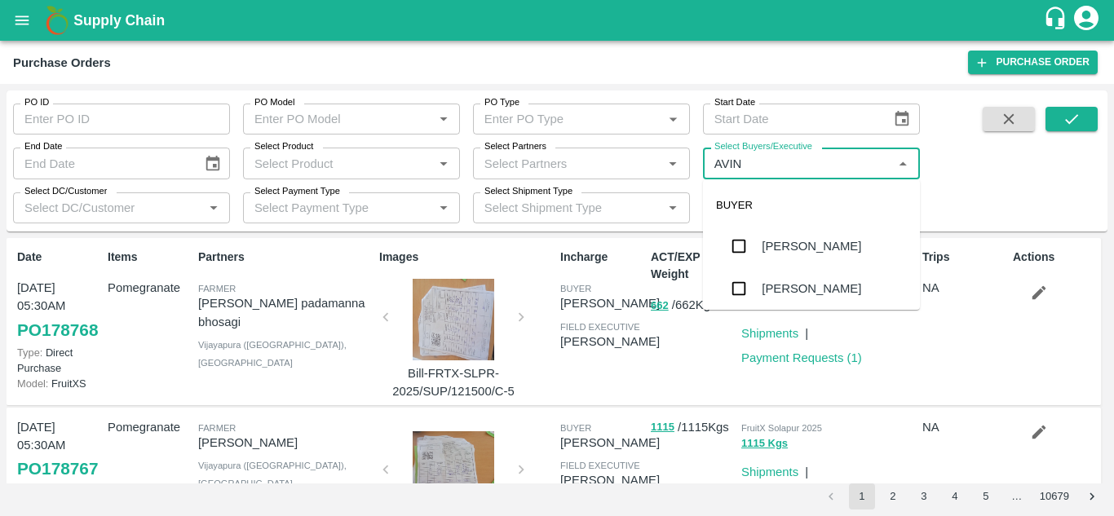
type input "AVINA"
click at [749, 299] on input "checkbox" at bounding box center [739, 288] width 33 height 33
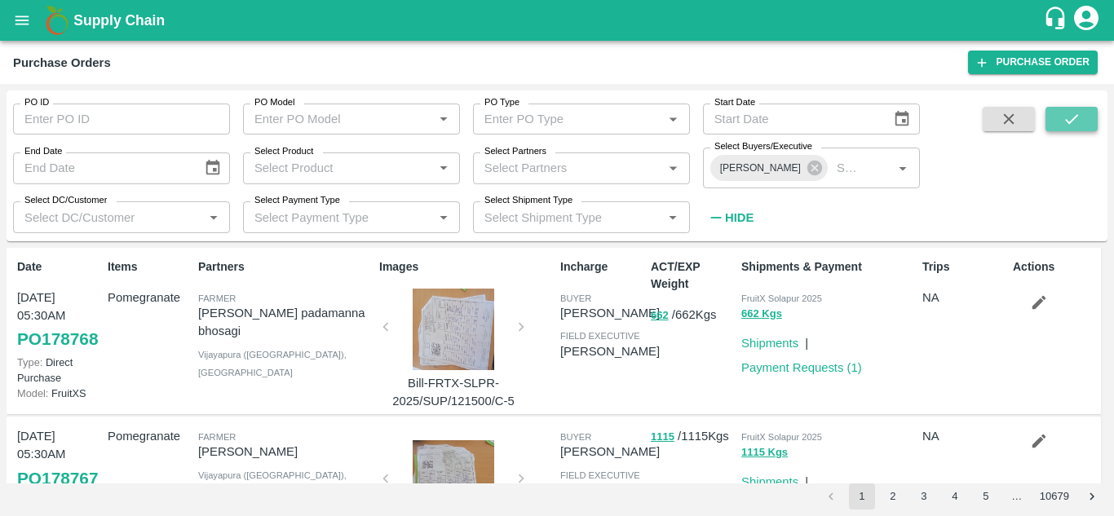
click at [1082, 115] on button "submit" at bounding box center [1072, 119] width 52 height 24
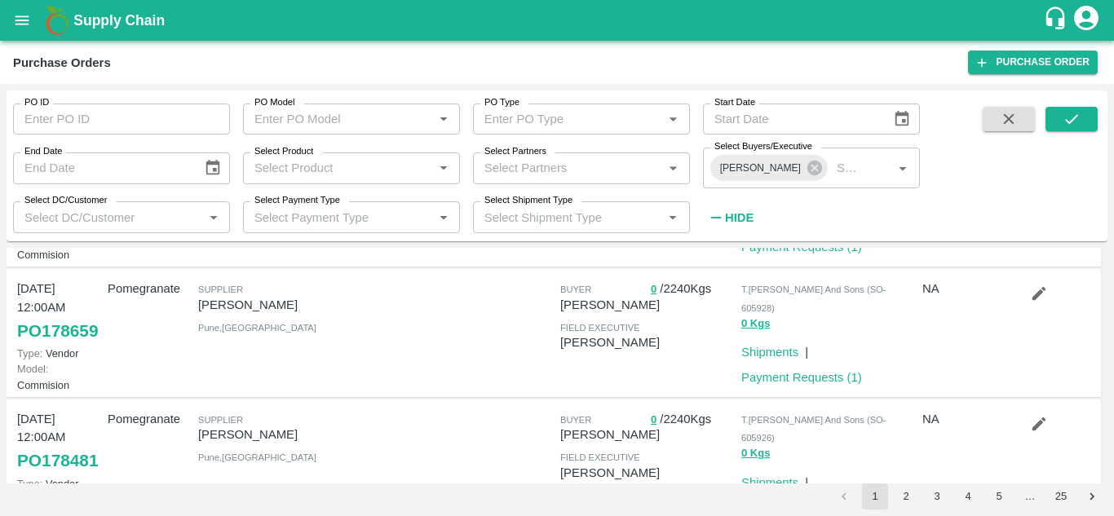
scroll to position [143, 0]
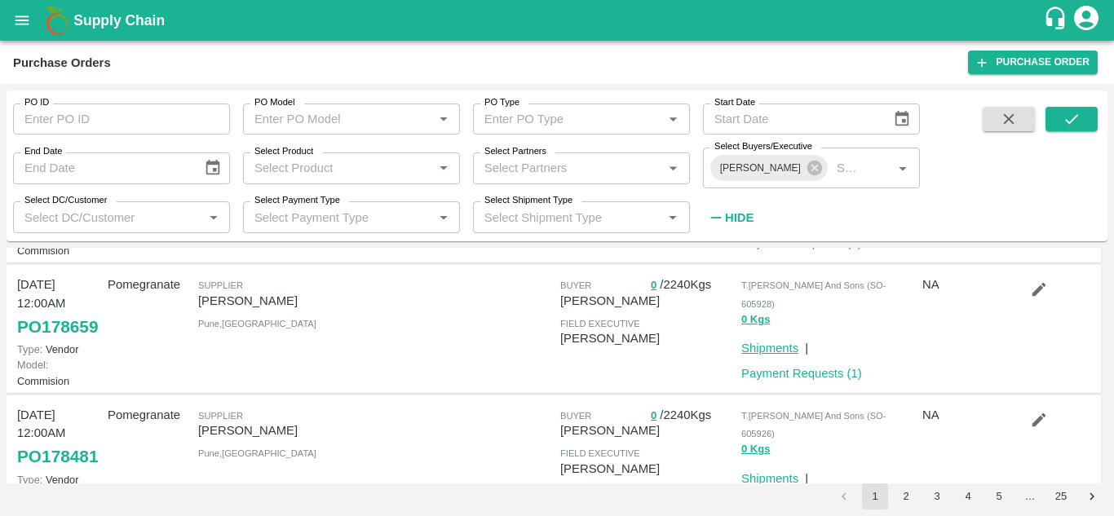
click at [752, 355] on link "Shipments" at bounding box center [769, 348] width 57 height 13
